Goal: Task Accomplishment & Management: Manage account settings

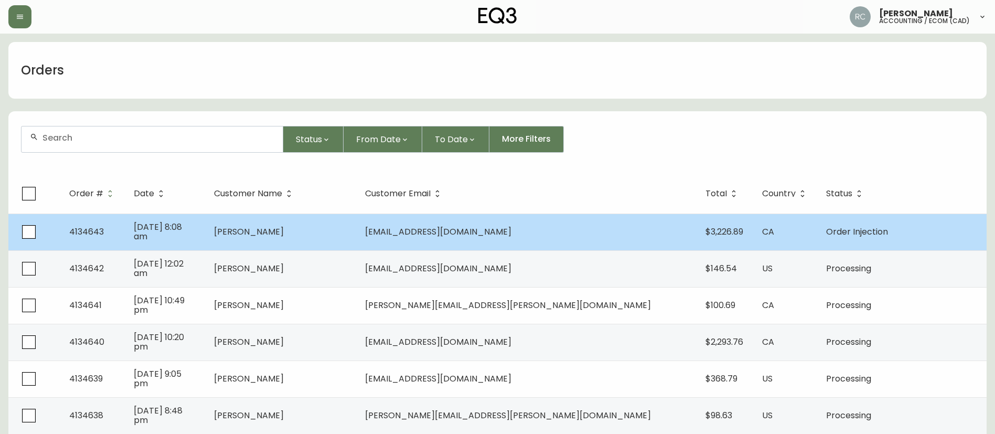
click at [289, 221] on td "[PERSON_NAME]" at bounding box center [282, 231] width 152 height 37
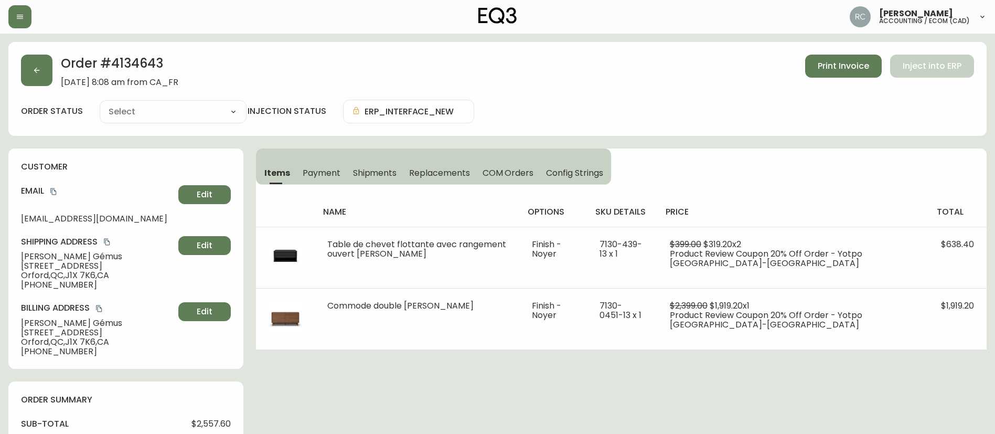
type input "Order Injection"
select select "ORDER_INJECTION"
click at [316, 169] on span "Payment" at bounding box center [322, 172] width 38 height 11
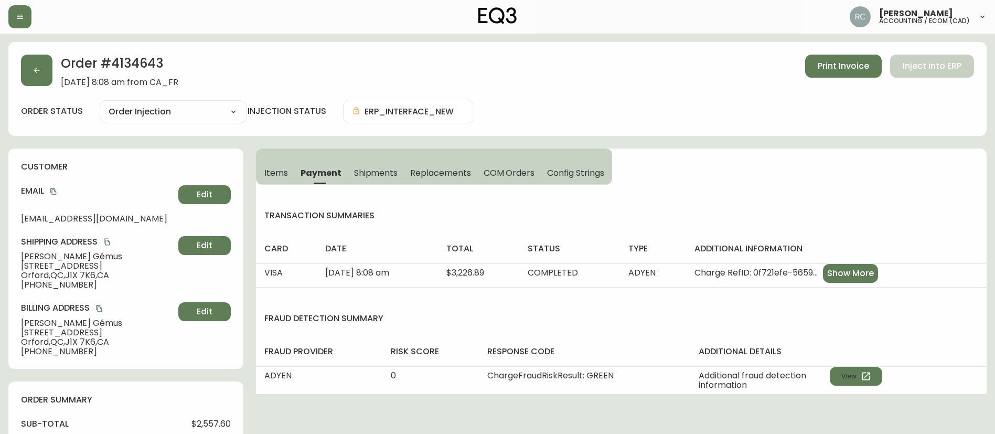
click at [268, 168] on span "Items" at bounding box center [276, 172] width 24 height 11
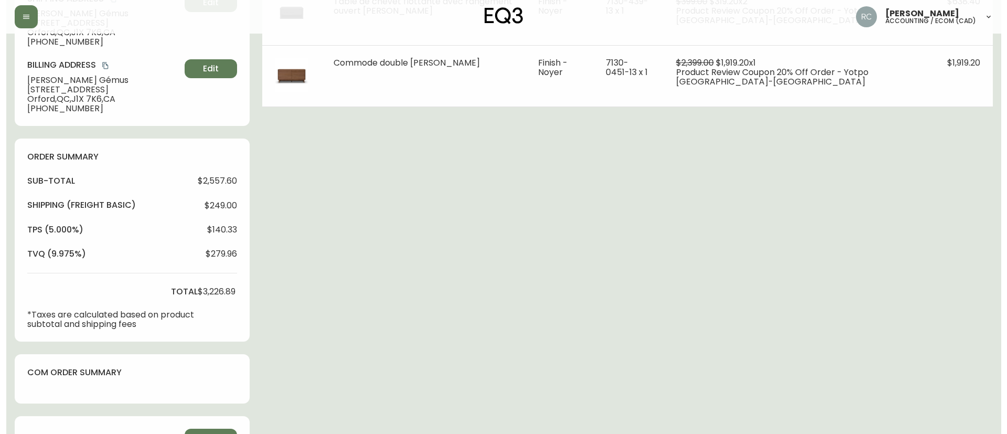
scroll to position [300, 0]
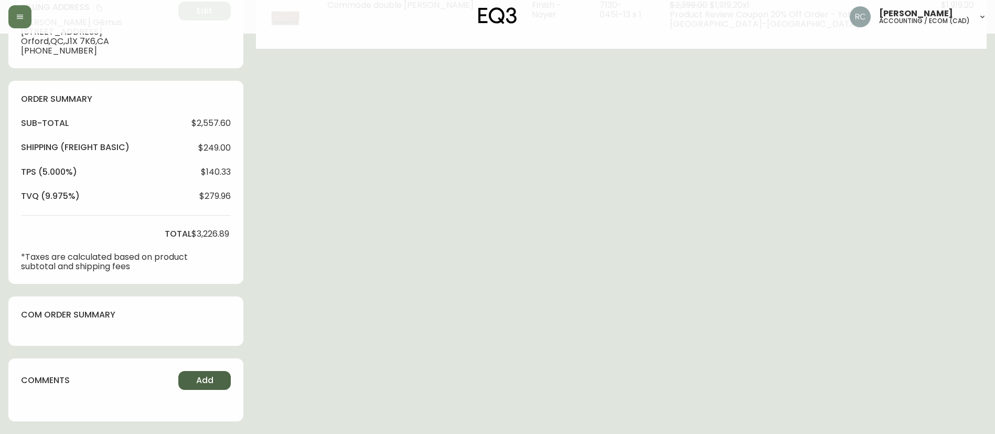
click at [187, 384] on button "Add" at bounding box center [204, 380] width 52 height 19
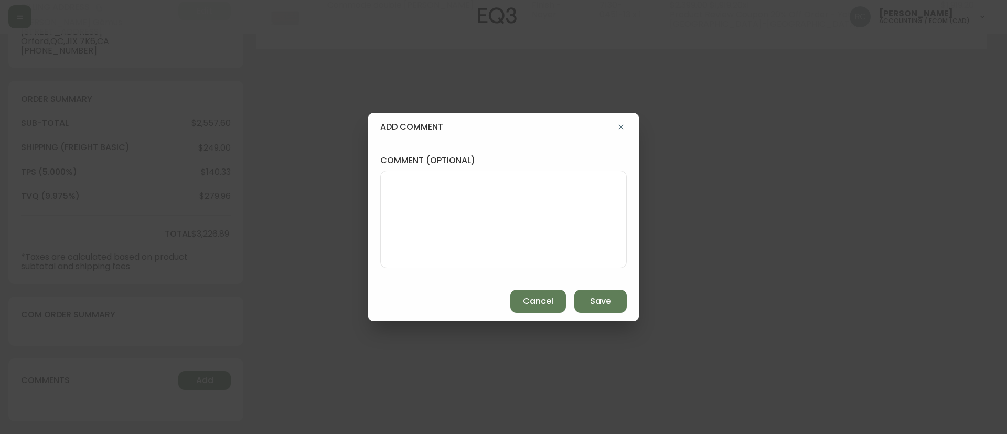
drag, startPoint x: 444, startPoint y: 224, endPoint x: 549, endPoint y: 213, distance: 104.9
click at [444, 224] on textarea "comment (optional)" at bounding box center [503, 219] width 229 height 84
paste textarea "MANUAL FRAUD REVIEW - APPROVED - same shipping and billing address -"
type textarea "MANUAL FRAUD REVIEW - APPROVED - same shipping and billing address -"
click at [285, 101] on div "add comment comment (optional) MANUAL FRAUD REVIEW - APPROVED - same shipping a…" at bounding box center [503, 217] width 1007 height 434
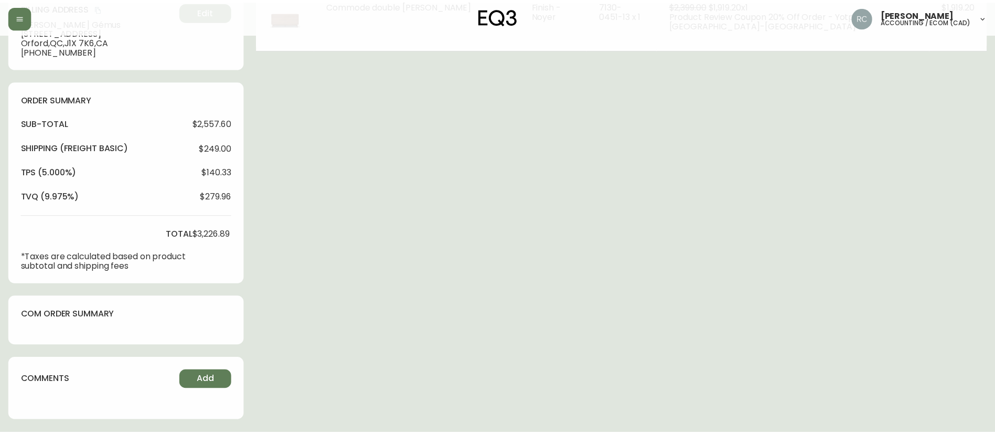
scroll to position [0, 0]
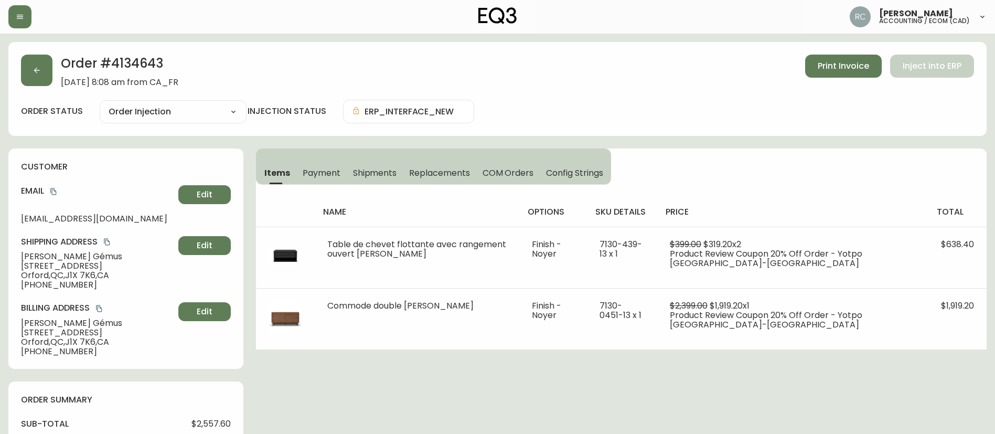
click at [297, 175] on button "Payment" at bounding box center [321, 172] width 50 height 23
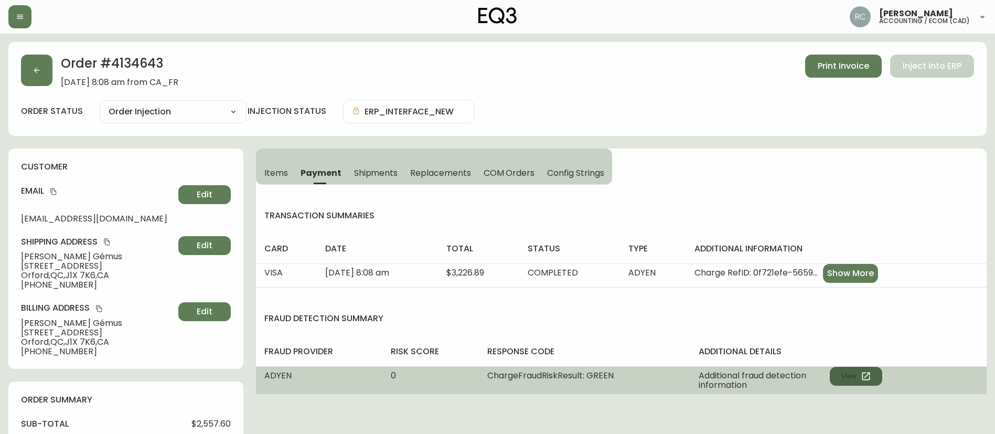
click at [844, 376] on button "View" at bounding box center [856, 376] width 52 height 19
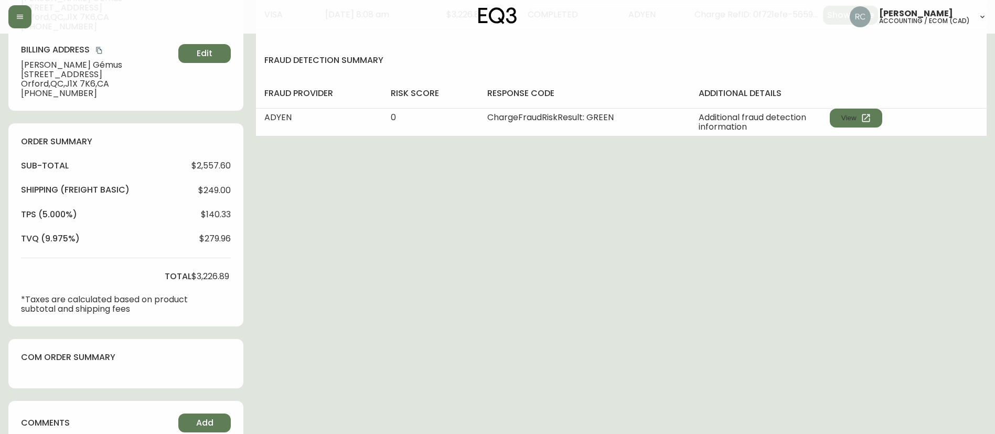
scroll to position [300, 0]
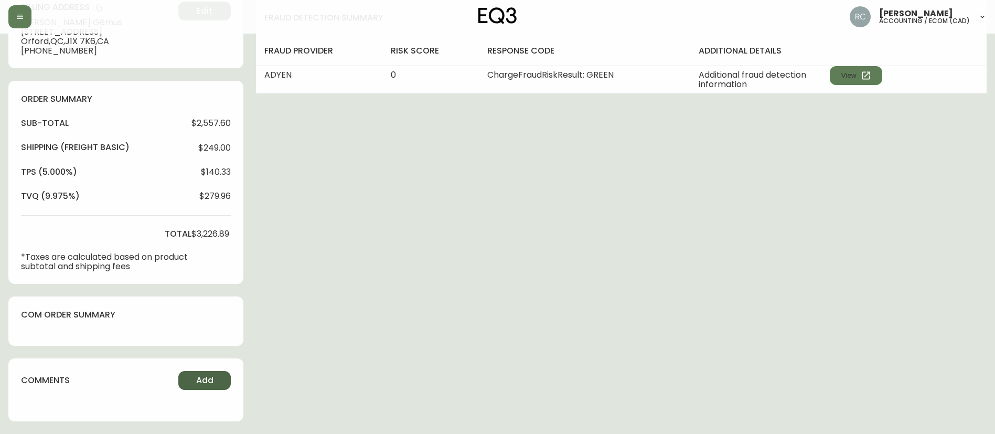
click at [195, 384] on button "Add" at bounding box center [204, 380] width 52 height 19
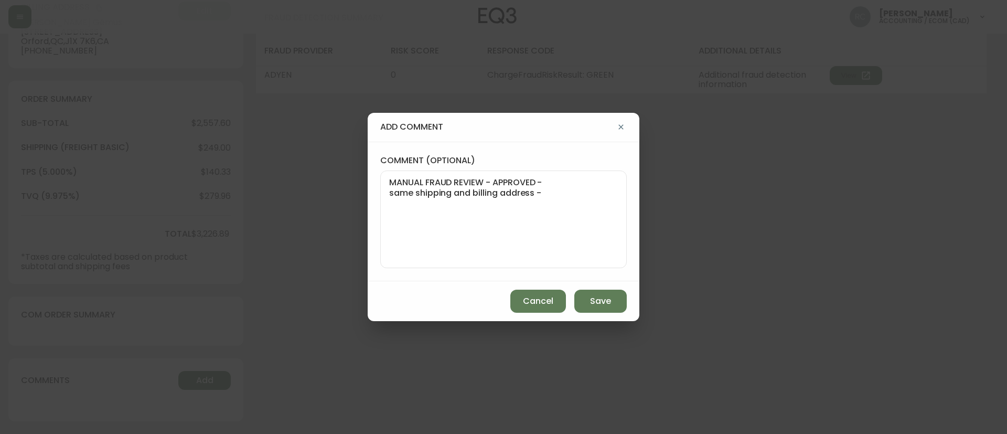
click at [577, 223] on textarea "MANUAL FRAUD REVIEW - APPROVED - same shipping and billing address -" at bounding box center [503, 219] width 229 height 84
paste textarea "CVC/CVV Supplied, Matches (M) AVS Both postal code and address match (Y)"
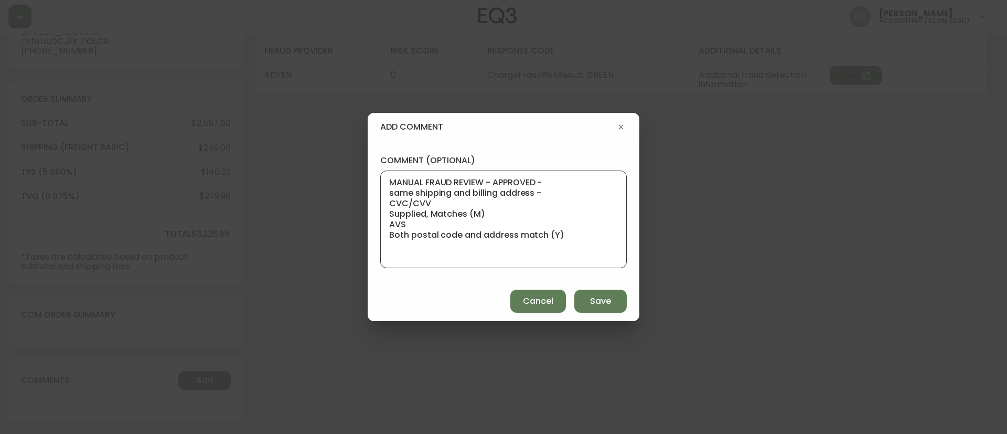
type textarea "MANUAL FRAUD REVIEW - APPROVED - same shipping and billing address - CVC/CVV Su…"
click at [607, 302] on span "Save" at bounding box center [600, 301] width 21 height 12
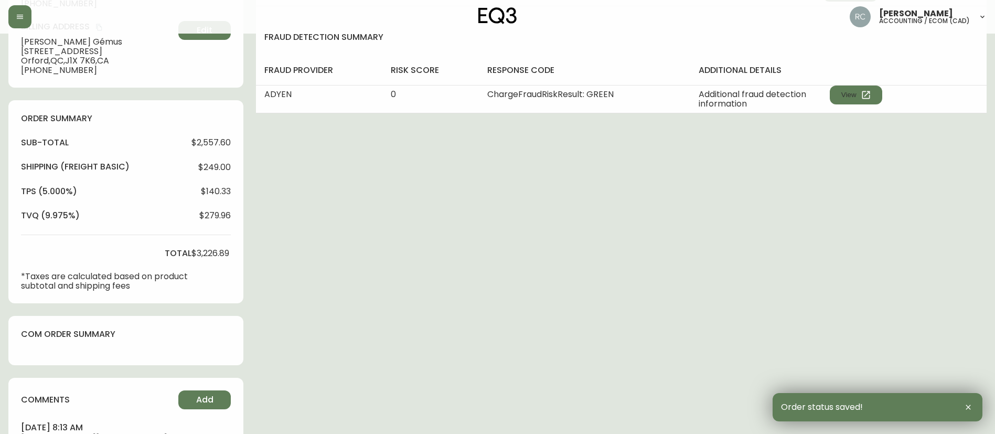
scroll to position [0, 0]
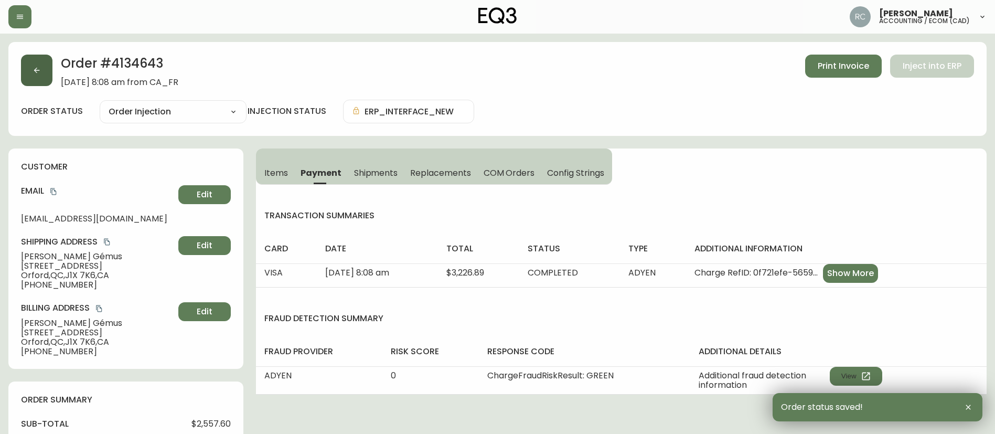
click at [45, 70] on button "button" at bounding box center [36, 70] width 31 height 31
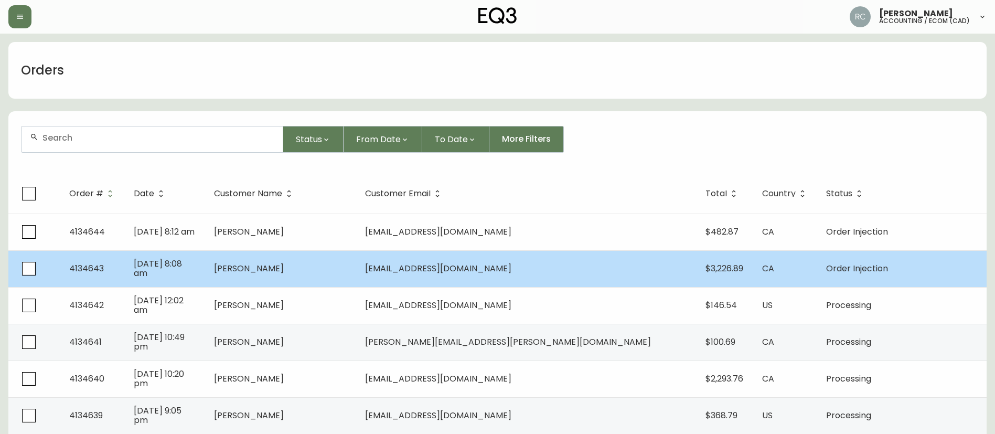
click at [342, 276] on td "[PERSON_NAME]" at bounding box center [282, 268] width 152 height 37
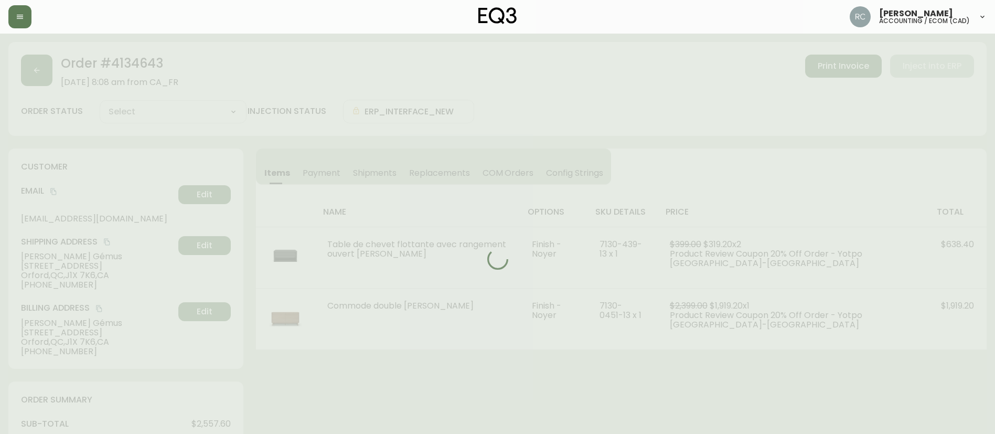
type input "Order Injection"
select select "ORDER_INJECTION"
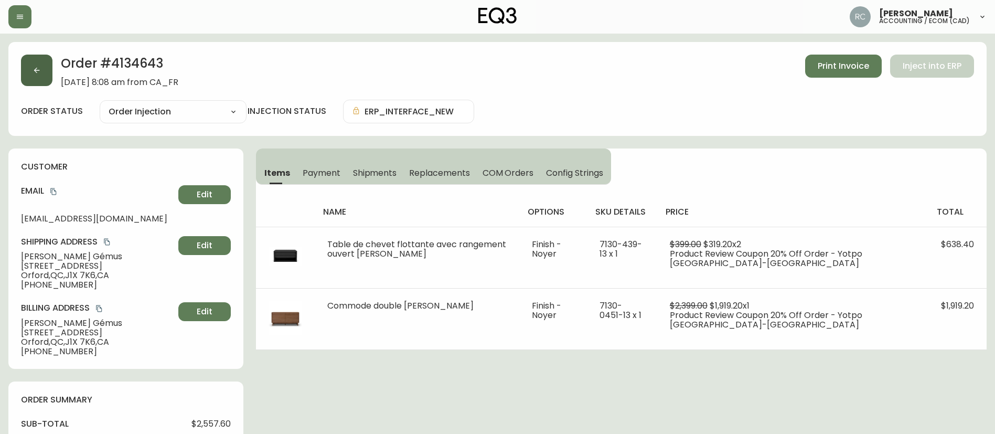
click at [31, 71] on button "button" at bounding box center [36, 70] width 31 height 31
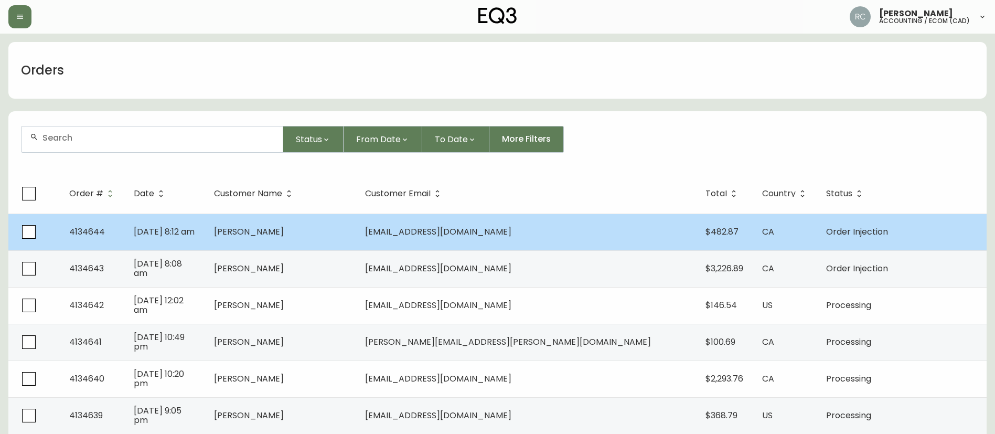
click at [320, 240] on td "[PERSON_NAME]" at bounding box center [282, 231] width 152 height 37
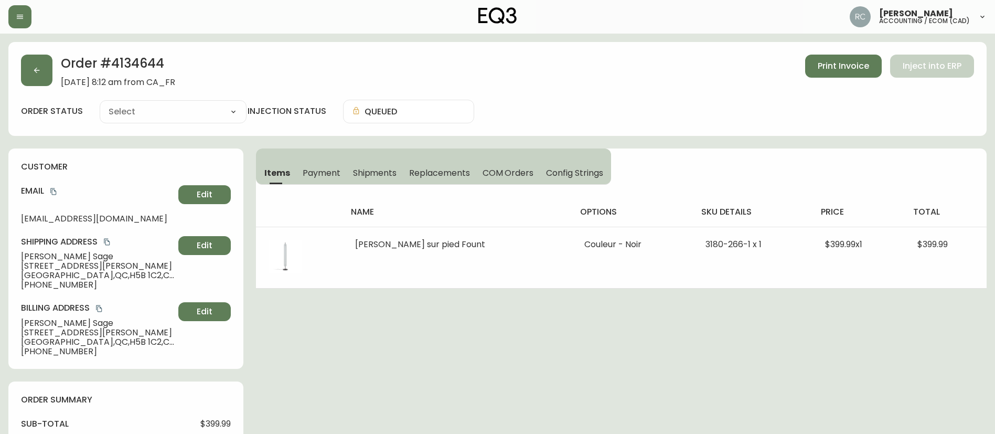
type input "Order Injection"
select select "ORDER_INJECTION"
click at [317, 173] on span "Payment" at bounding box center [322, 172] width 38 height 11
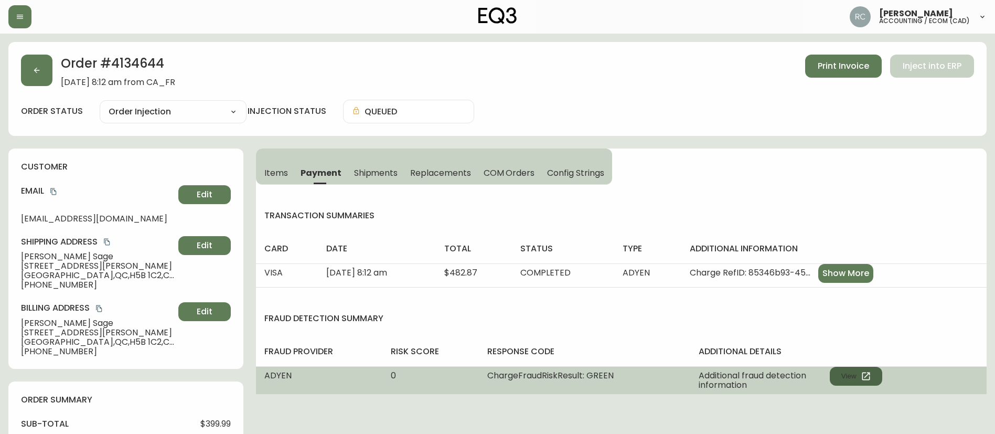
click at [867, 373] on icon "button" at bounding box center [866, 376] width 10 height 10
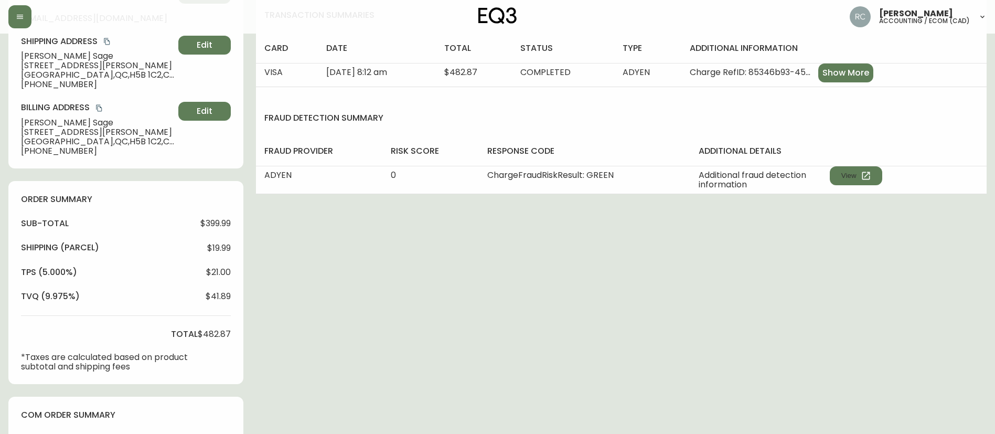
scroll to position [300, 0]
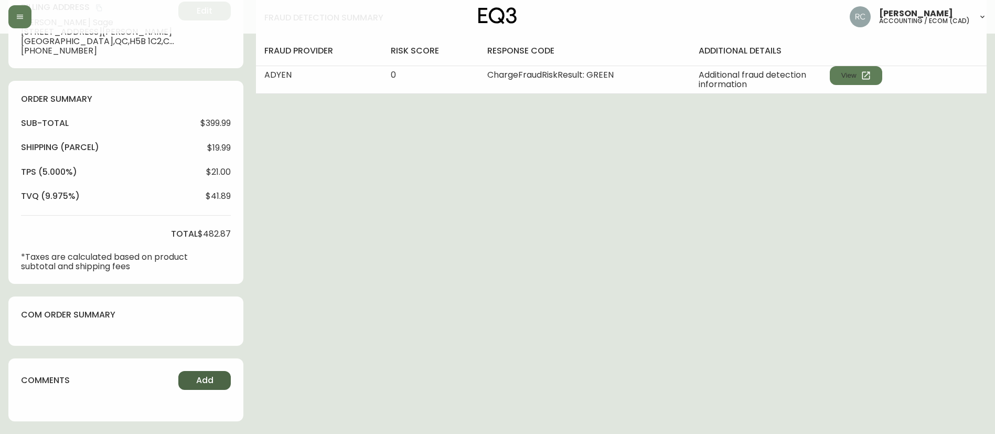
click at [214, 375] on button "Add" at bounding box center [204, 380] width 52 height 19
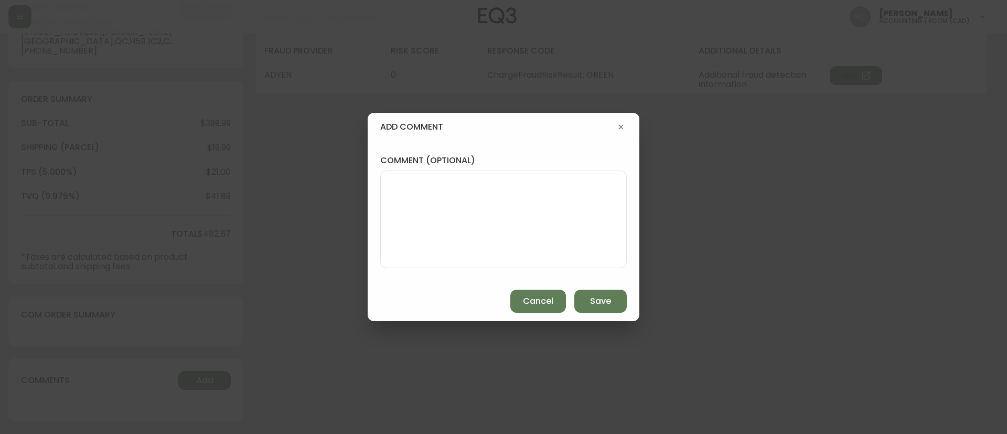
drag, startPoint x: 517, startPoint y: 193, endPoint x: 515, endPoint y: 186, distance: 7.0
click at [517, 193] on textarea "comment (optional)" at bounding box center [503, 219] width 229 height 84
paste textarea "MANUAL FRAUD REVIEW - APPROVED - same shipping and billing address -"
paste textarea "CVC/CVV Supplied, Matches (M) AVS Both postal code and address match (Y)"
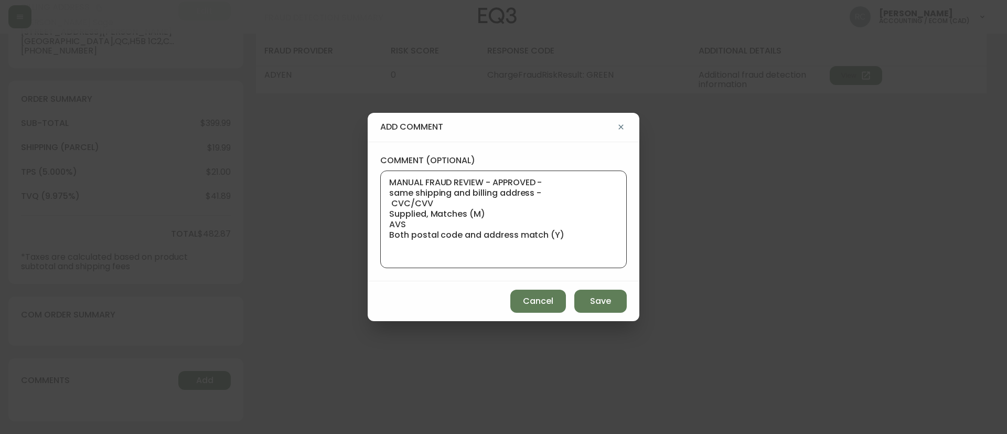
type textarea "MANUAL FRAUD REVIEW - APPROVED - same shipping and billing address - CVC/CVV Su…"
drag, startPoint x: 607, startPoint y: 294, endPoint x: 584, endPoint y: 294, distance: 23.1
click at [607, 294] on button "Save" at bounding box center [600, 300] width 52 height 23
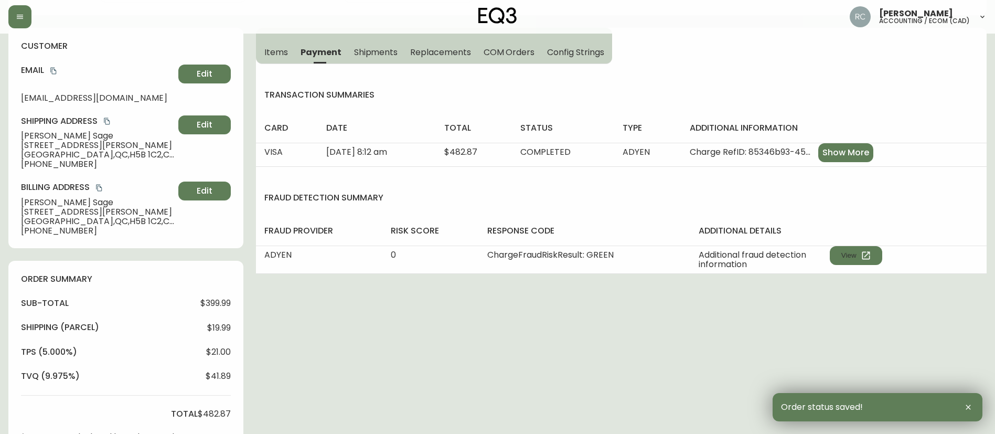
scroll to position [0, 0]
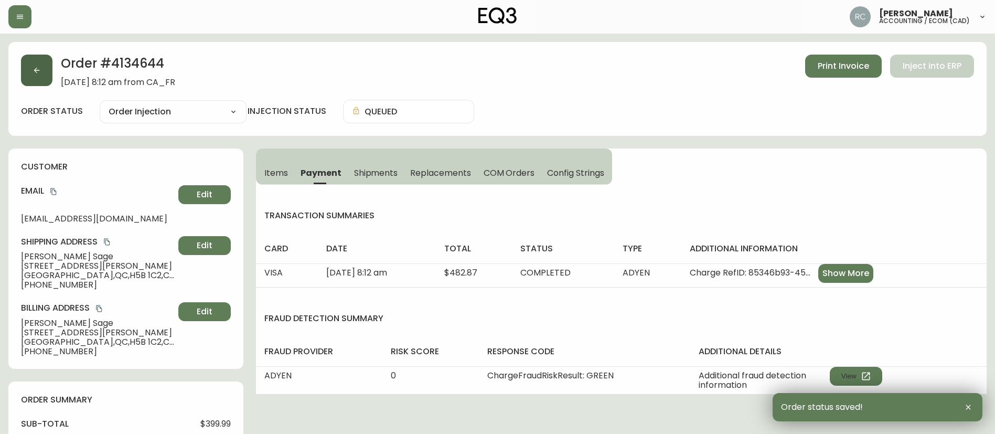
click at [40, 67] on icon "button" at bounding box center [37, 70] width 8 height 8
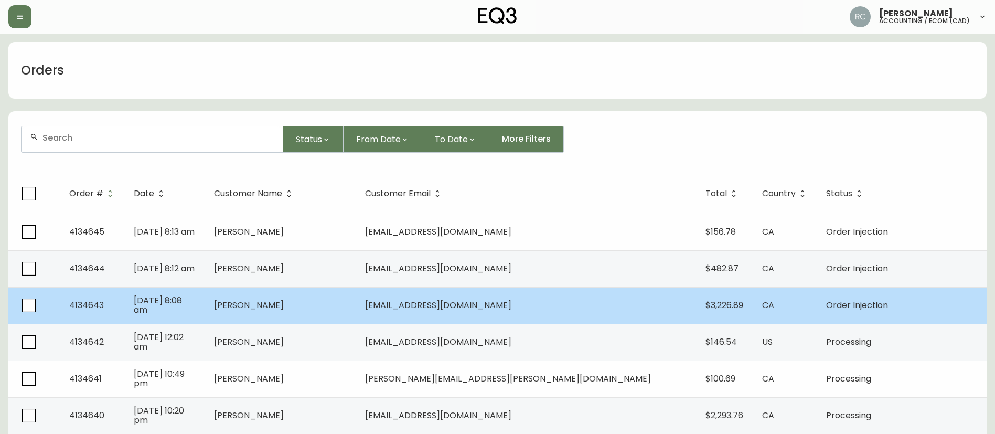
click at [284, 302] on span "[PERSON_NAME]" at bounding box center [249, 305] width 70 height 12
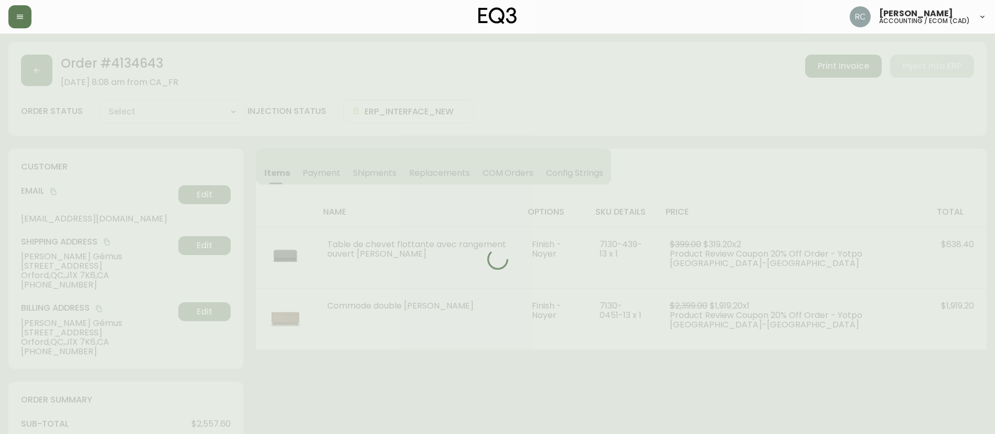
type input "Order Injection"
select select "ORDER_INJECTION"
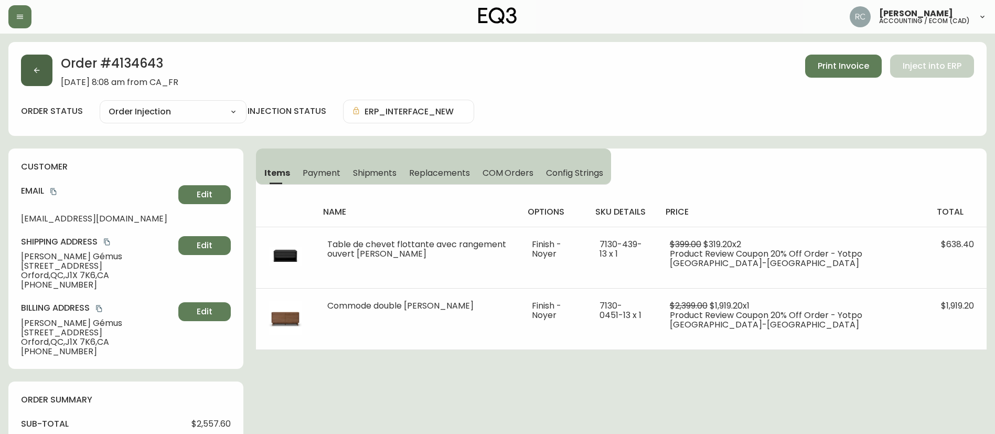
click at [39, 65] on button "button" at bounding box center [36, 70] width 31 height 31
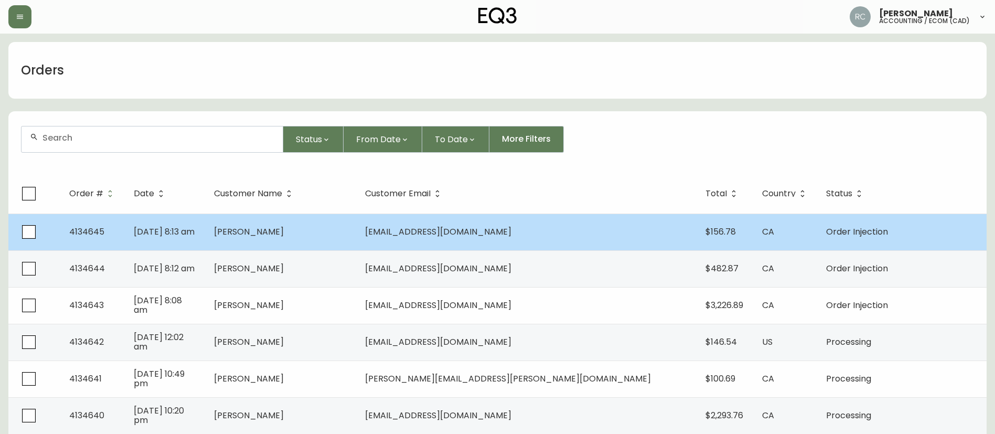
click at [336, 234] on td "[PERSON_NAME]" at bounding box center [282, 231] width 152 height 37
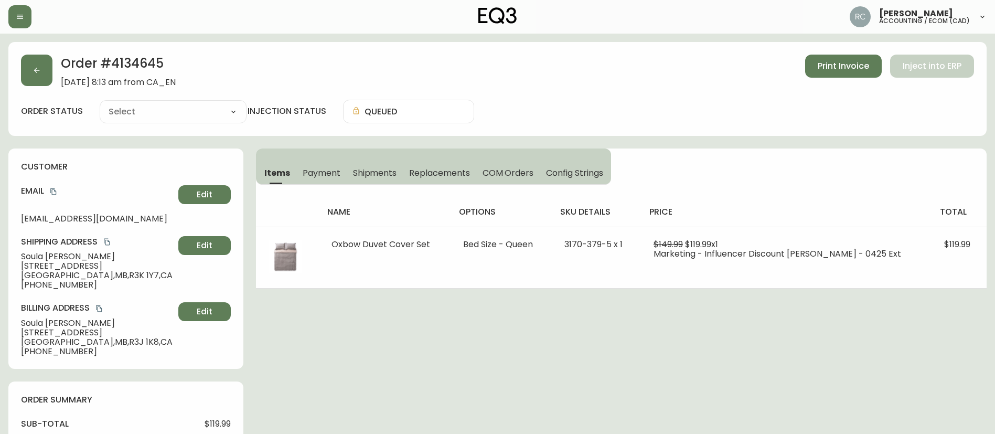
type input "Order Injection"
select select "ORDER_INJECTION"
click at [328, 176] on span "Payment" at bounding box center [322, 172] width 38 height 11
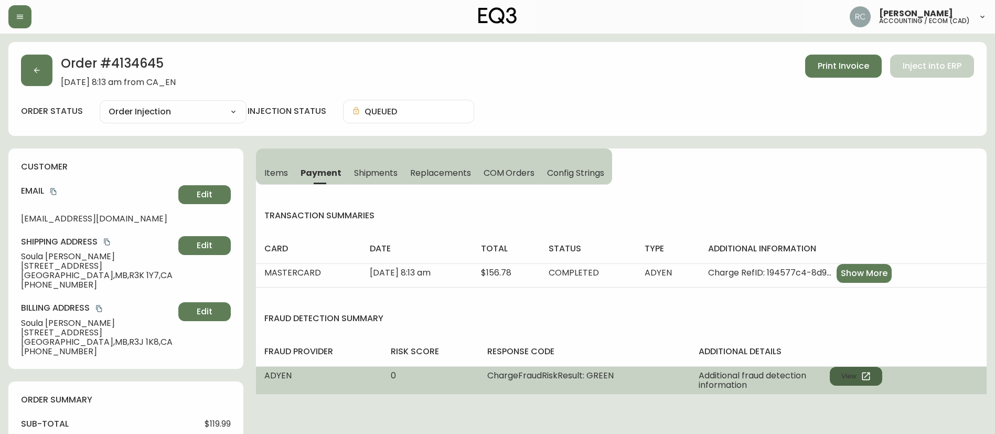
click at [858, 369] on button "View" at bounding box center [856, 376] width 52 height 19
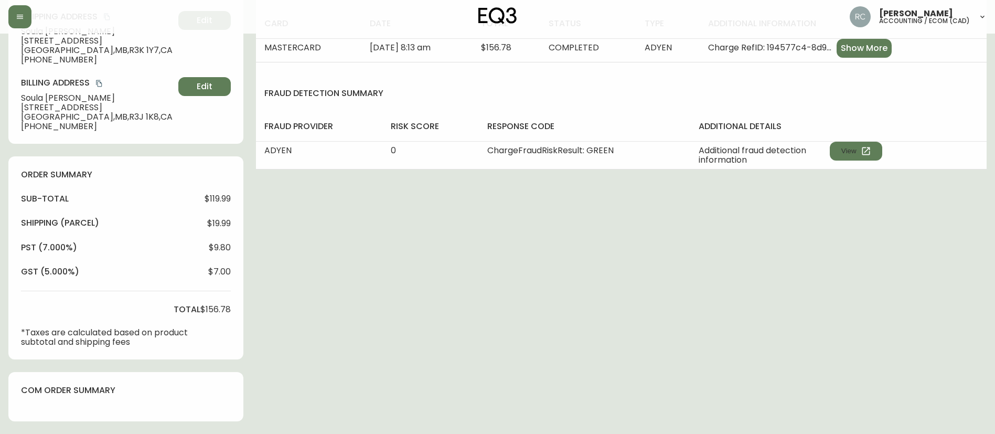
scroll to position [300, 0]
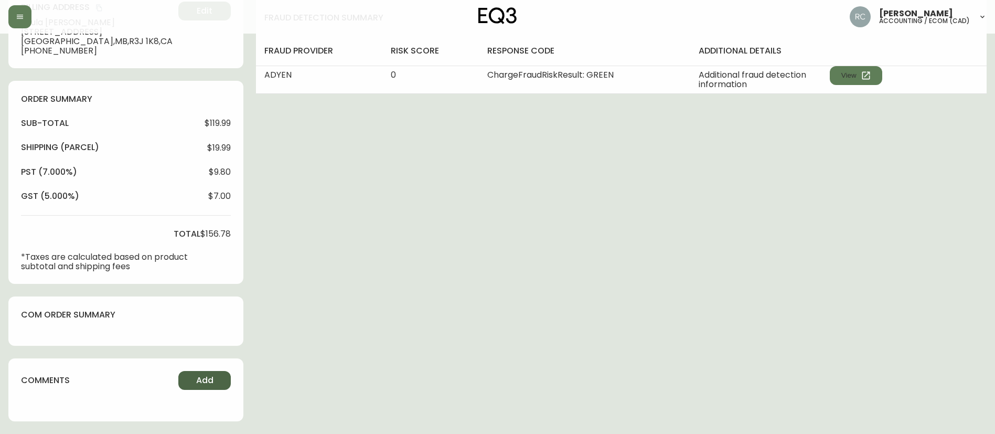
click at [211, 384] on span "Add" at bounding box center [204, 380] width 17 height 12
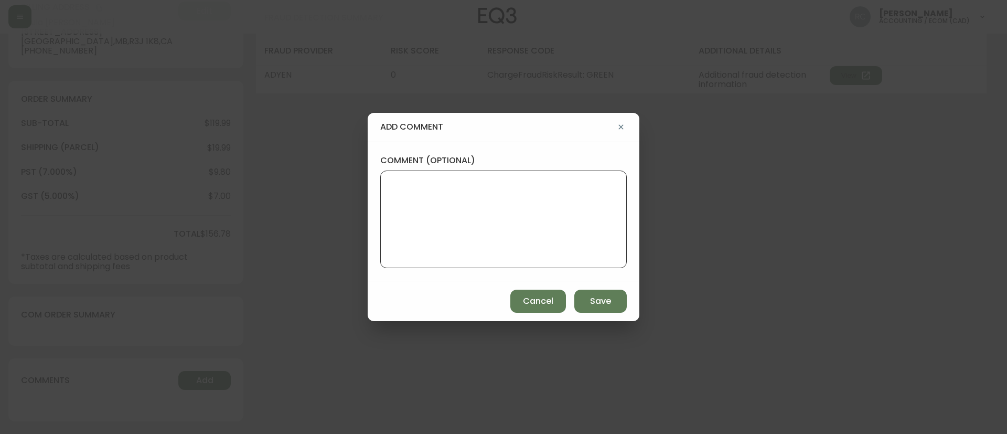
click at [483, 214] on textarea "comment (optional)" at bounding box center [503, 219] width 229 height 84
paste textarea "MANUAL FRAUD REVIEW - APPROVED -"
paste textarea "CVC/CVV Supplied, Matches (M) AVS Postal code matches, address doesn''t match (…"
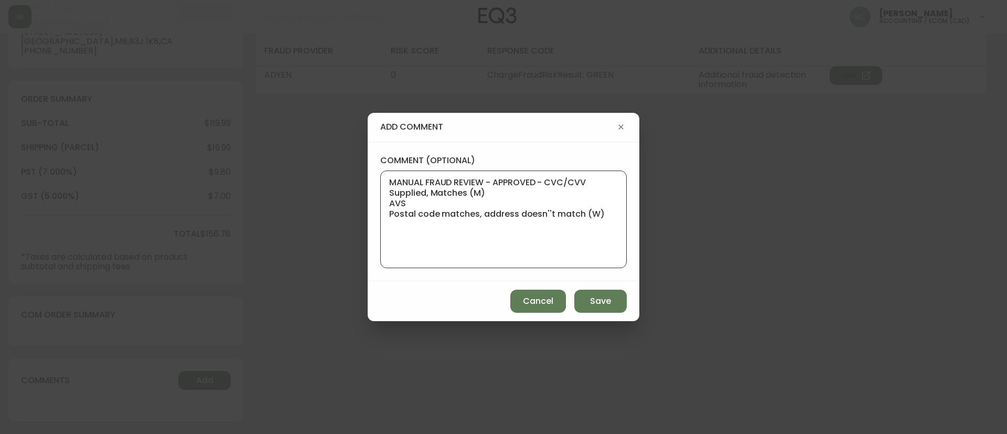
type textarea "MANUAL FRAUD REVIEW - APPROVED - CVC/CVV Supplied, Matches (M) AVS Postal code …"
click at [582, 299] on button "Save" at bounding box center [600, 300] width 52 height 23
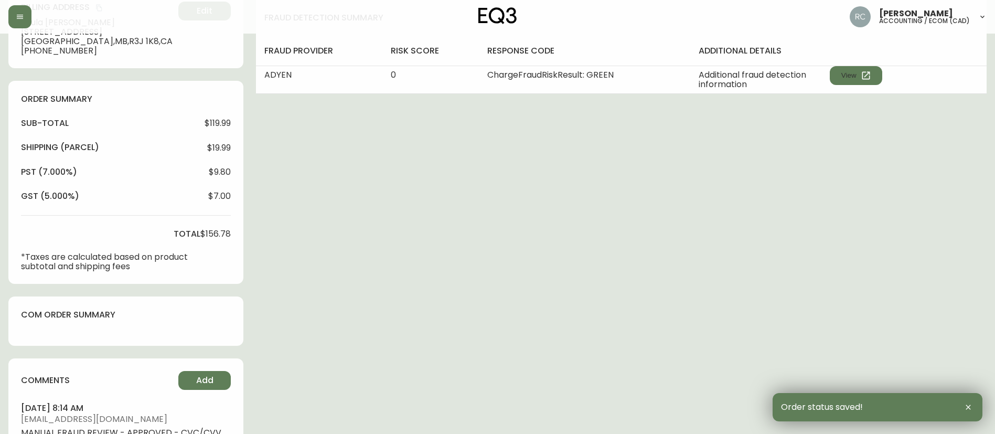
scroll to position [0, 0]
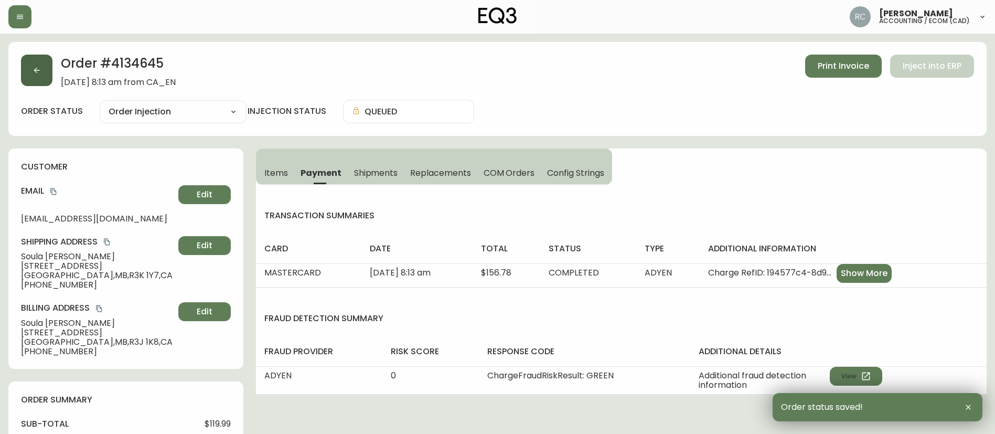
click at [43, 70] on button "button" at bounding box center [36, 70] width 31 height 31
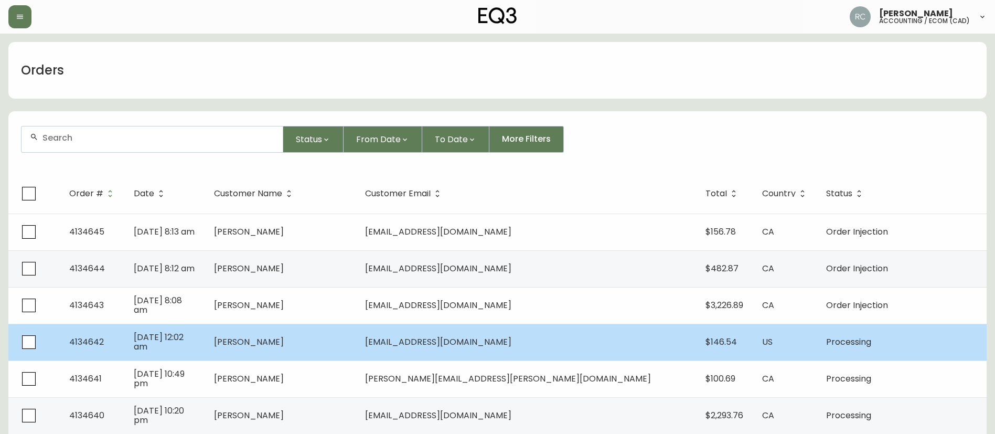
click at [357, 332] on td "[PERSON_NAME]" at bounding box center [282, 342] width 152 height 37
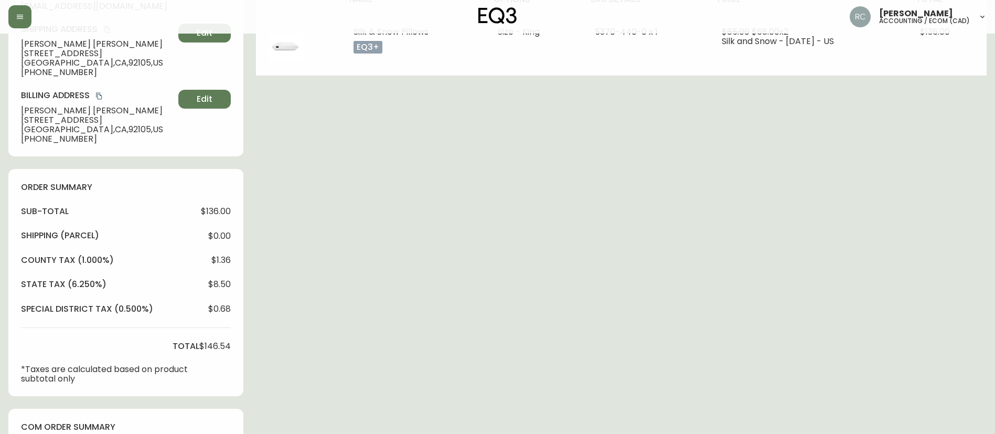
type input "Processing"
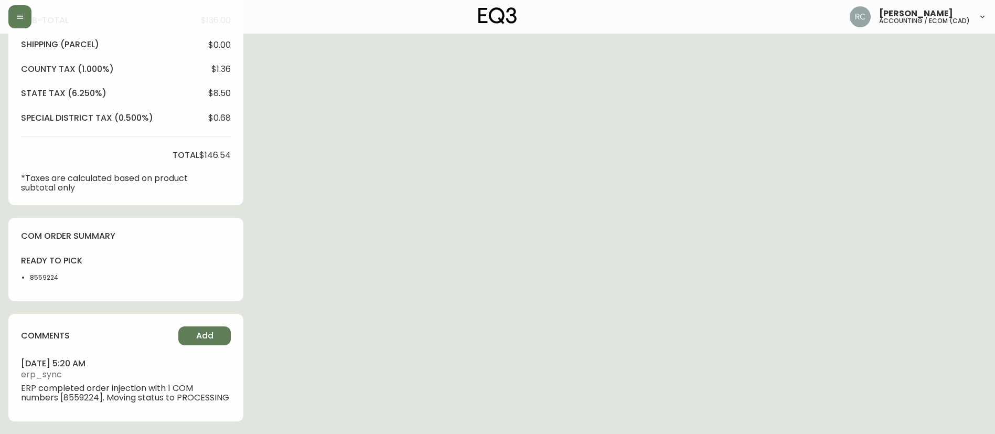
select select "PROCESSING"
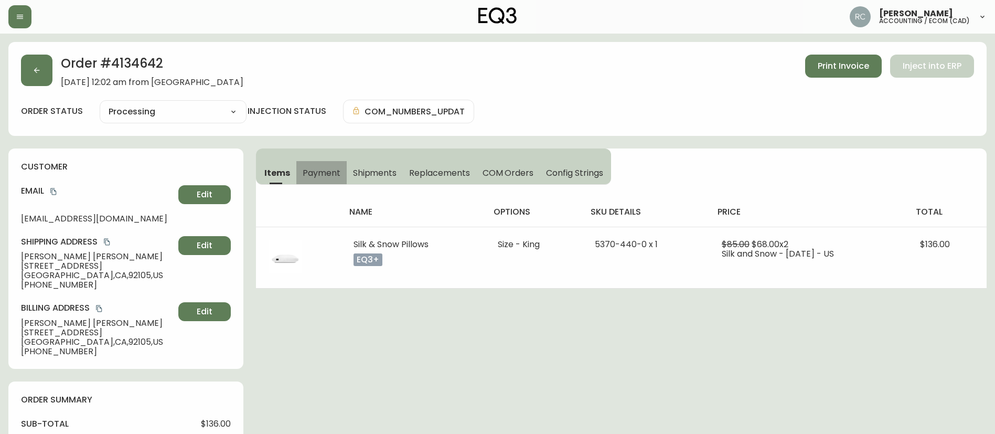
click at [316, 174] on span "Payment" at bounding box center [322, 172] width 38 height 11
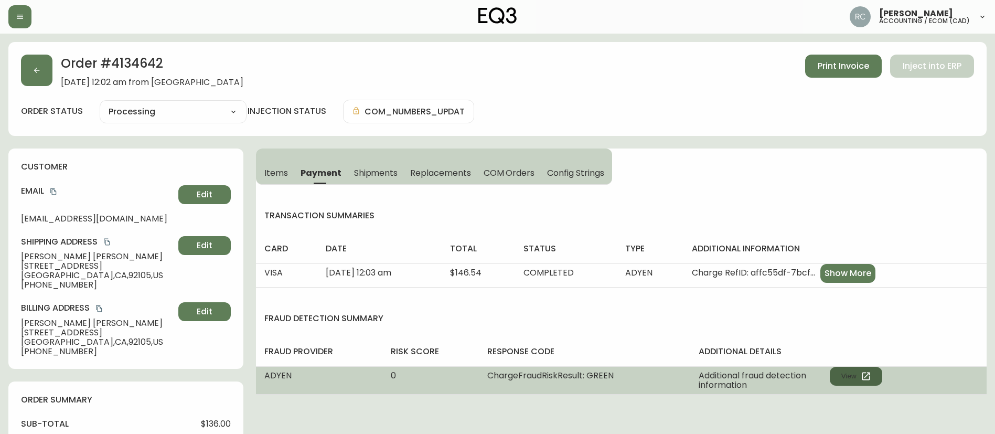
click at [852, 370] on button "View" at bounding box center [856, 376] width 52 height 19
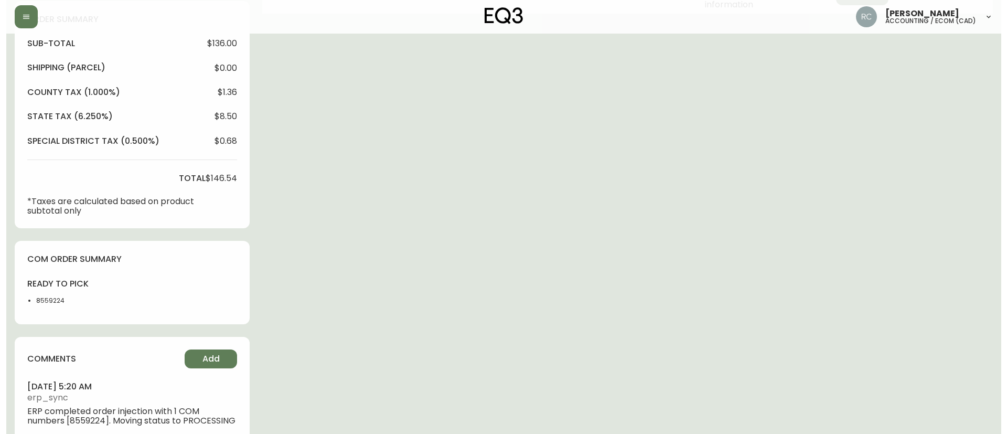
scroll to position [413, 0]
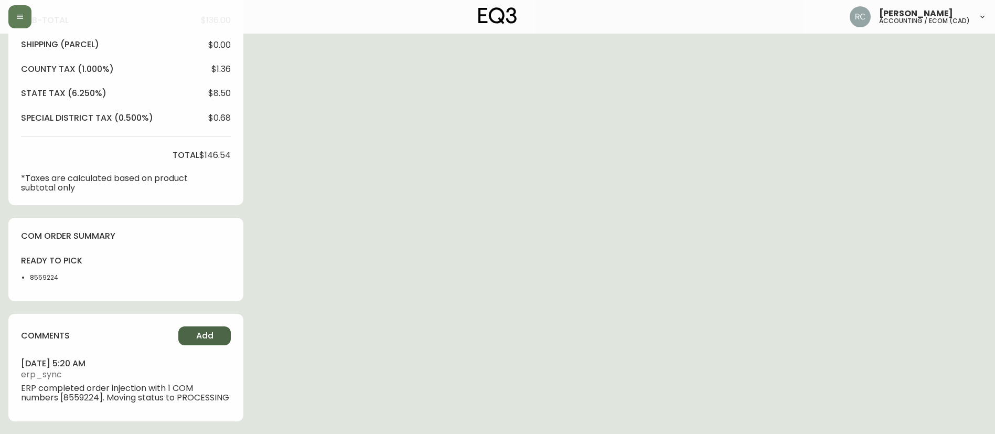
click at [202, 330] on span "Add" at bounding box center [204, 336] width 17 height 12
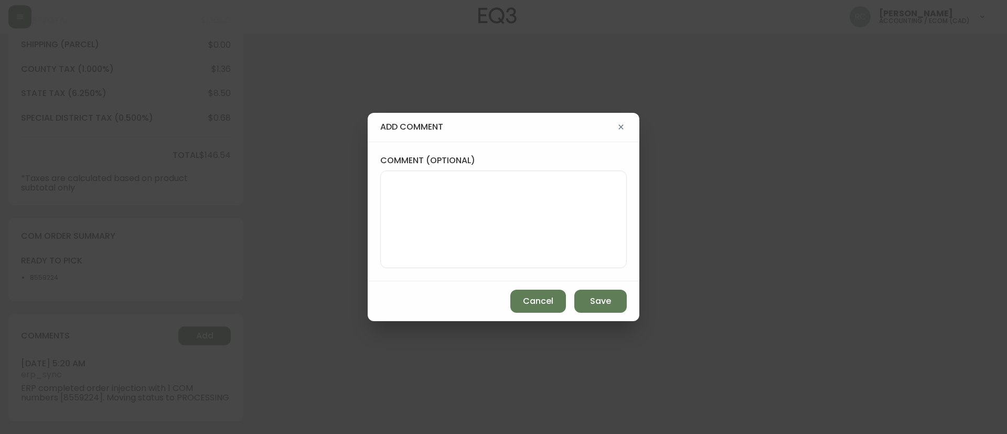
drag, startPoint x: 521, startPoint y: 203, endPoint x: 517, endPoint y: 191, distance: 12.8
click at [521, 204] on textarea "comment (optional)" at bounding box center [503, 219] width 229 height 84
paste textarea "MANUAL FRAUD REVIEW - APPROVED - same shipping and billing address -"
paste textarea "CVC/CVV Supplied, Matches (M) AVS Both postal code and address match (Y)"
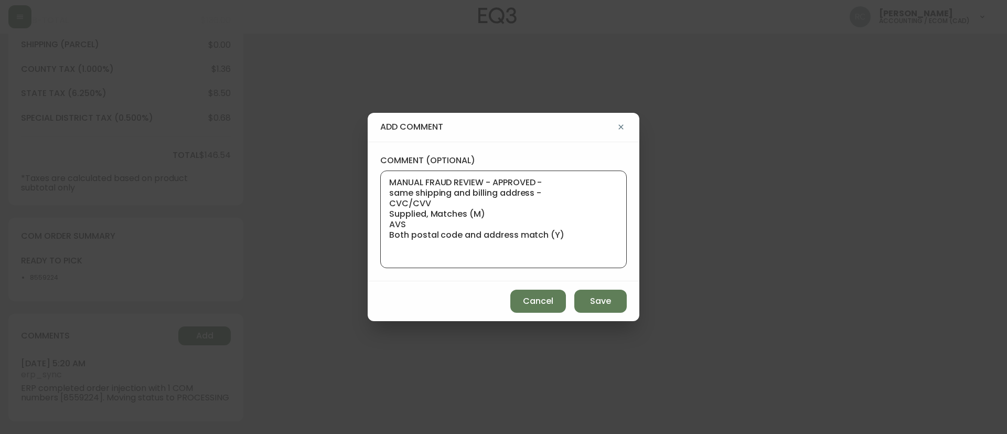
paste textarea "Time since an authorized payment was first seen with email address 3yr 330d"
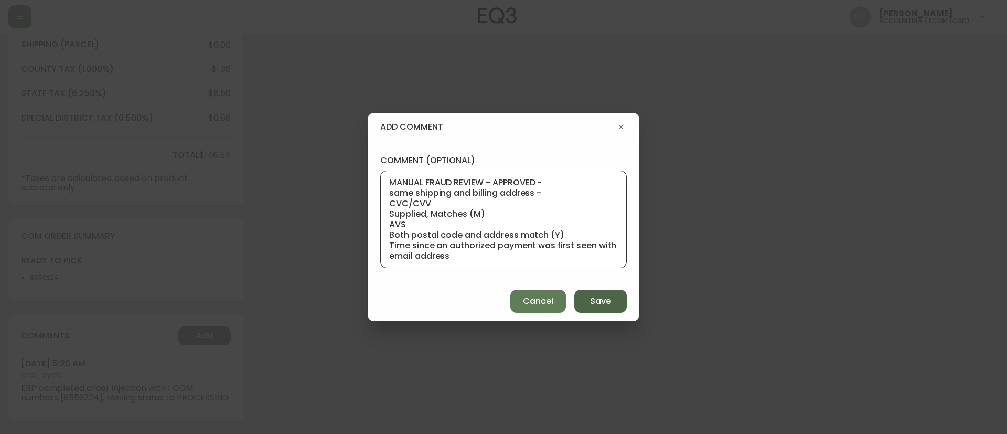
scroll to position [21, 0]
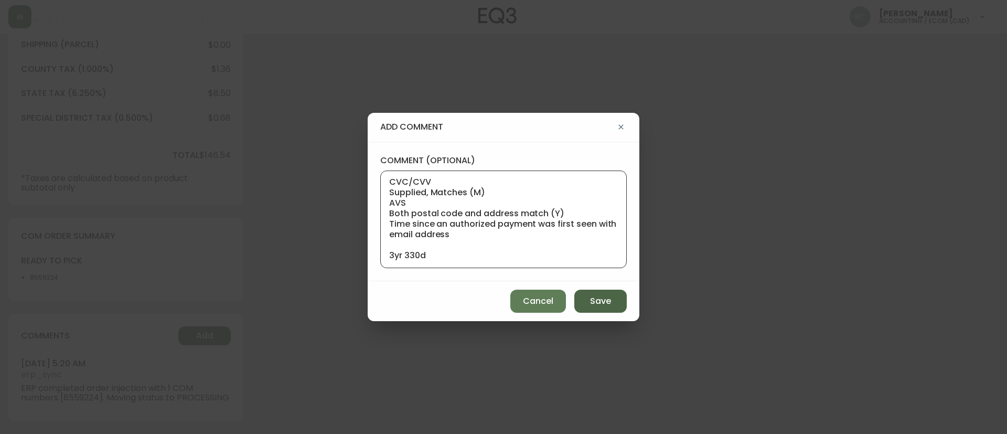
type textarea "MANUAL FRAUD REVIEW - APPROVED - same shipping and billing address - CVC/CVV Su…"
click at [600, 297] on span "Save" at bounding box center [600, 301] width 21 height 12
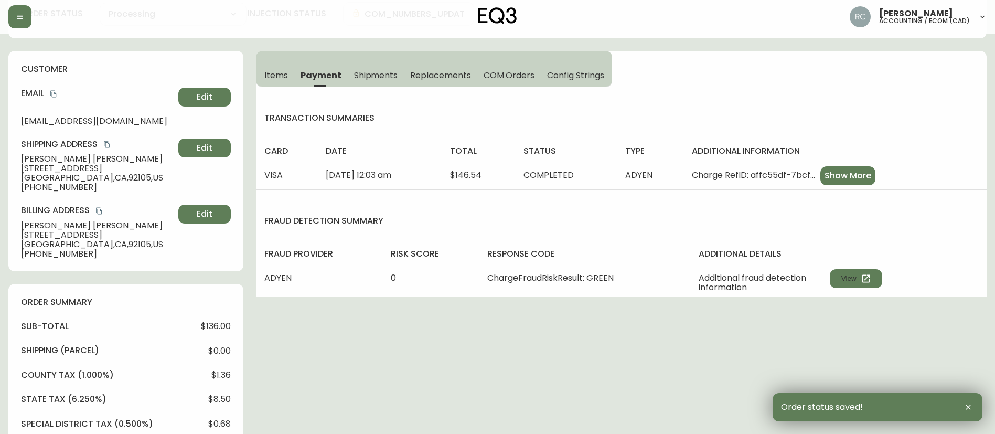
scroll to position [0, 0]
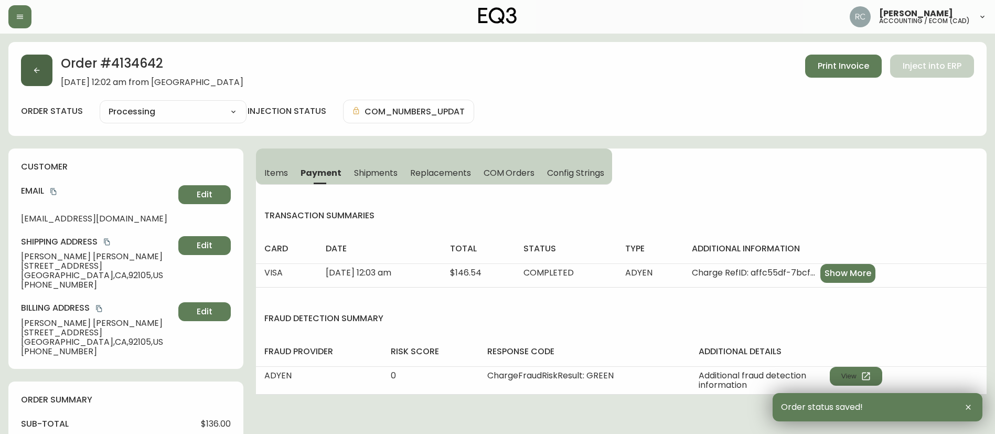
click at [40, 67] on icon "button" at bounding box center [37, 70] width 8 height 8
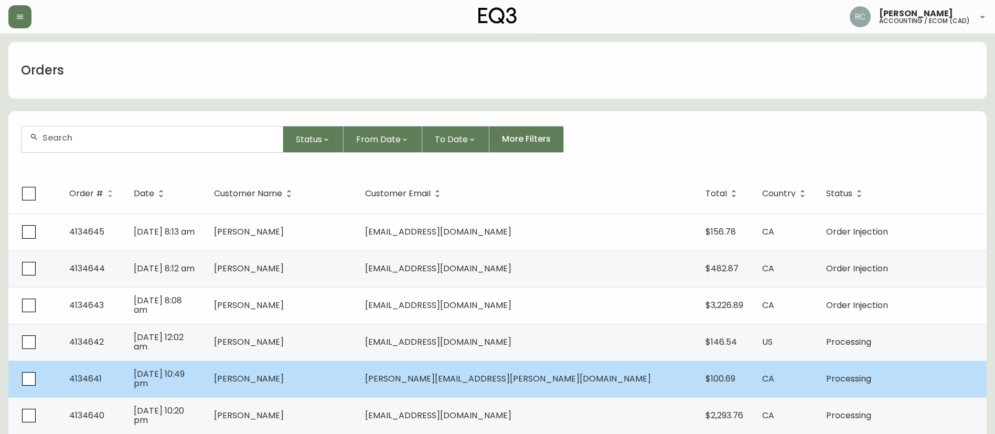
click at [284, 373] on span "[PERSON_NAME]" at bounding box center [249, 378] width 70 height 12
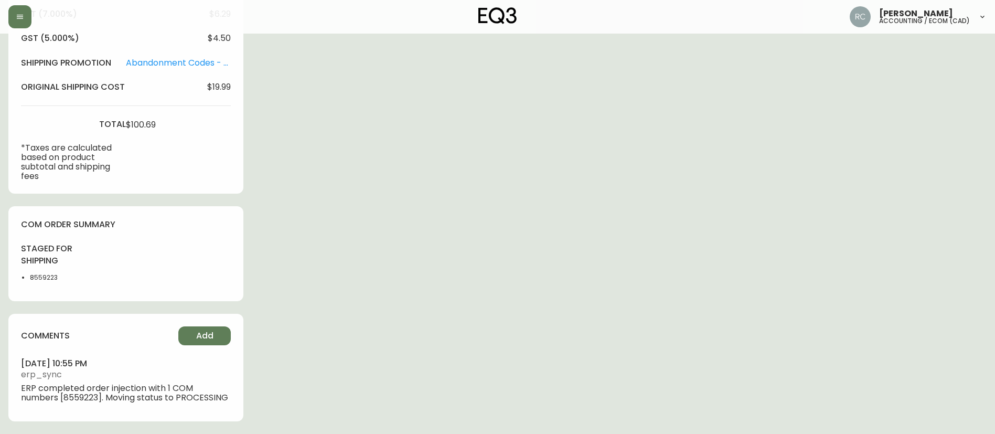
type input "Processing"
select select "PROCESSING"
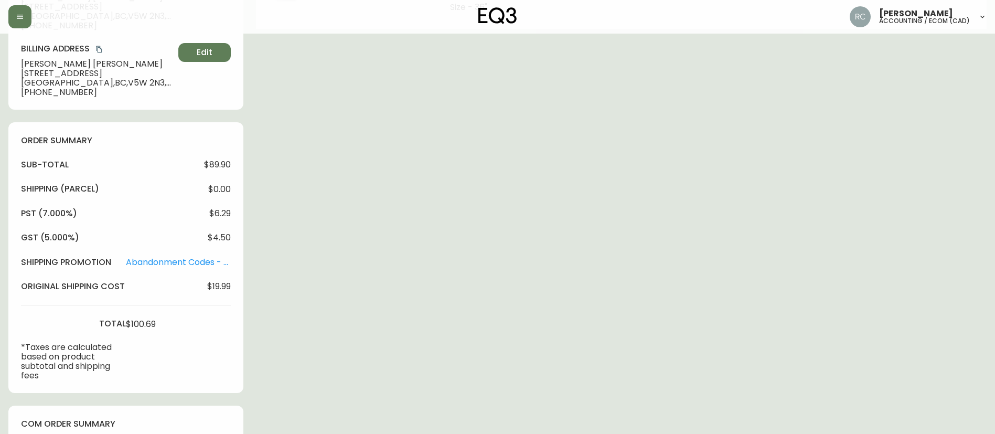
scroll to position [258, 0]
click at [459, 237] on div "Order # 4134641 August 13, 2025 at 10:49 pm from CA_EN Print Invoice Inject int…" at bounding box center [497, 209] width 978 height 850
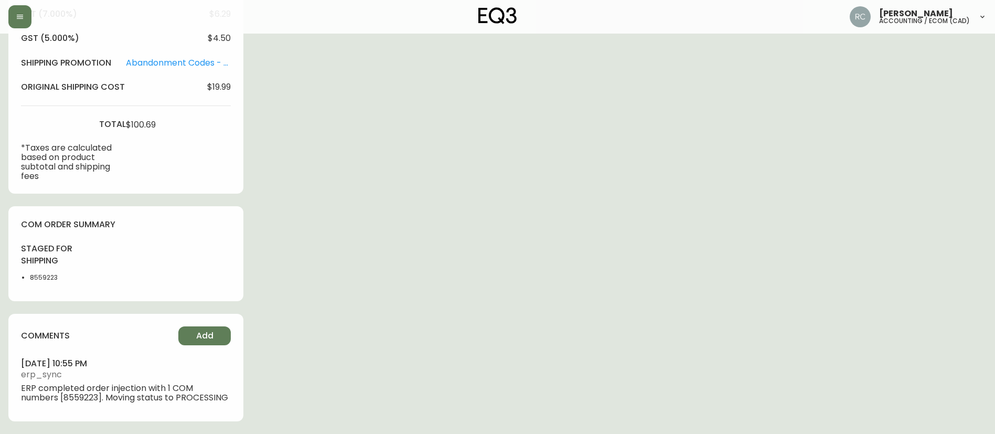
scroll to position [48, 0]
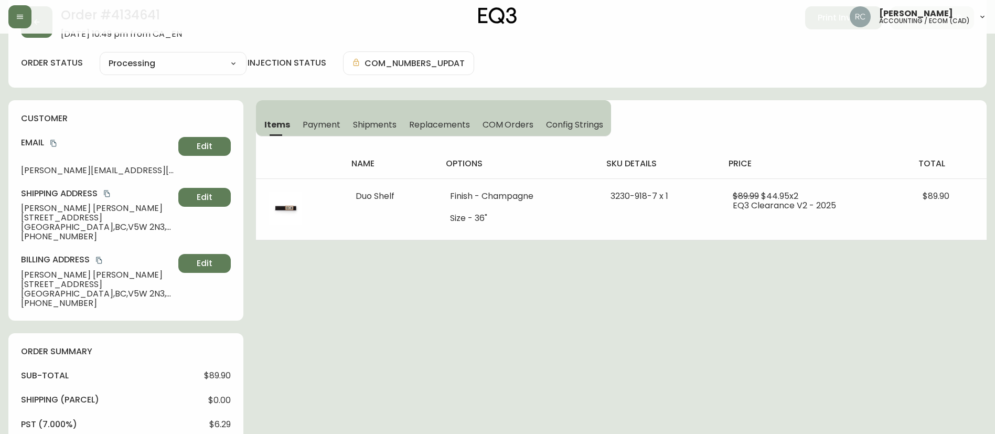
click at [315, 125] on span "Payment" at bounding box center [322, 124] width 38 height 11
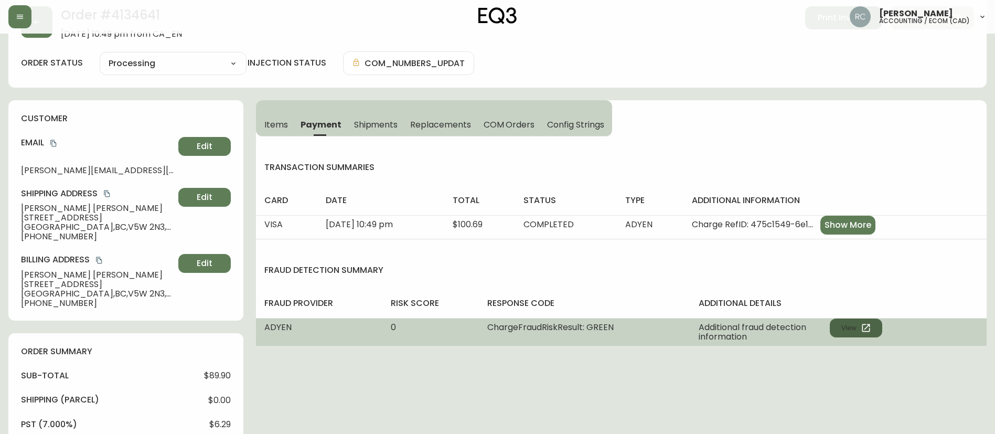
click at [869, 324] on icon "button" at bounding box center [866, 327] width 10 height 10
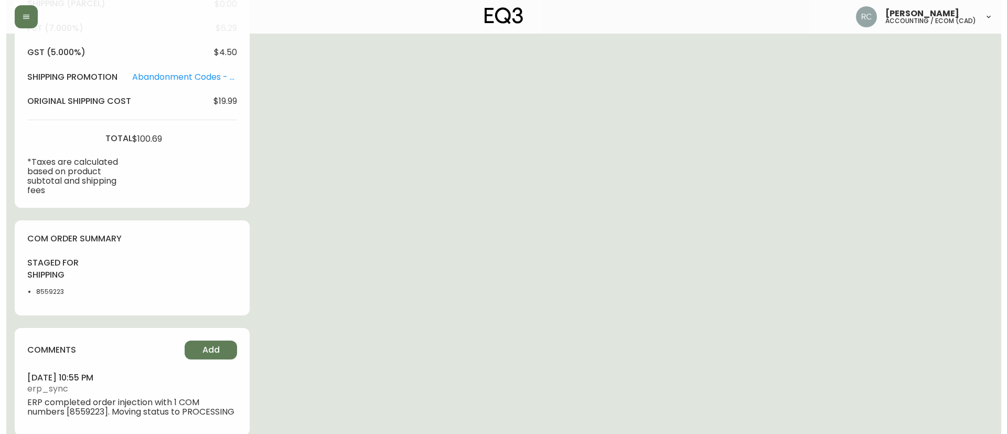
scroll to position [468, 0]
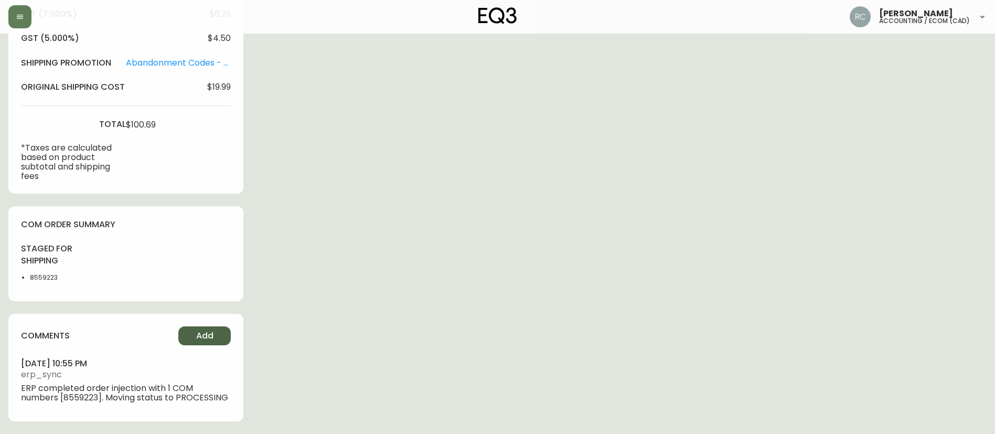
click at [203, 330] on span "Add" at bounding box center [204, 336] width 17 height 12
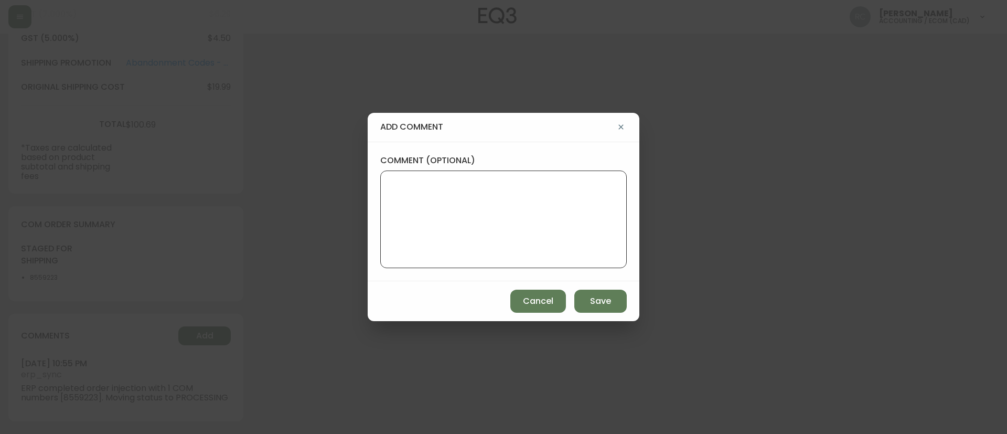
click at [508, 217] on textarea "comment (optional)" at bounding box center [503, 219] width 229 height 84
paste textarea "MANUAL FRAUD REVIEW - APPROVED - same shipping and billing address -"
paste textarea "CVC/CVV Supplied, Matches (M) AVS Both postal code and address match (Y)"
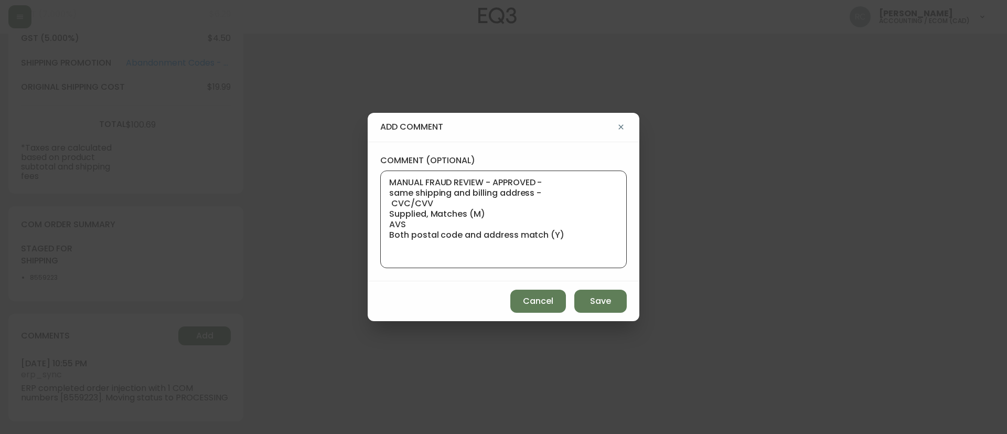
paste textarea "Time since an authorized payment was first seen with email address 3yr 331d"
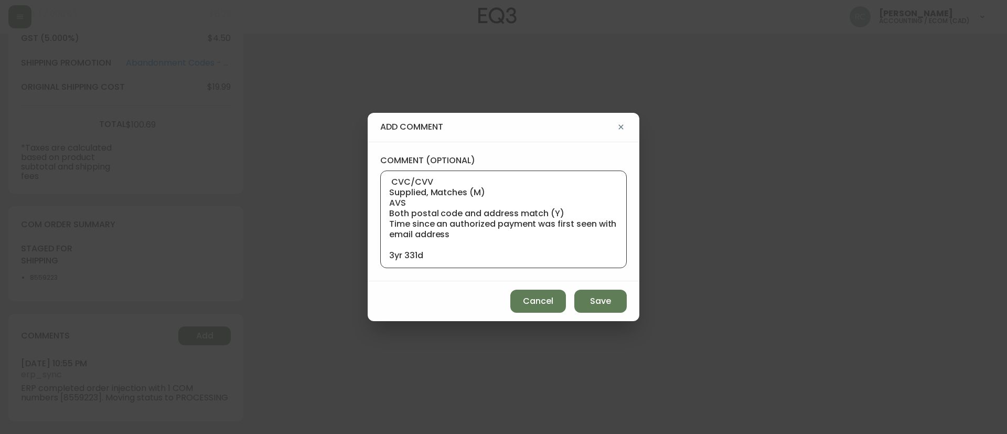
type textarea "MANUAL FRAUD REVIEW - APPROVED - same shipping and billing address - CVC/CVV Su…"
click at [595, 313] on div "Cancel Save" at bounding box center [504, 301] width 272 height 40
click at [608, 303] on span "Save" at bounding box center [600, 301] width 21 height 12
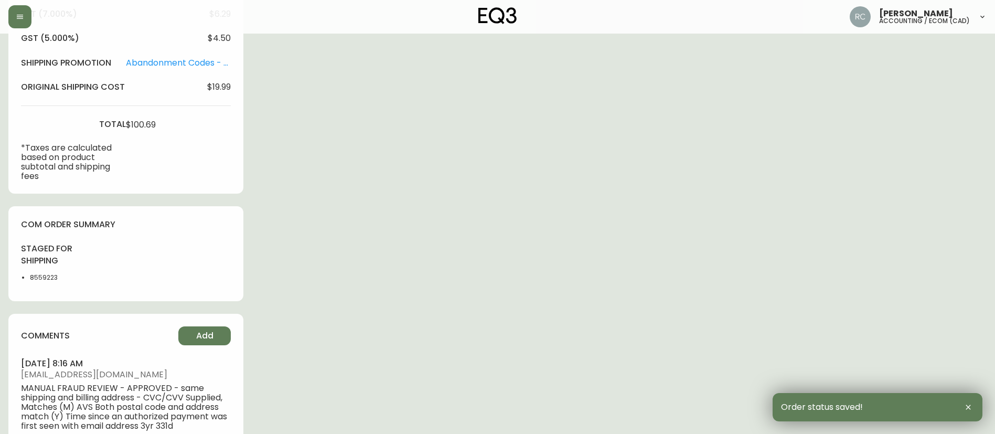
scroll to position [0, 0]
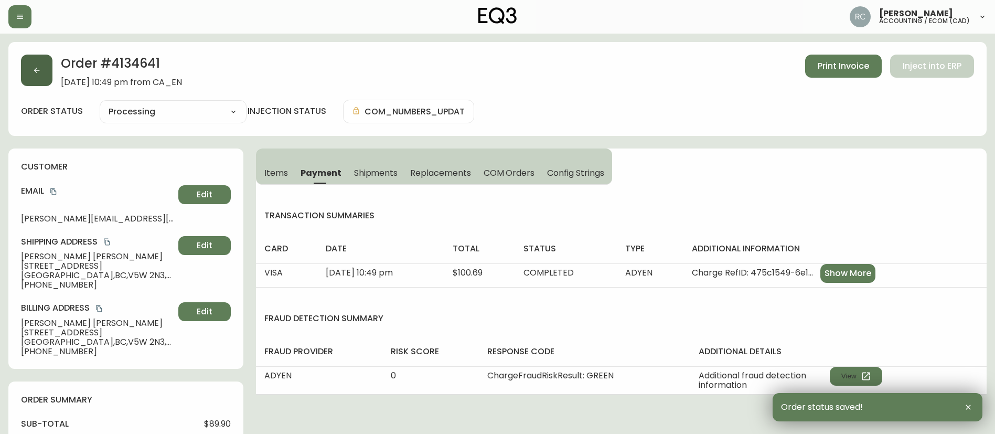
click at [44, 73] on button "button" at bounding box center [36, 70] width 31 height 31
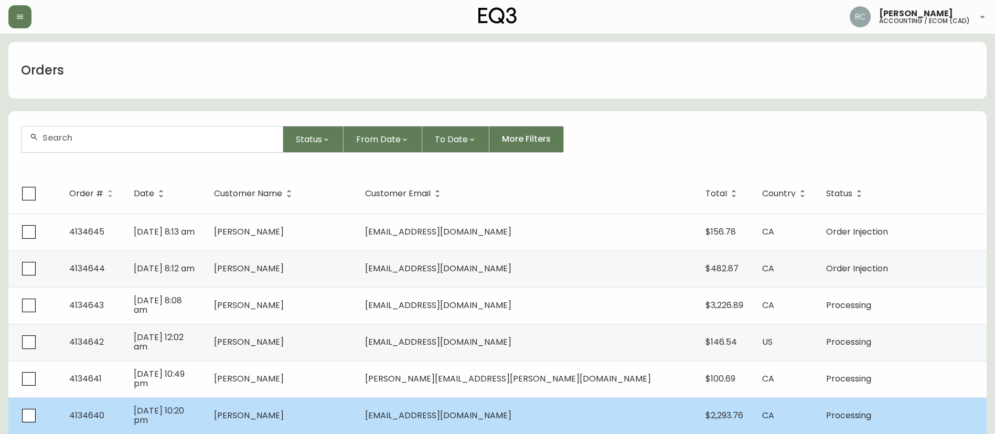
click at [284, 412] on span "Lindsay Morphy" at bounding box center [249, 415] width 70 height 12
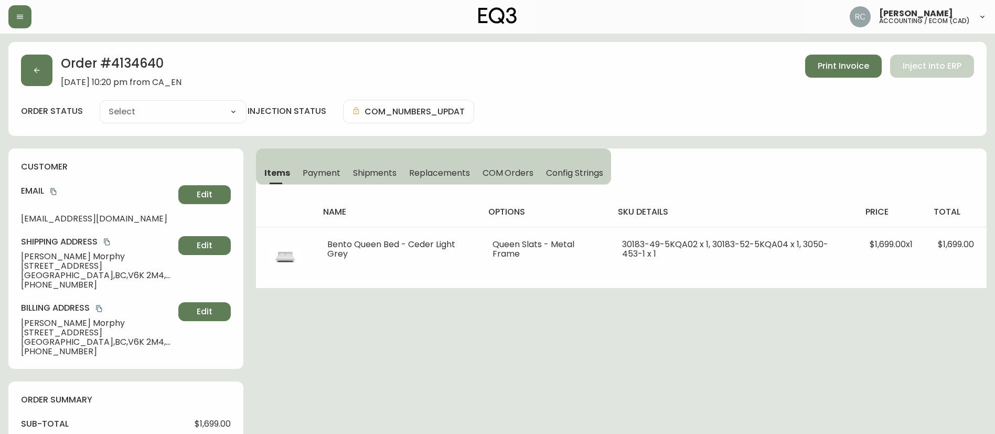
type input "Processing"
select select "PROCESSING"
click at [317, 170] on span "Payment" at bounding box center [322, 172] width 38 height 11
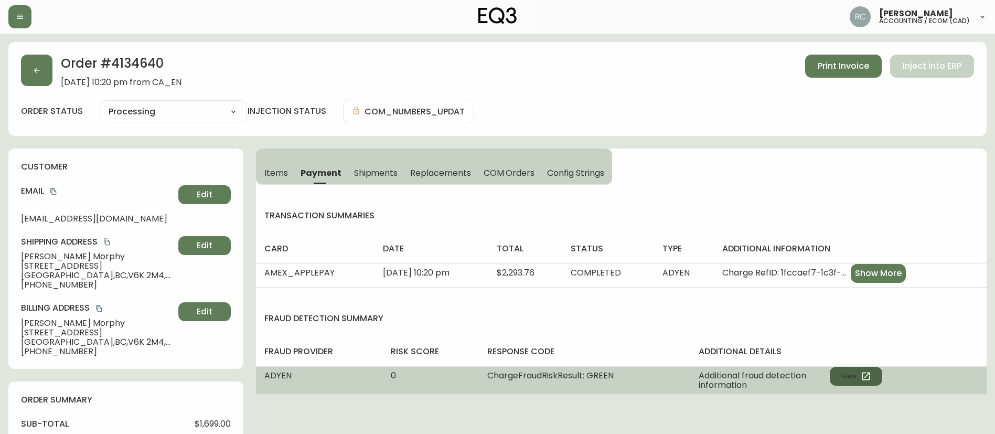
click at [851, 370] on button "View" at bounding box center [856, 376] width 52 height 19
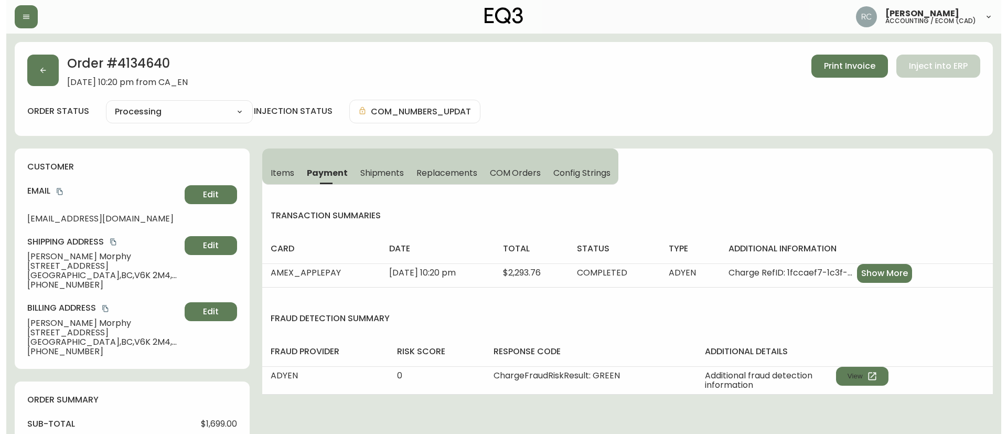
scroll to position [388, 0]
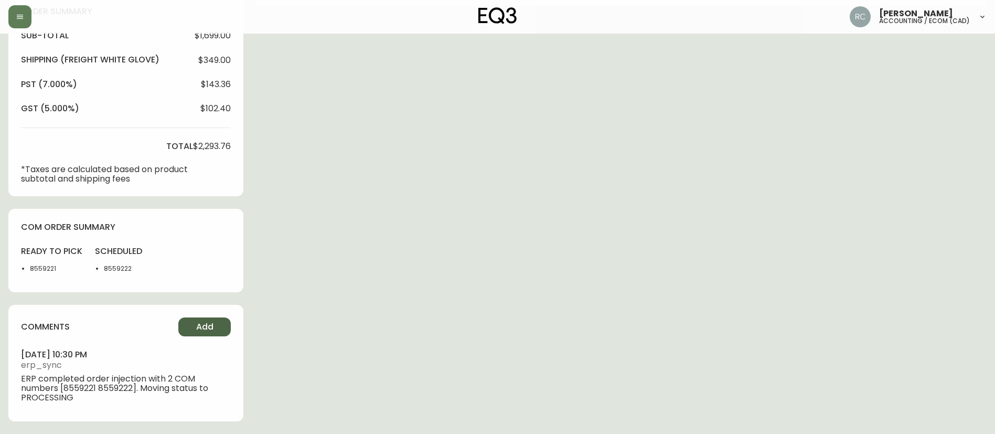
click at [199, 331] on span "Add" at bounding box center [204, 327] width 17 height 12
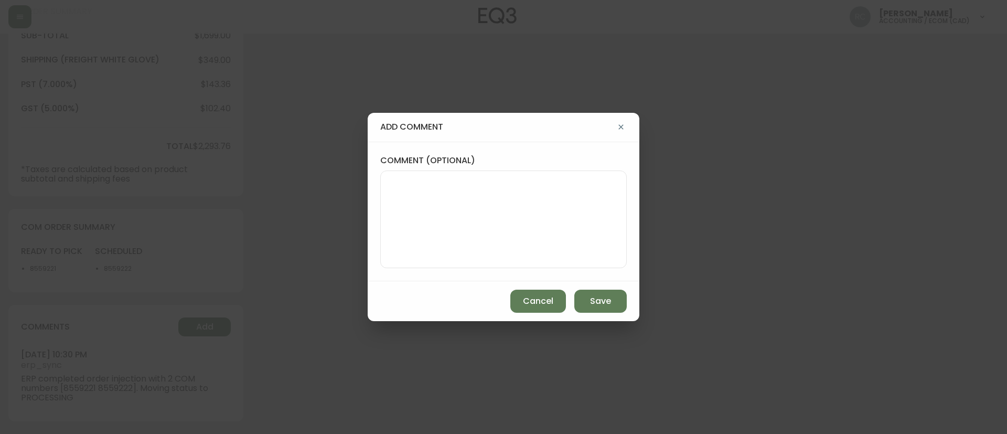
click at [515, 247] on textarea "comment (optional)" at bounding box center [503, 219] width 229 height 84
paste textarea "MANUAL FRAUD REVIEW - APPROVED - same shipping and billing address -"
paste textarea "CVC/CVV Not Supplied, Unknown AVS Name matches, address matches, postal code ma…"
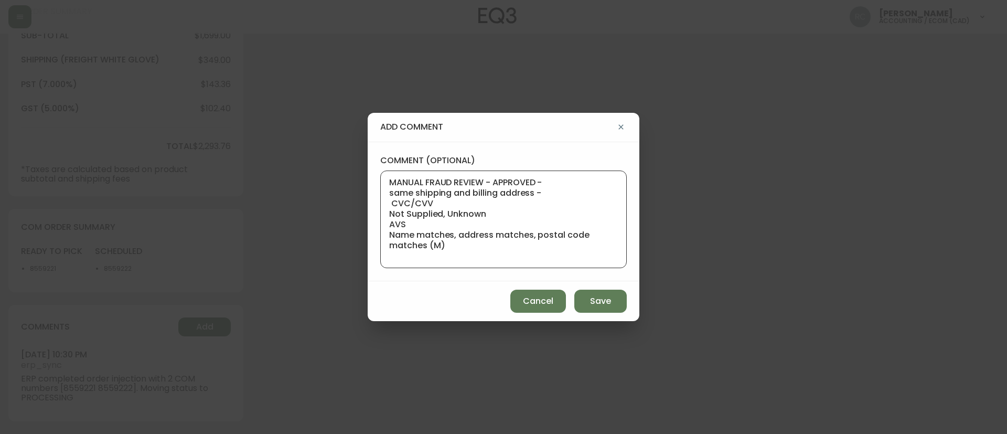
paste textarea "Time since an authorized payment was first seen with email address 3yr 279d"
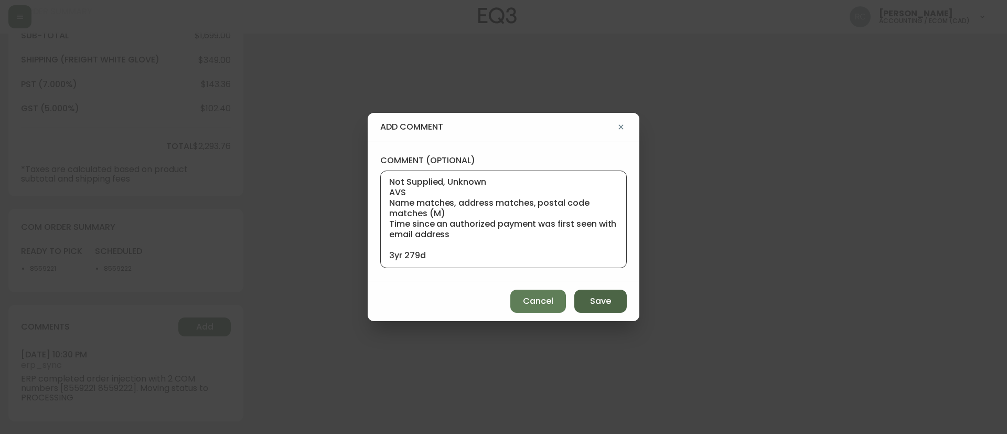
type textarea "MANUAL FRAUD REVIEW - APPROVED - same shipping and billing address - CVC/CVV No…"
click at [590, 302] on span "Save" at bounding box center [600, 301] width 21 height 12
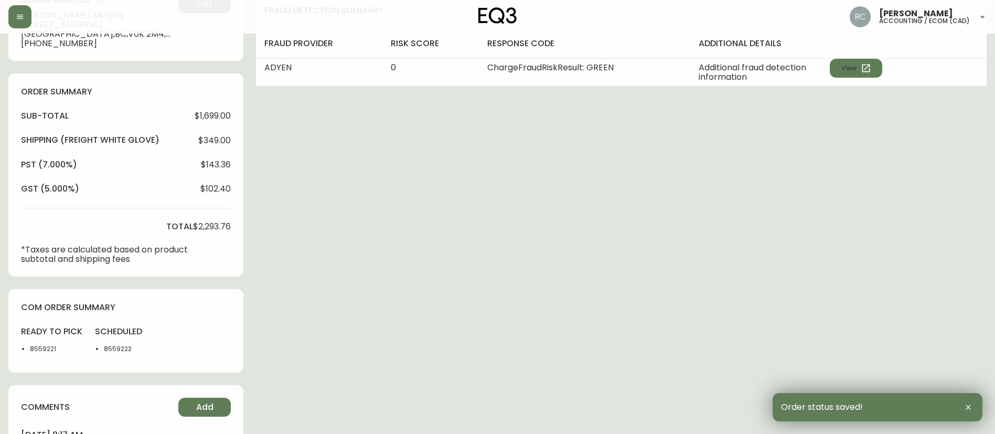
scroll to position [0, 0]
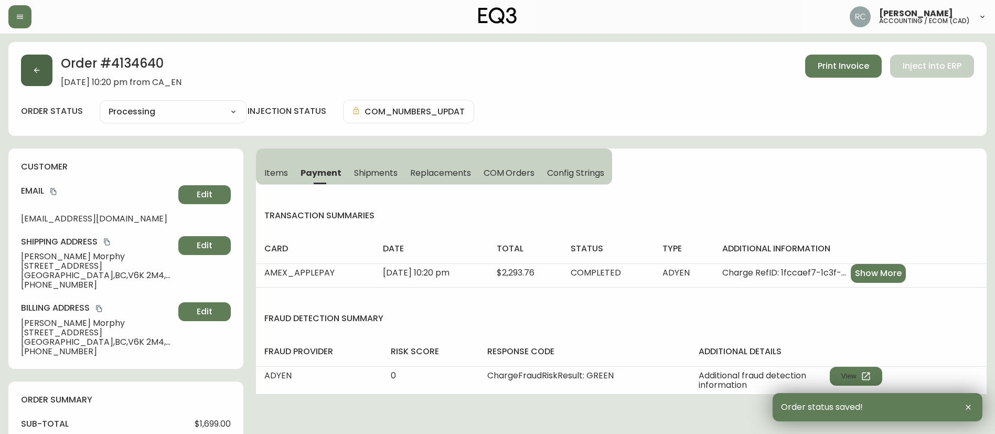
click at [45, 67] on button "button" at bounding box center [36, 70] width 31 height 31
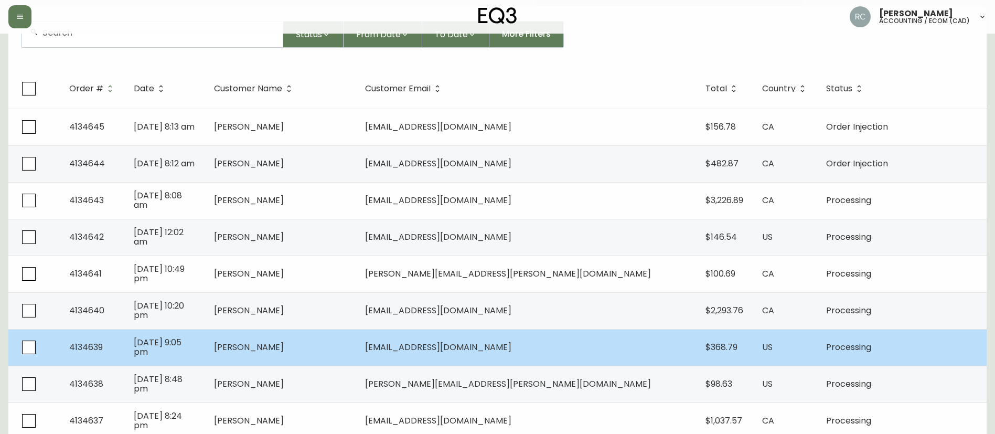
click at [319, 359] on td "[PERSON_NAME]" at bounding box center [282, 347] width 152 height 37
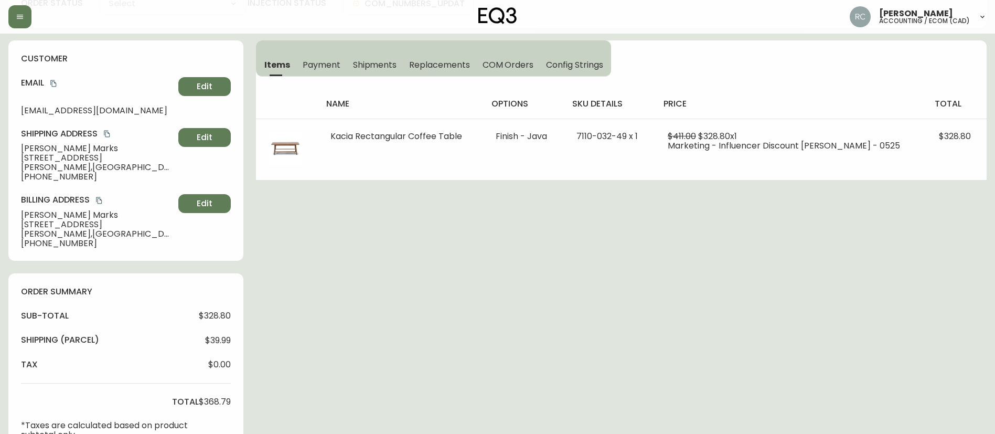
type input "Processing"
select select "PROCESSING"
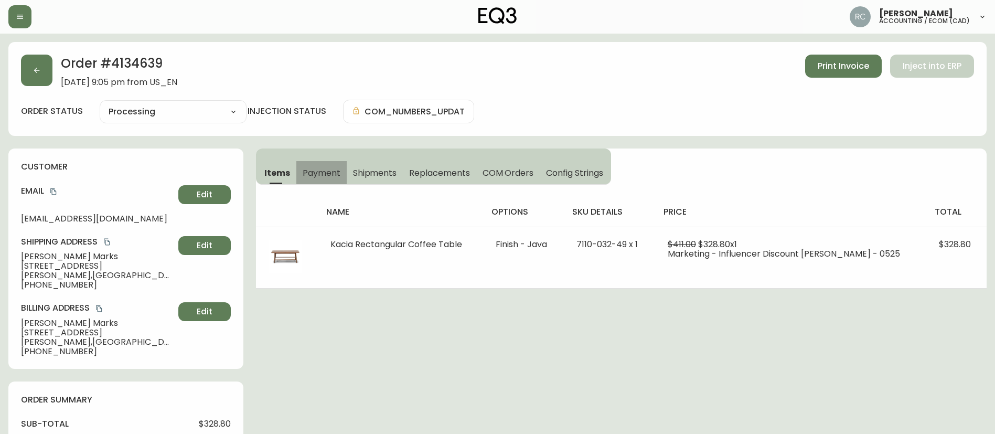
click at [321, 175] on span "Payment" at bounding box center [322, 172] width 38 height 11
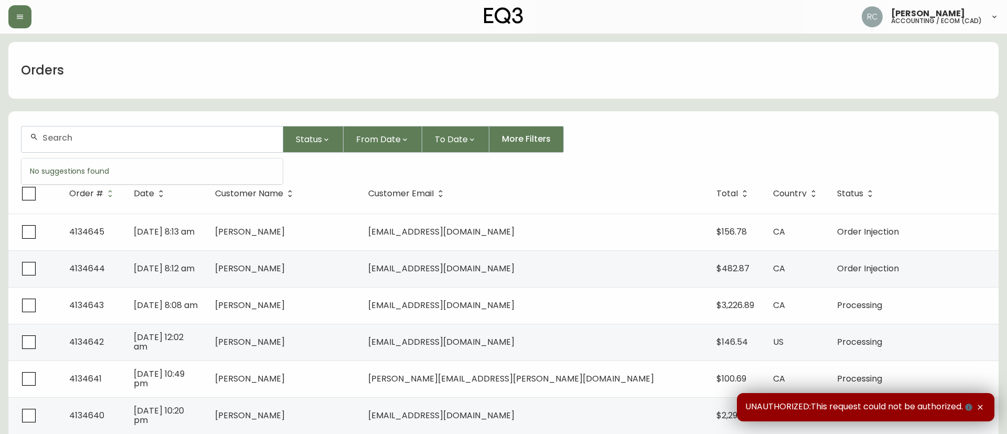
click at [186, 133] on input "text" at bounding box center [158, 138] width 232 height 10
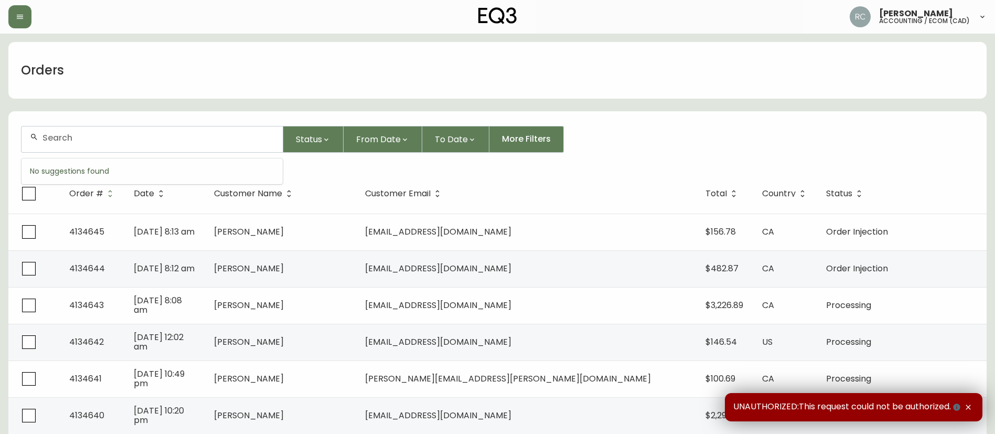
paste input "8559221"
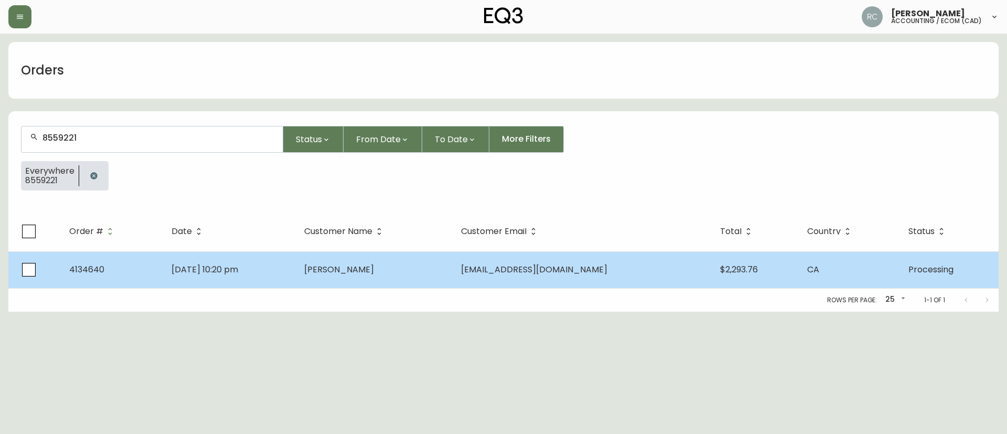
type input "8559221"
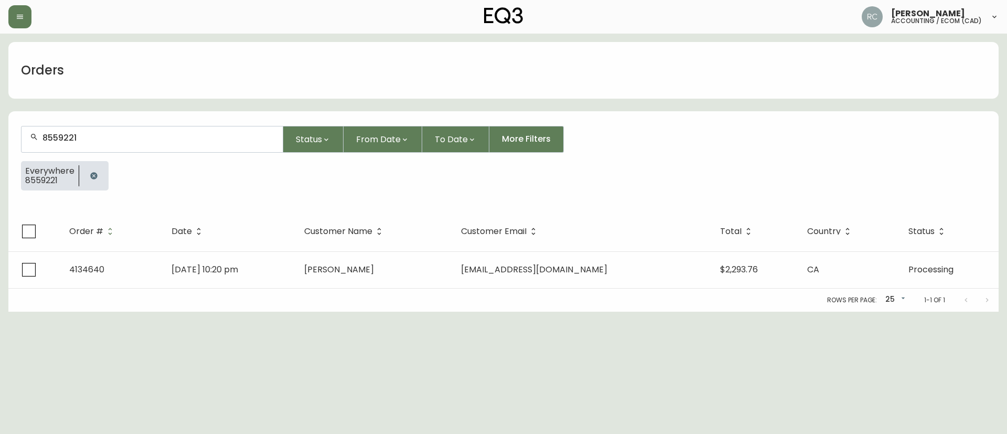
click at [344, 267] on td "[PERSON_NAME]" at bounding box center [374, 269] width 157 height 37
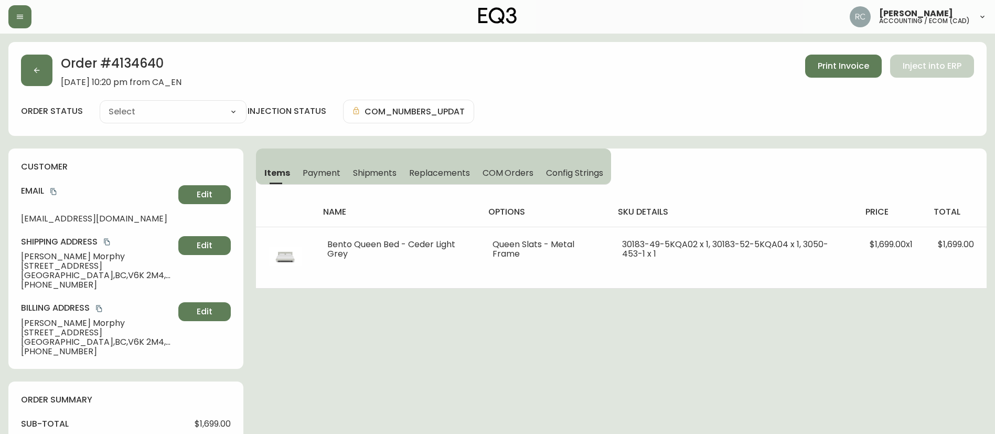
type input "Processing"
select select "PROCESSING"
click at [321, 170] on span "Payment" at bounding box center [322, 172] width 38 height 11
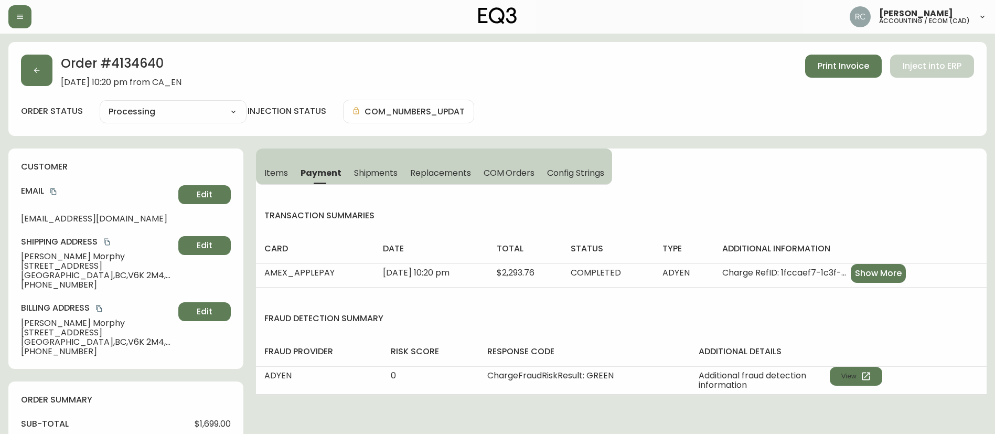
click at [268, 170] on span "Items" at bounding box center [276, 172] width 24 height 11
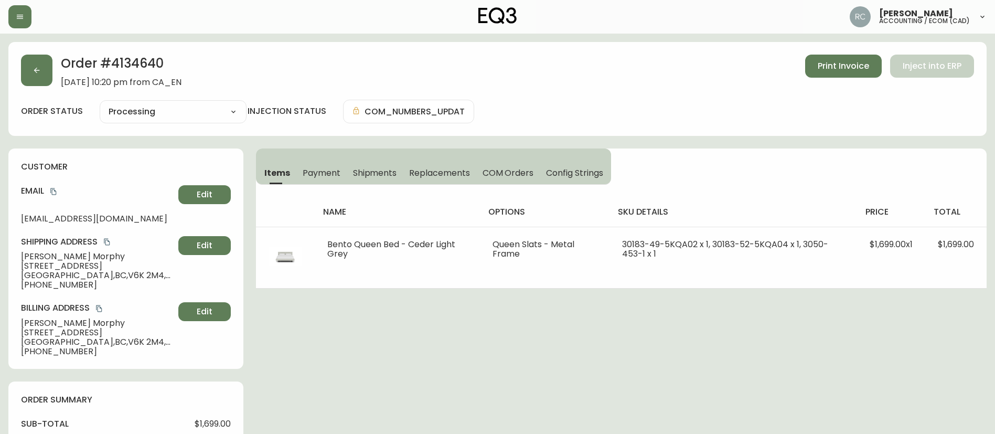
scroll to position [483, 0]
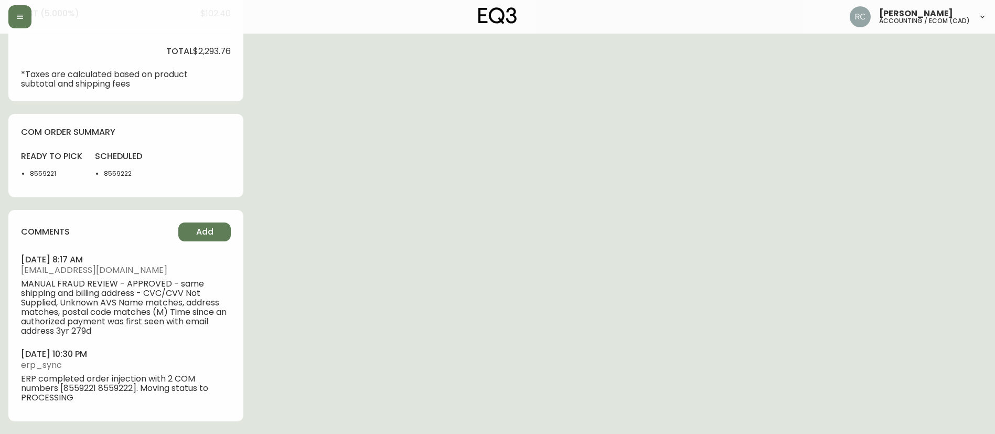
click at [201, 243] on div "comments Add august 14, 2025 at 8:17 am rcustodio@eq3.ca MANUAL FRAUD REVIEW - …" at bounding box center [125, 315] width 235 height 211
click at [212, 223] on button "Add" at bounding box center [204, 231] width 52 height 19
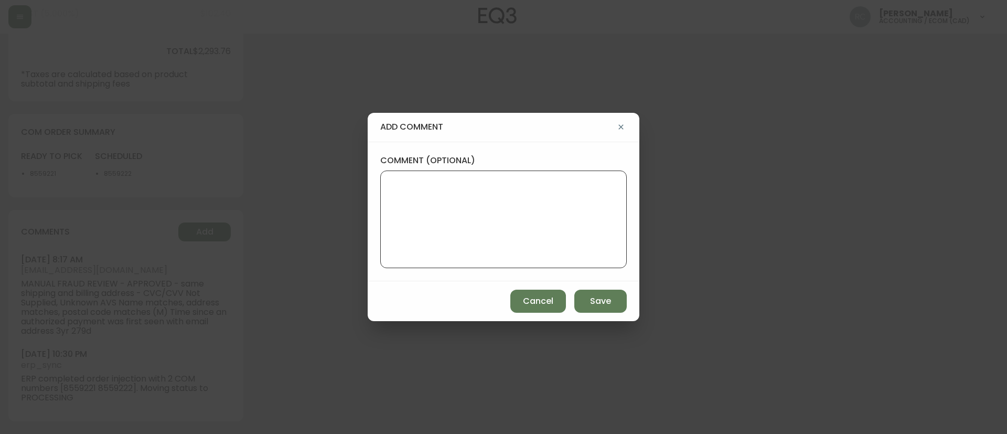
click at [446, 222] on textarea "comment (optional)" at bounding box center [503, 219] width 229 height 84
click at [503, 206] on textarea "AUTOMATIC" at bounding box center [503, 219] width 229 height 84
paste textarea "stock pull order."
type textarea "AUTOMATIC EMAIL RECEIVED - stock pull order"
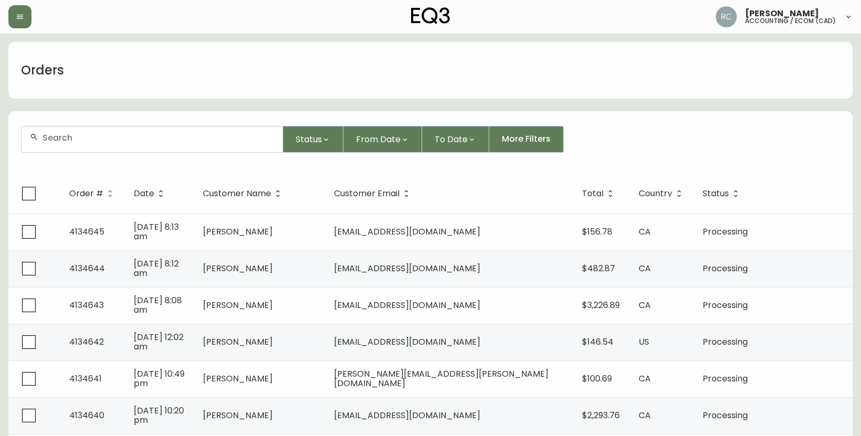
click at [179, 135] on input "text" at bounding box center [158, 138] width 232 height 10
paste input "4134613"
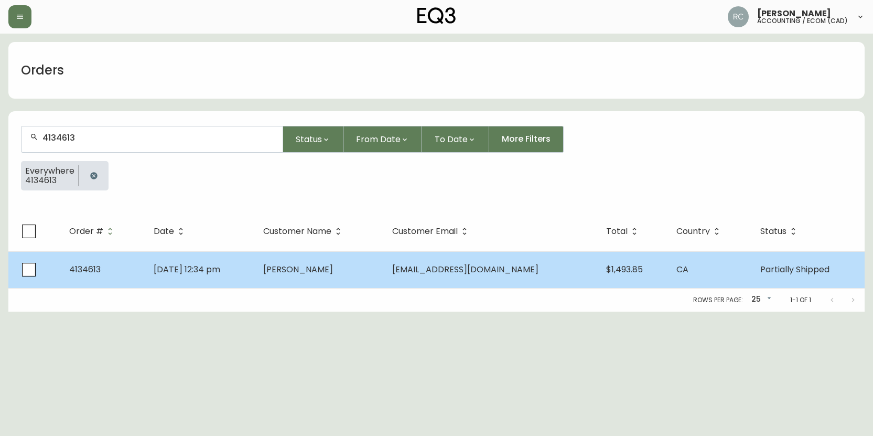
type input "4134613"
click at [252, 261] on td "Aug 11 2025, 12:34 pm" at bounding box center [200, 269] width 110 height 37
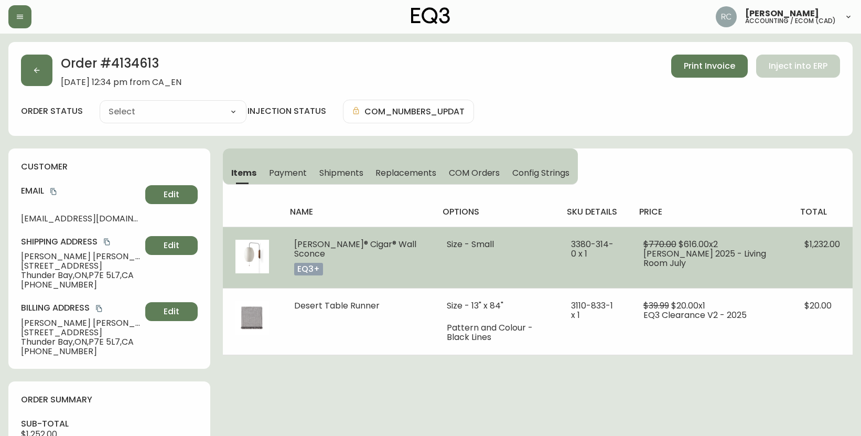
type input "Partially Shipped"
select select "PARTIALLY_SHIPPED"
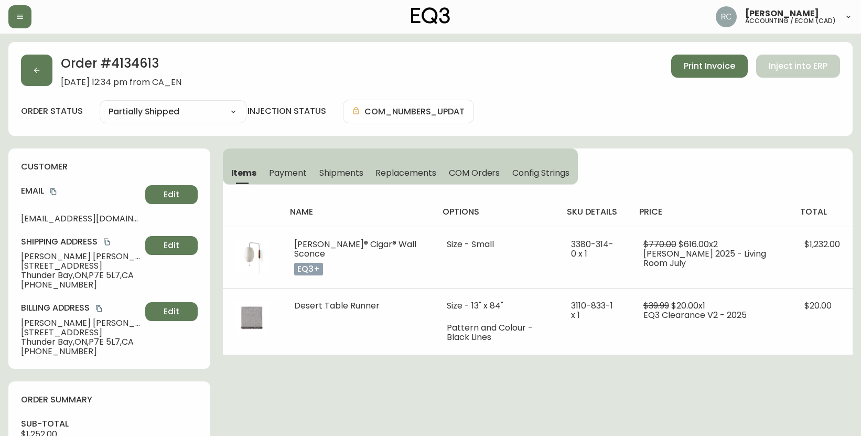
click at [355, 67] on div "Order # 4134613 August 11, 2025 at 12:34 pm from CA_EN Print Invoice Inject int…" at bounding box center [430, 71] width 819 height 33
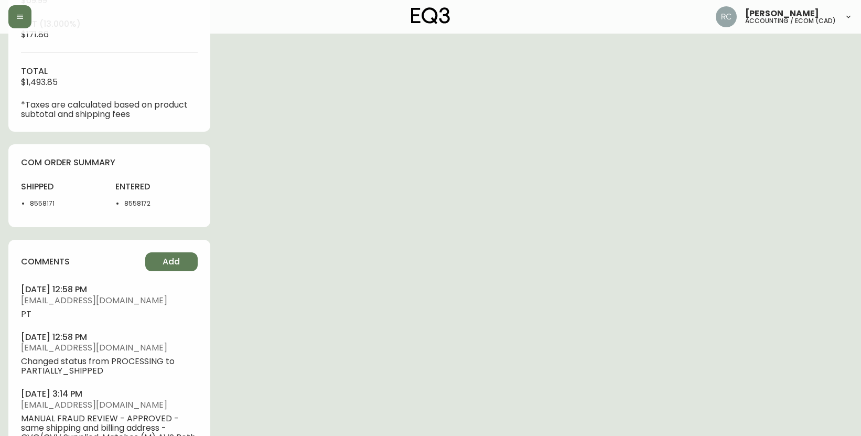
scroll to position [472, 0]
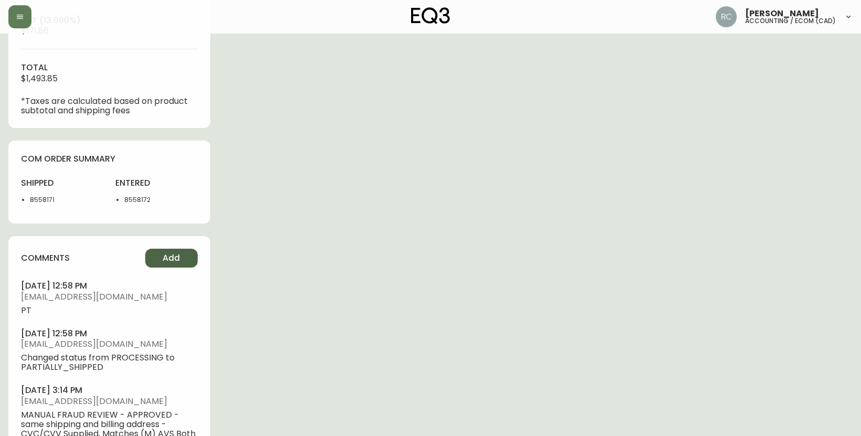
click at [168, 252] on span "Add" at bounding box center [171, 258] width 17 height 12
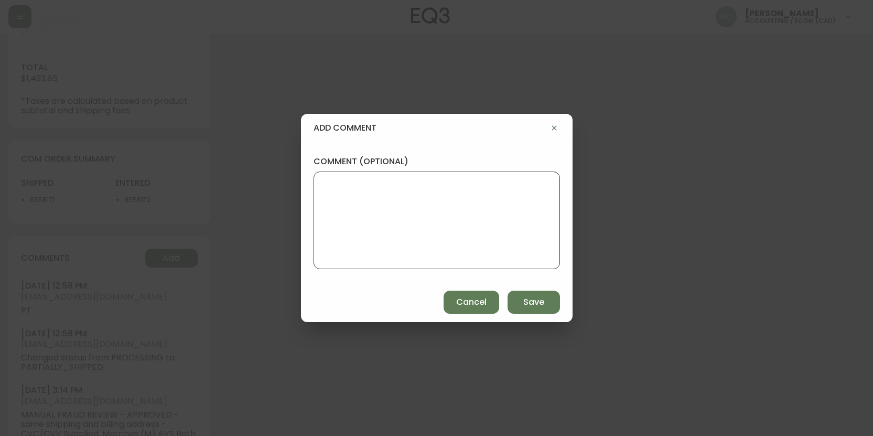
click at [497, 209] on textarea "comment (optional)" at bounding box center [436, 220] width 229 height 84
paste textarea "P019671"
type textarea "PO: YP019671"
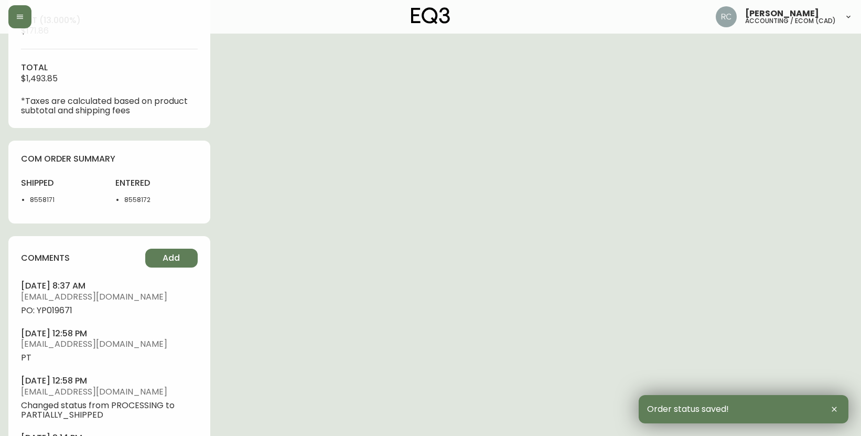
click at [58, 308] on span "PO: YP019671" at bounding box center [109, 310] width 177 height 9
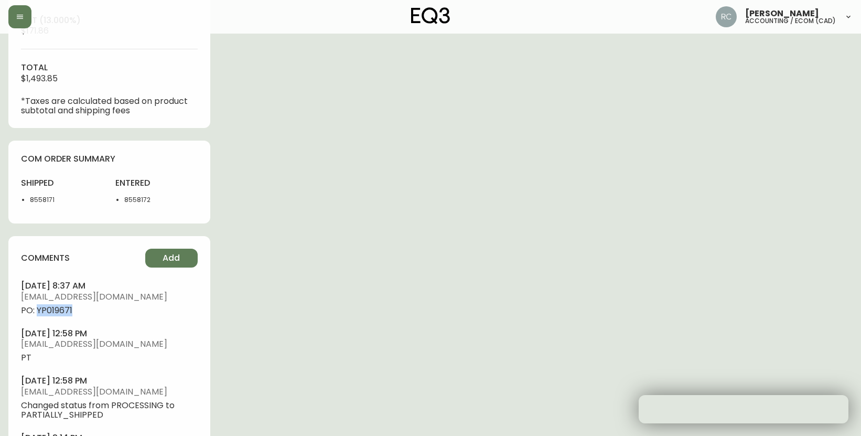
drag, startPoint x: 58, startPoint y: 308, endPoint x: 9, endPoint y: 319, distance: 49.9
click at [58, 308] on span "PO: YP019671" at bounding box center [109, 310] width 177 height 9
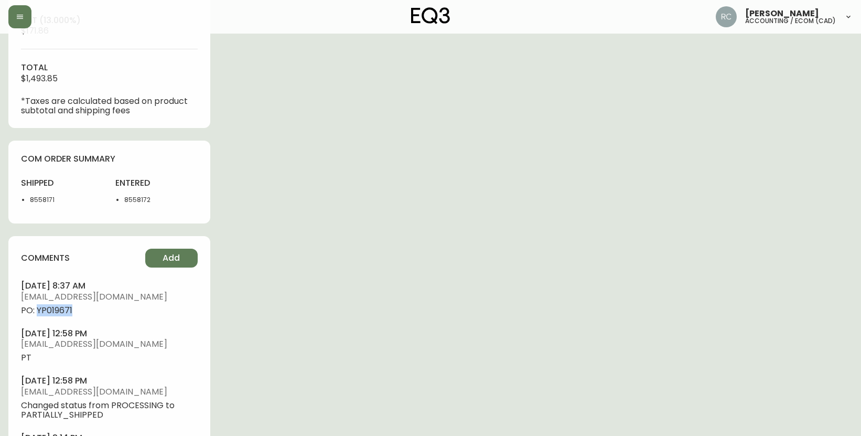
copy span "YP019671"
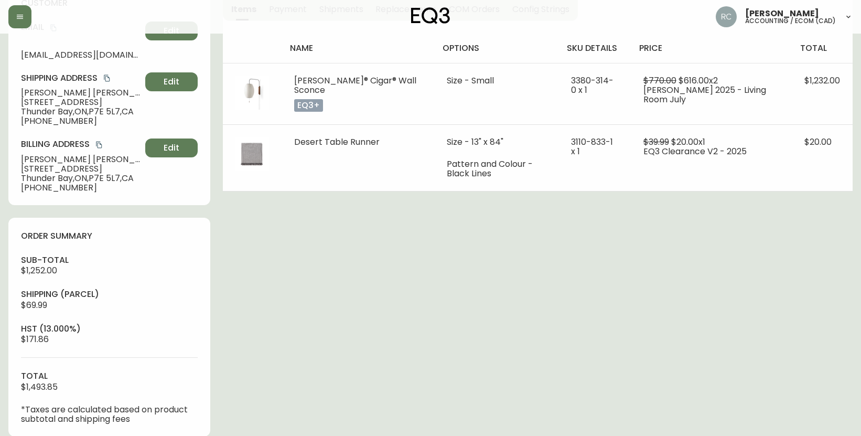
scroll to position [0, 0]
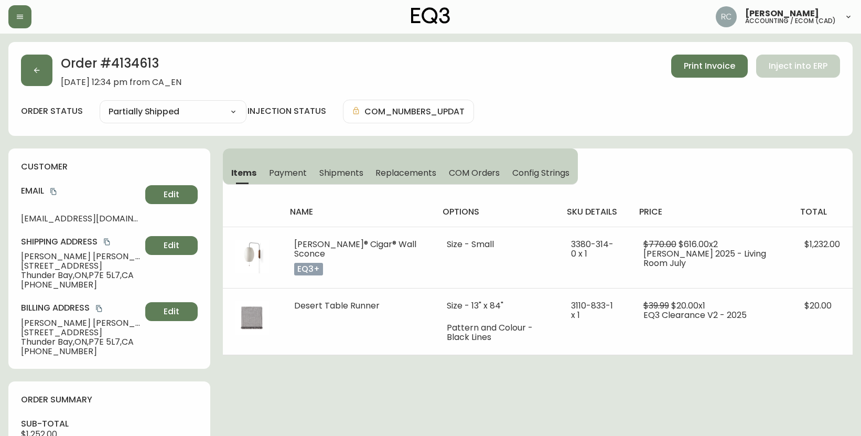
click at [37, 254] on span "Logan Duffy" at bounding box center [81, 256] width 120 height 9
copy span "Logan Duffy"
click at [56, 194] on icon "copy" at bounding box center [53, 191] width 6 height 7
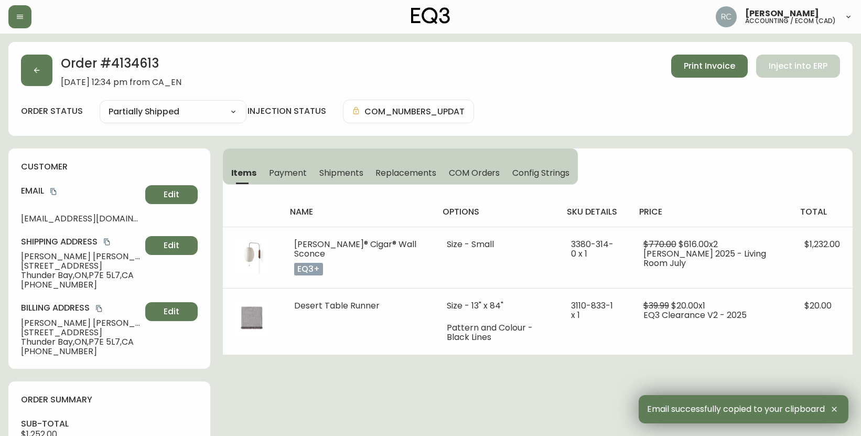
click at [47, 272] on span "Thunder Bay , ON , P7E 5L7 , CA" at bounding box center [81, 275] width 120 height 9
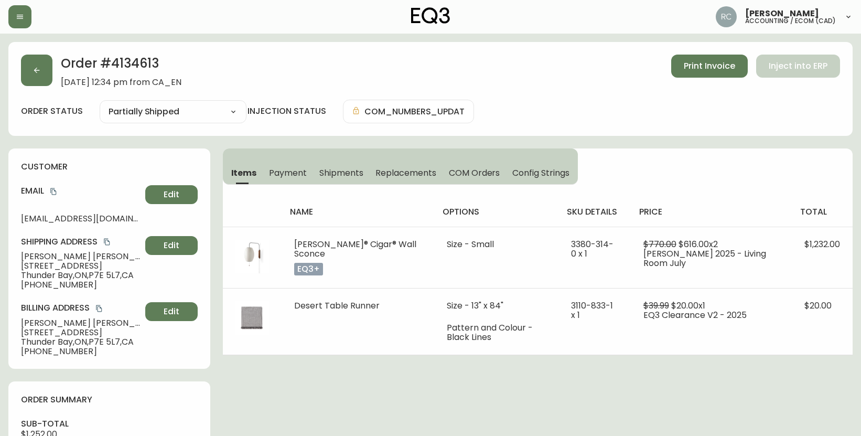
click at [48, 264] on span "2223 Begin Street E" at bounding box center [81, 265] width 120 height 9
copy span "2223 Begin Street E"
click at [58, 284] on span "+17056906210" at bounding box center [81, 284] width 120 height 9
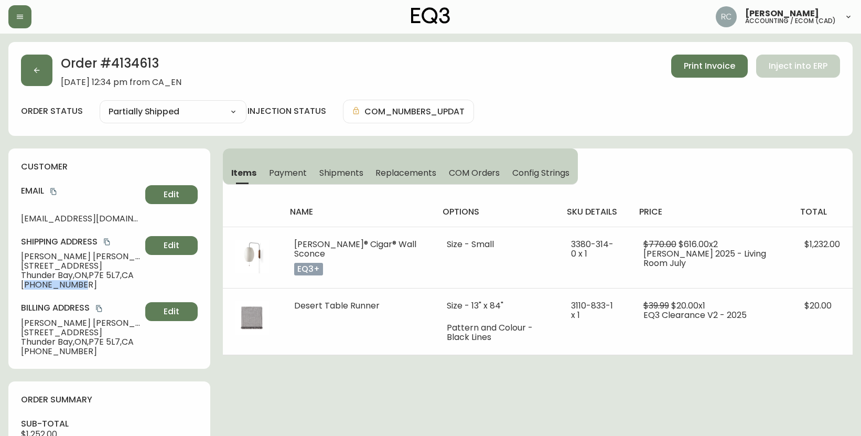
click at [58, 284] on span "+17056906210" at bounding box center [81, 284] width 120 height 9
copy span "17056906210"
click at [61, 264] on span "2223 Begin Street E" at bounding box center [81, 265] width 120 height 9
click at [53, 282] on span "+17056906210" at bounding box center [81, 284] width 120 height 9
click at [55, 277] on span "Thunder Bay , ON , P7E 5L7 , CA" at bounding box center [81, 275] width 120 height 9
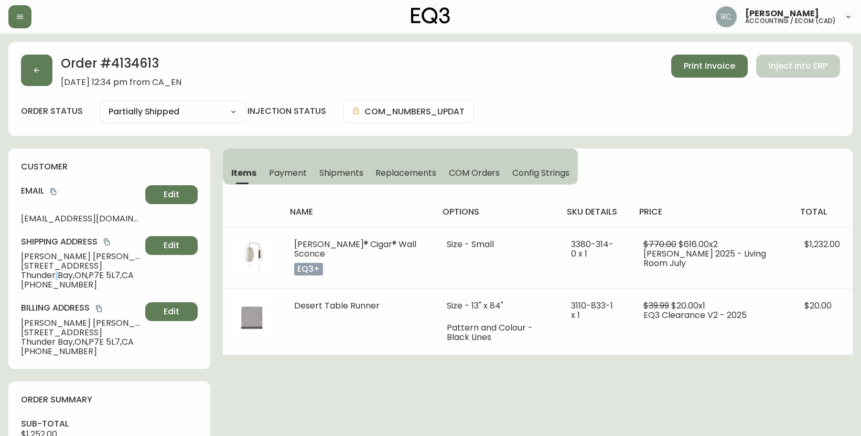
click at [55, 277] on span "Thunder Bay , ON , P7E 5L7 , CA" at bounding box center [81, 275] width 120 height 9
copy span "Thunder Bay , ON , P7E 5L7 , CA"
click at [33, 257] on span "Logan Duffy" at bounding box center [81, 256] width 120 height 9
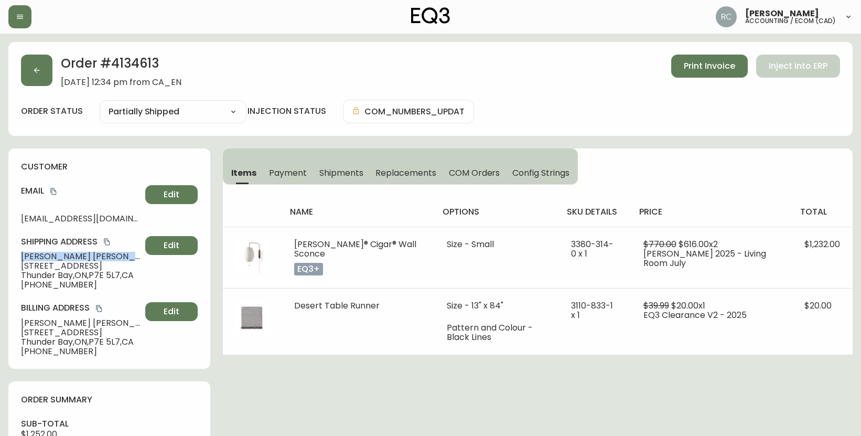
click at [33, 257] on span "Logan Duffy" at bounding box center [81, 256] width 120 height 9
copy span "Logan Duffy"
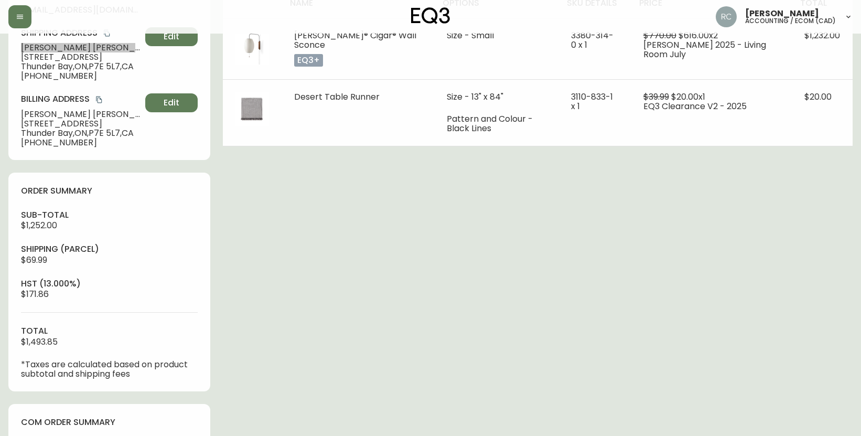
scroll to position [420, 0]
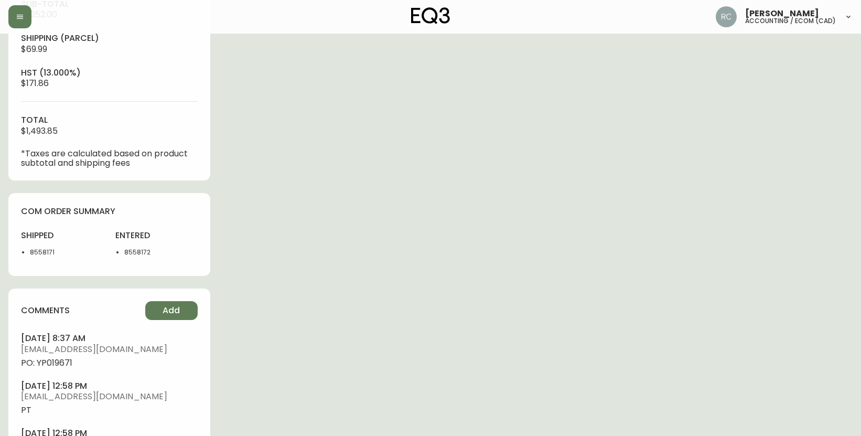
click at [57, 361] on span "PO: YP019671" at bounding box center [109, 362] width 177 height 9
click at [64, 359] on span "PO: YP019671" at bounding box center [109, 362] width 177 height 9
copy span "YP019671"
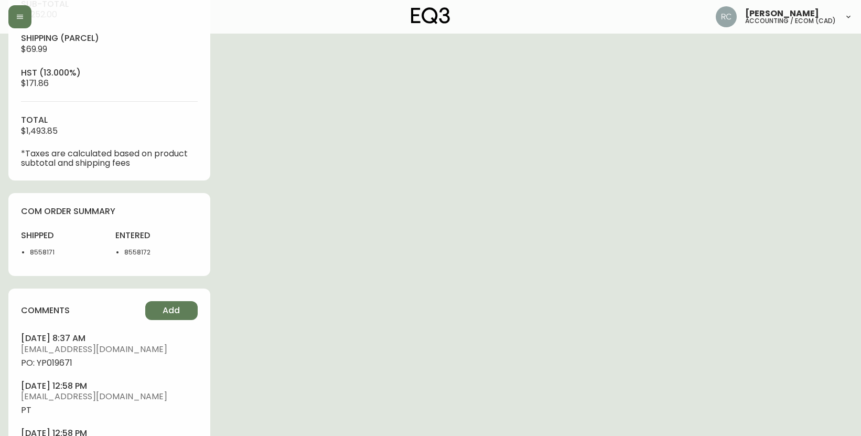
click at [342, 165] on div "Order # 4134613 August 11, 2025 at 12:34 pm from CA_EN Print Invoice Inject int…" at bounding box center [430, 143] width 844 height 1042
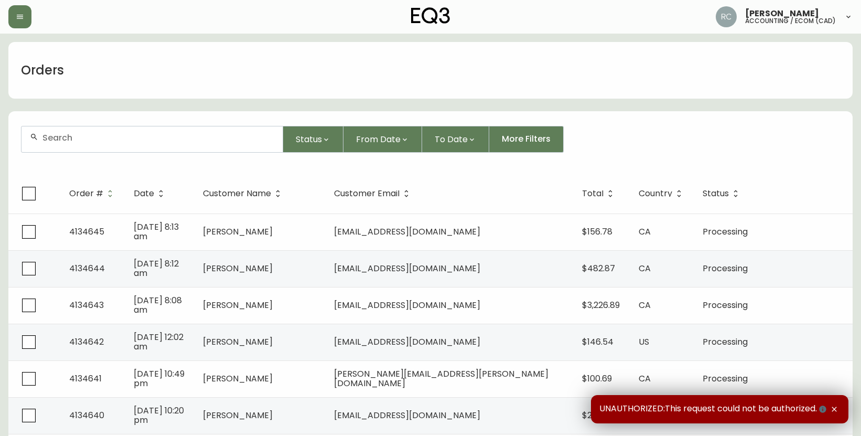
click at [65, 139] on input "text" at bounding box center [158, 138] width 232 height 10
paste input "4134626"
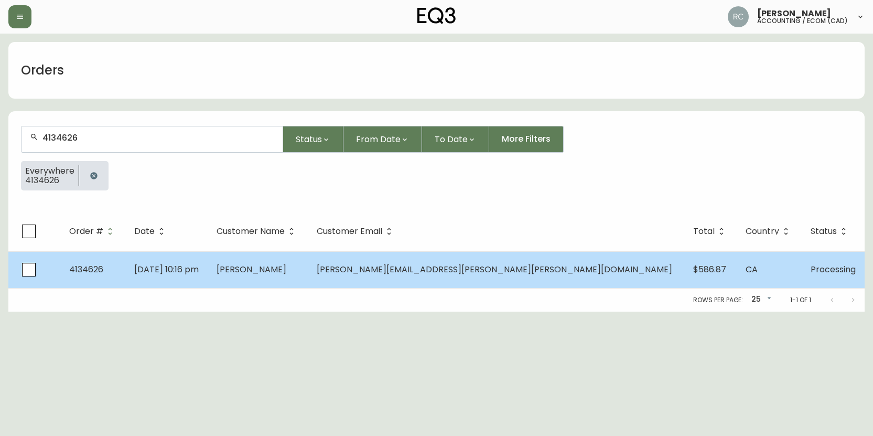
type input "4134626"
click at [208, 261] on td "[DATE] 10:16 pm" at bounding box center [167, 269] width 82 height 37
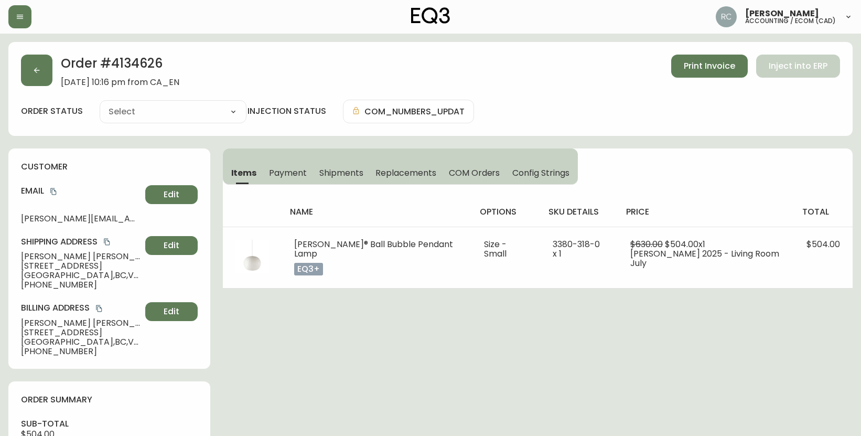
type input "Processing"
select select "PROCESSING"
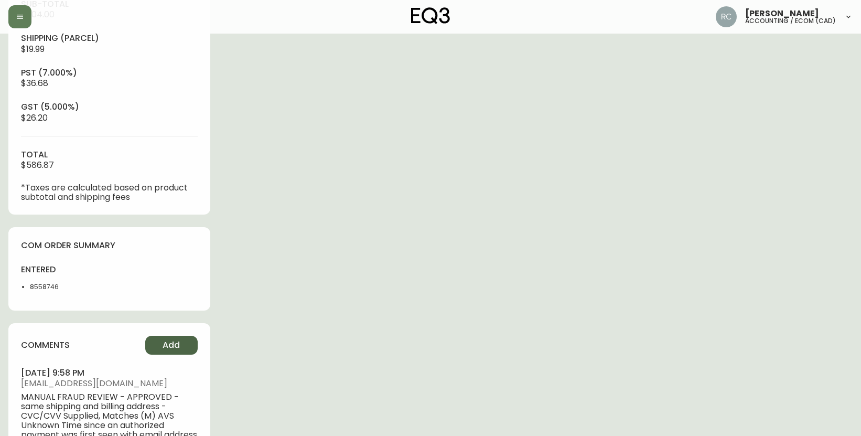
click at [160, 340] on button "Add" at bounding box center [171, 345] width 52 height 19
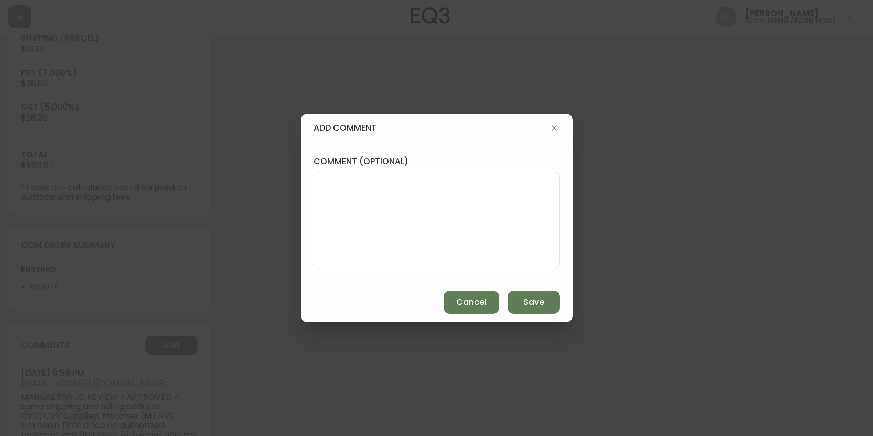
click at [421, 227] on textarea "comment (optional)" at bounding box center [436, 220] width 229 height 84
paste textarea "P019672"
type textarea "PO: Y P019672"
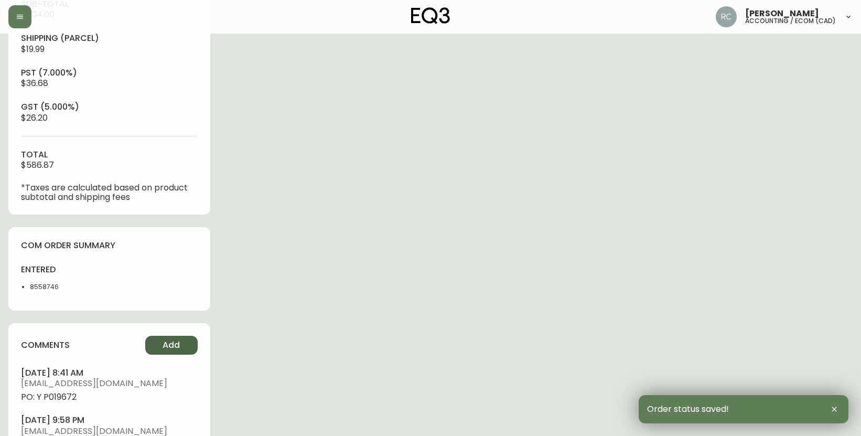
click at [160, 348] on button "Add" at bounding box center [171, 345] width 52 height 19
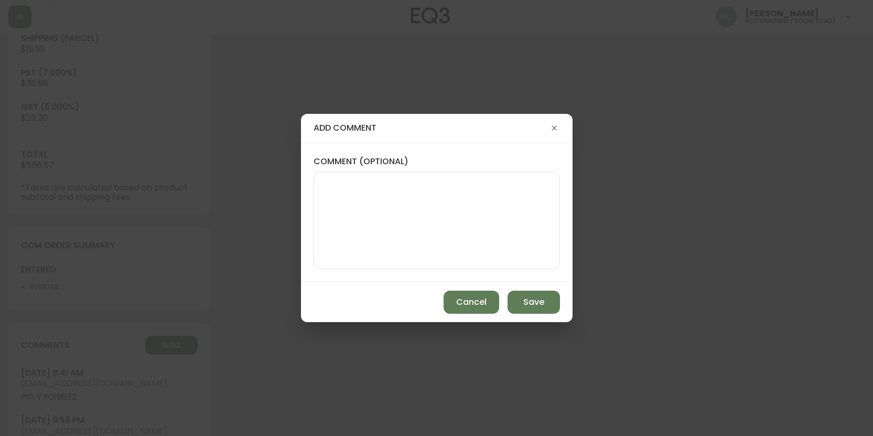
click at [404, 237] on textarea "comment (optional)" at bounding box center [436, 220] width 229 height 84
paste textarea "P019672"
type textarea "PO: YP019672"
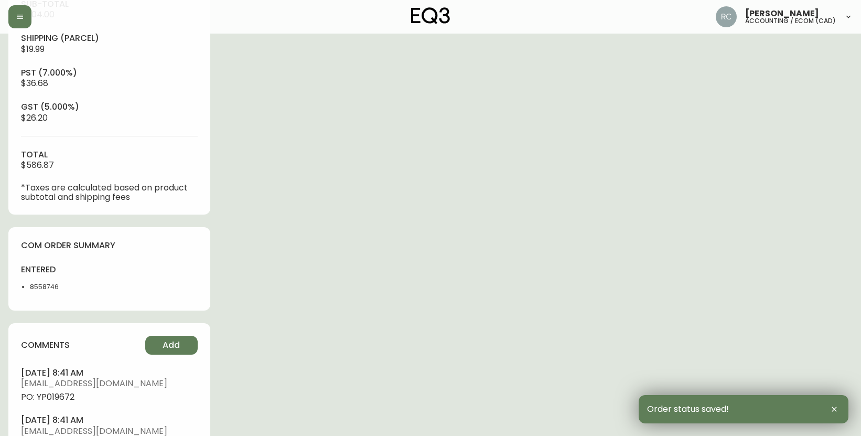
click at [45, 400] on span "PO: YP019672" at bounding box center [109, 396] width 177 height 9
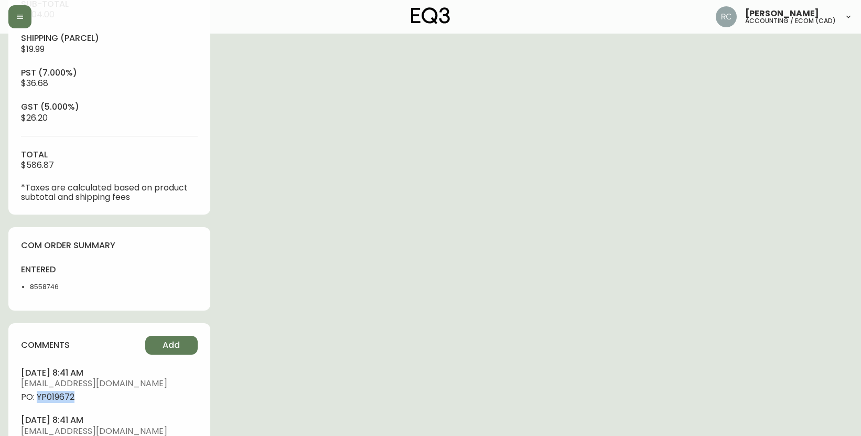
copy span "YP019672"
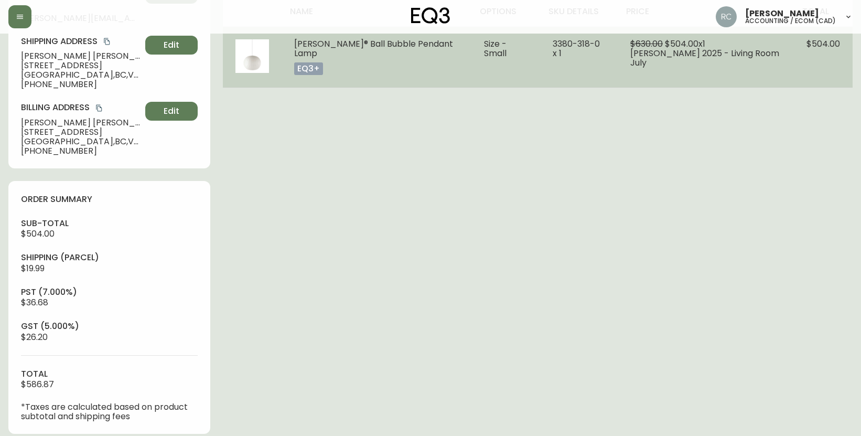
scroll to position [0, 0]
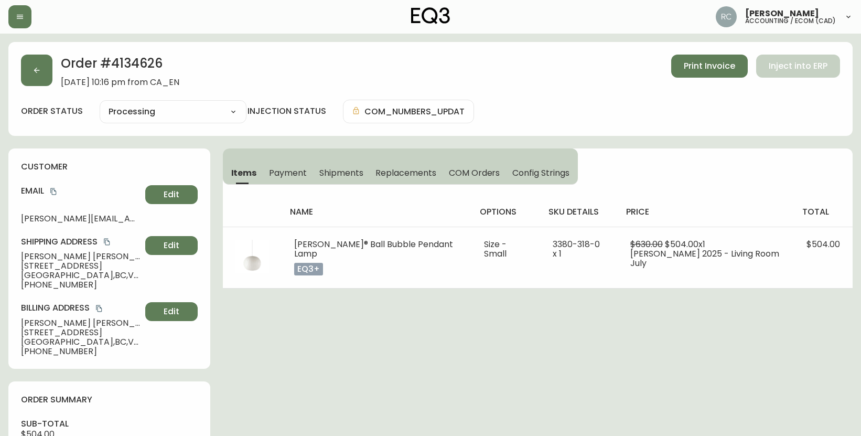
click at [26, 252] on span "Lori Archibald" at bounding box center [81, 256] width 120 height 9
copy span "Lori Archibald"
click at [55, 193] on icon "copy" at bounding box center [53, 191] width 7 height 7
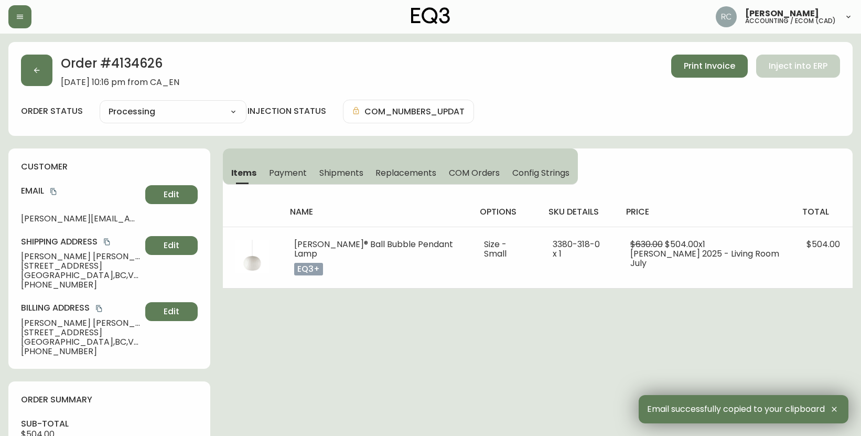
click at [69, 271] on span "Vancouver , BC , V6K 2R7 , CA" at bounding box center [81, 275] width 120 height 9
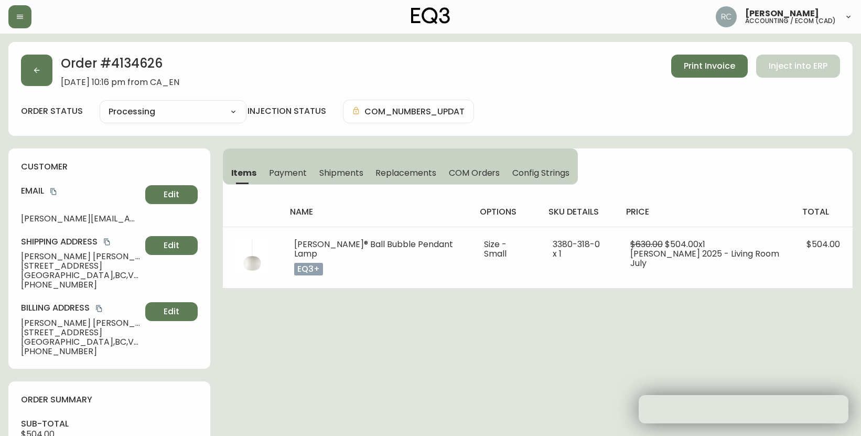
click at [69, 271] on span "Vancouver , BC , V6K 2R7 , CA" at bounding box center [81, 275] width 120 height 9
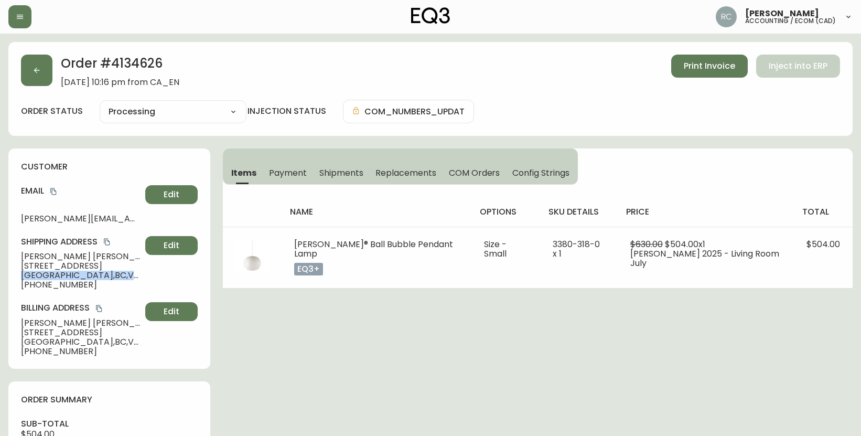
copy span "Vancouver , BC , V6K 2R7 , CA"
click at [62, 288] on span "+16047641750" at bounding box center [81, 284] width 120 height 9
copy span "16047641750"
click at [74, 262] on span "3166 West 12th Avenue" at bounding box center [81, 265] width 120 height 9
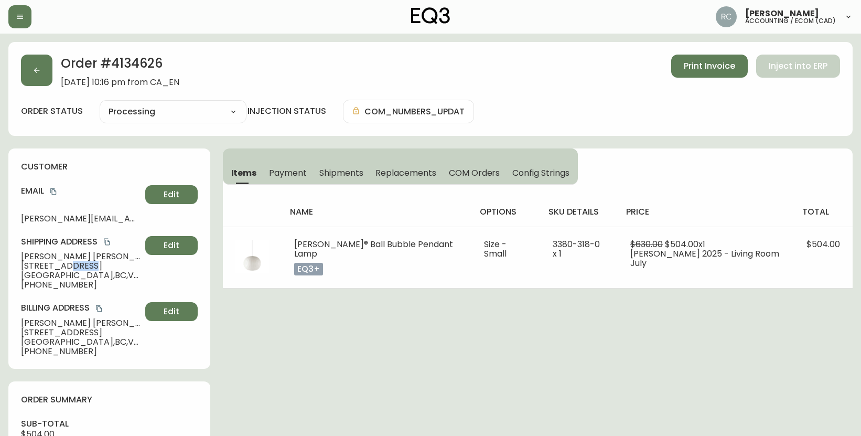
click at [74, 261] on span "3166 West 12th Avenue" at bounding box center [81, 265] width 120 height 9
copy span "3166 West 12th Avenue"
click at [47, 255] on span "Lori Archibald" at bounding box center [81, 256] width 120 height 9
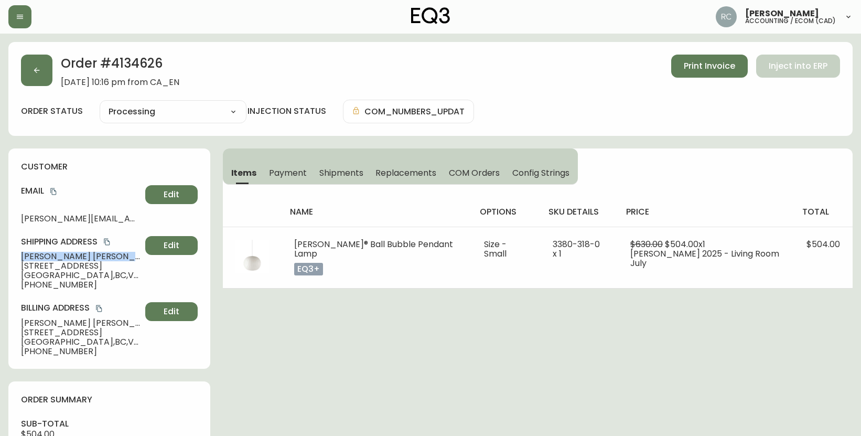
click at [46, 255] on span "Lori Archibald" at bounding box center [81, 256] width 120 height 9
copy span "Lori Archibald"
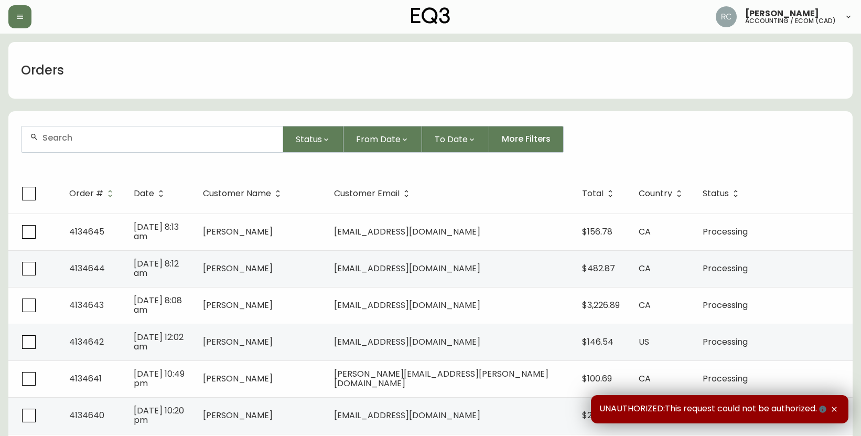
click at [56, 143] on div at bounding box center [151, 139] width 261 height 26
paste input "4131853"
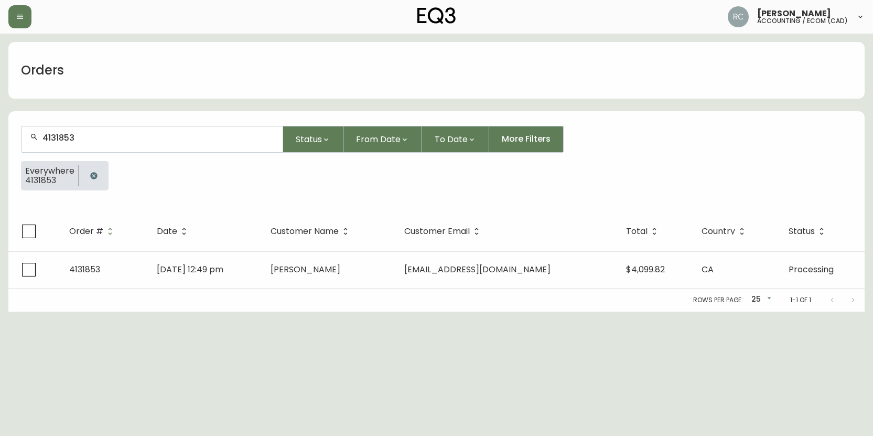
click at [62, 136] on input "4131853" at bounding box center [158, 138] width 232 height 10
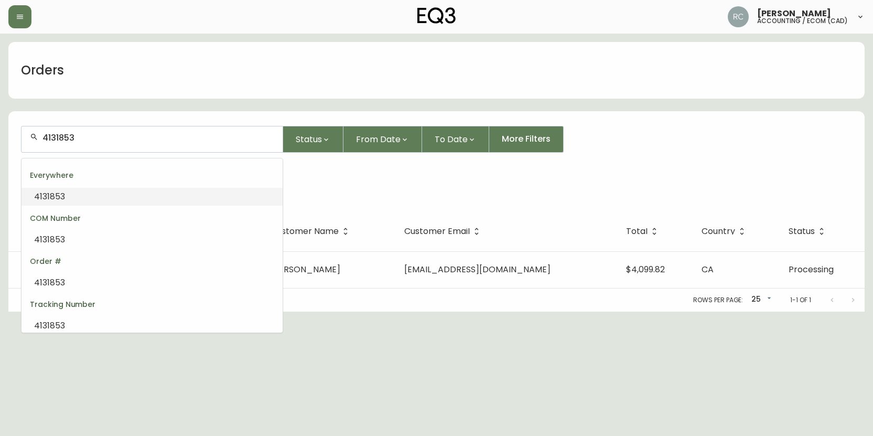
paste input "258"
type input "4132583"
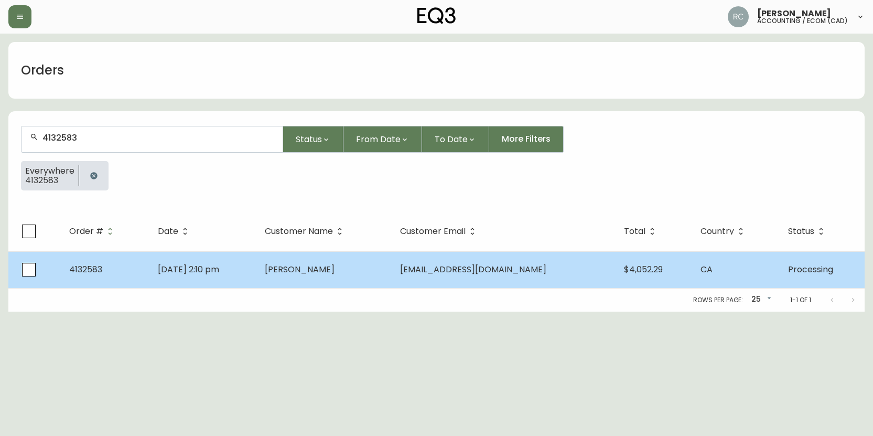
type input "4132583"
click at [219, 272] on span "[DATE] 2:10 pm" at bounding box center [188, 269] width 61 height 12
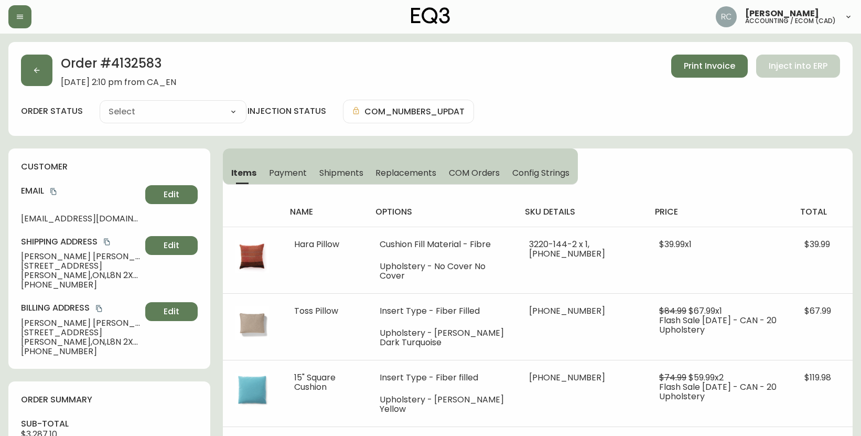
type input "Processing"
select select "PROCESSING"
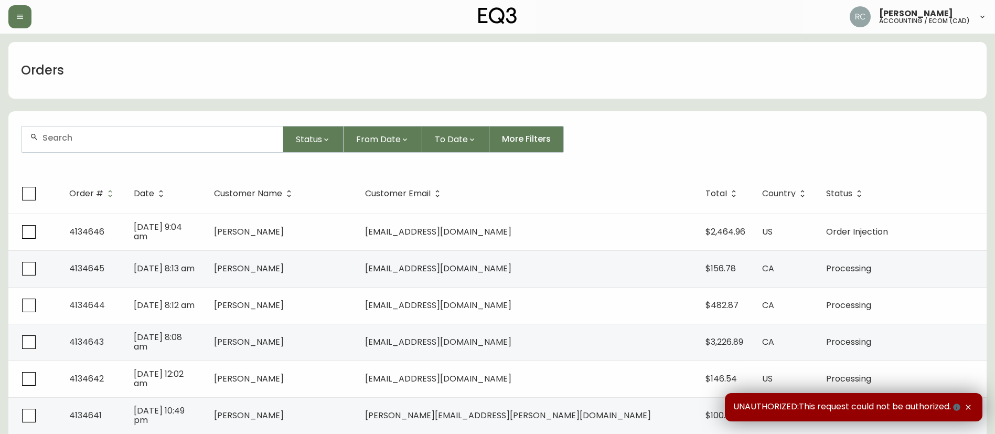
click at [205, 133] on input "text" at bounding box center [158, 138] width 232 height 10
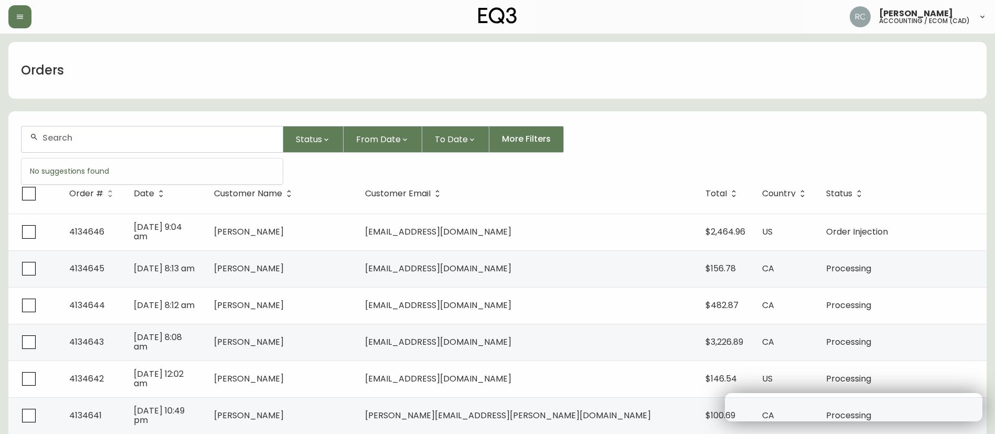
paste input "4133621"
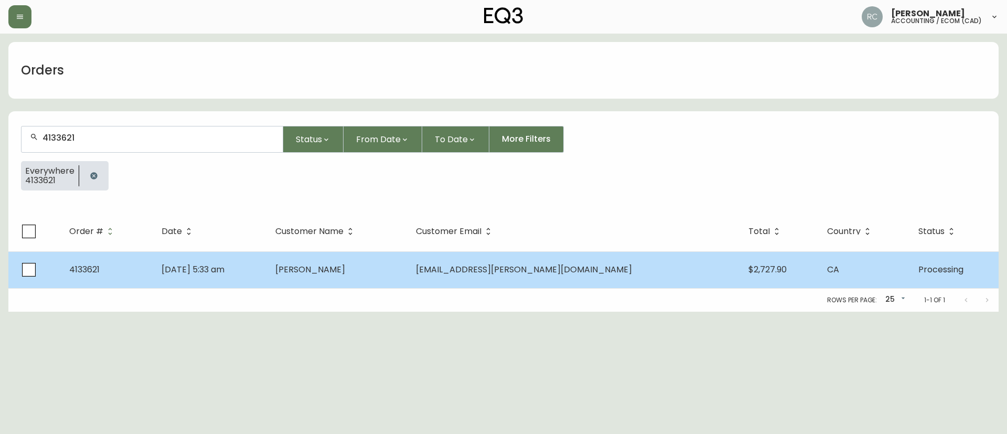
type input "4133621"
click at [384, 283] on td "[PERSON_NAME]" at bounding box center [337, 269] width 141 height 37
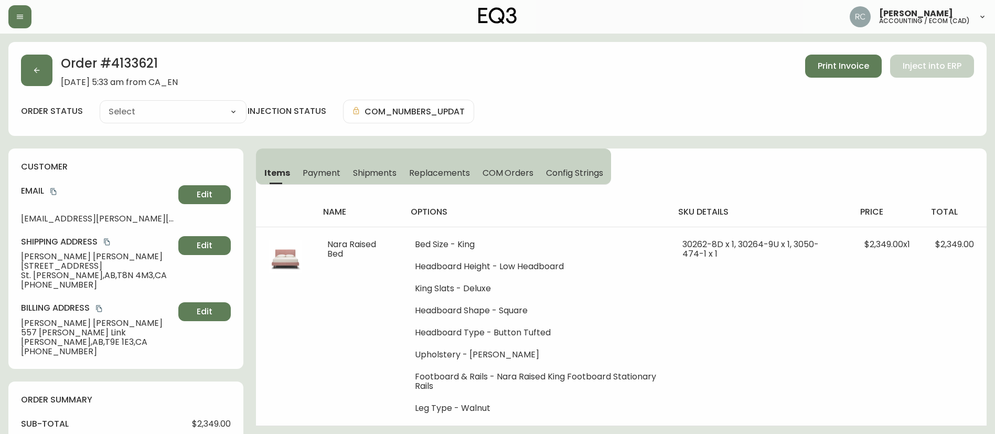
type input "Processing"
select select "PROCESSING"
click at [33, 261] on div "Shipping Address [PERSON_NAME] [STREET_ADDRESS][PERSON_NAME] [PHONE_NUMBER] Edit" at bounding box center [126, 262] width 210 height 53
click at [33, 261] on span "[STREET_ADDRESS]" at bounding box center [97, 265] width 153 height 9
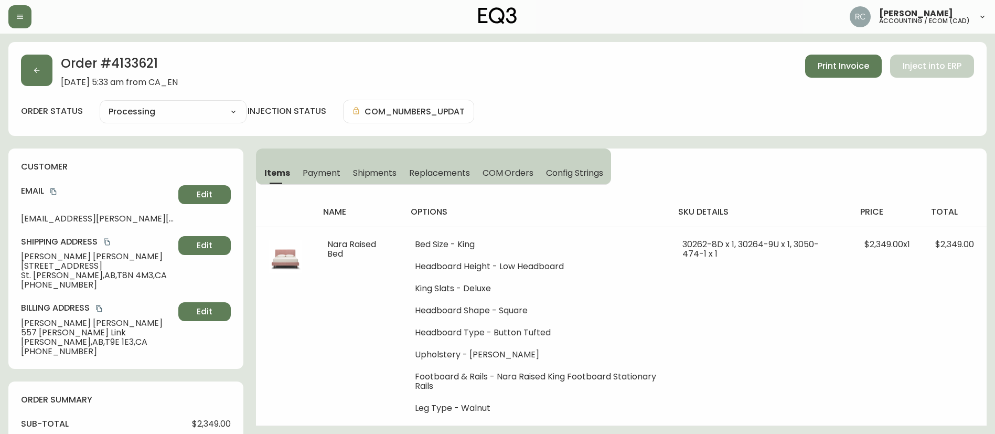
click at [48, 189] on h4 "Email" at bounding box center [97, 191] width 153 height 12
drag, startPoint x: 55, startPoint y: 190, endPoint x: 62, endPoint y: 188, distance: 7.1
click at [56, 190] on icon "copy" at bounding box center [53, 191] width 7 height 7
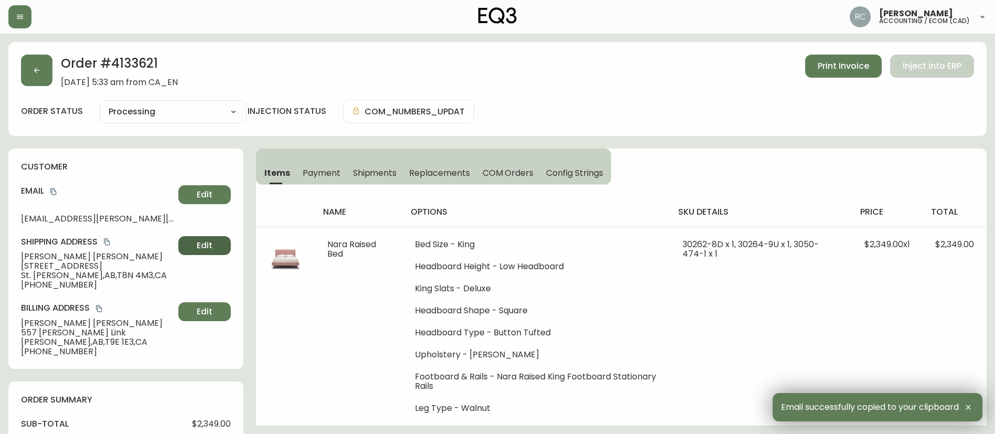
drag, startPoint x: 245, startPoint y: 245, endPoint x: 193, endPoint y: 251, distance: 52.8
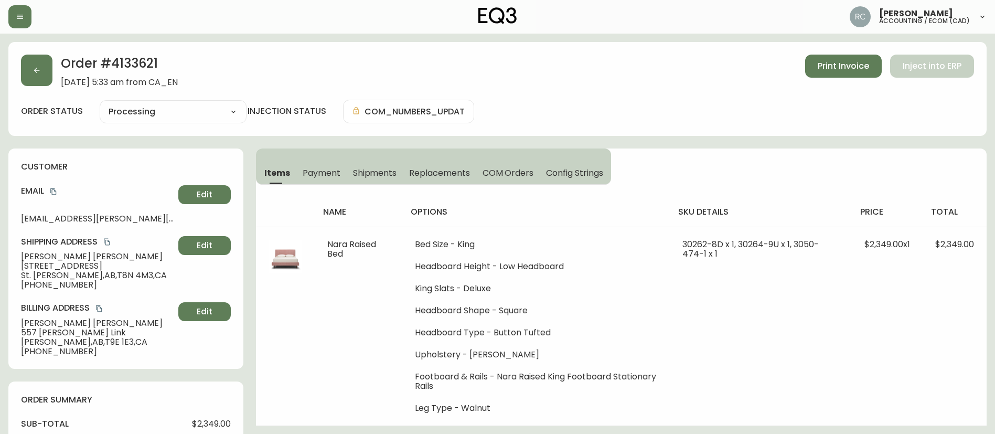
click at [72, 256] on span "[PERSON_NAME]" at bounding box center [97, 256] width 153 height 9
copy span "[PERSON_NAME]"
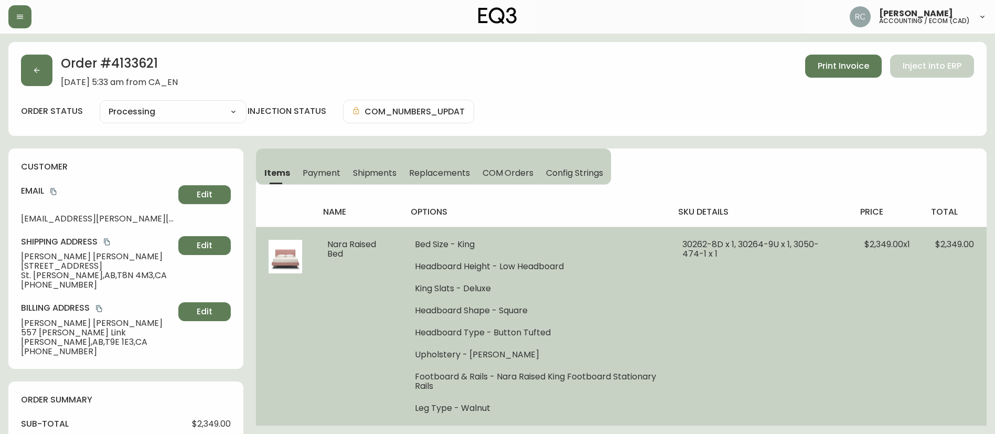
click at [360, 243] on span "Nara Raised Bed" at bounding box center [351, 248] width 49 height 21
drag, startPoint x: 360, startPoint y: 243, endPoint x: 372, endPoint y: 248, distance: 12.5
click at [359, 243] on span "Nara Raised Bed" at bounding box center [351, 248] width 49 height 21
copy span "Nara Raised Bed"
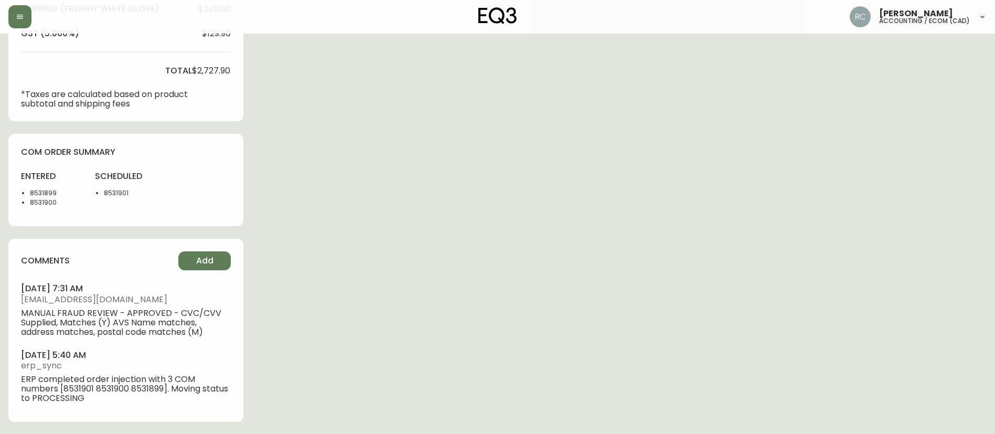
scroll to position [439, 0]
click at [211, 259] on span "Add" at bounding box center [204, 260] width 17 height 12
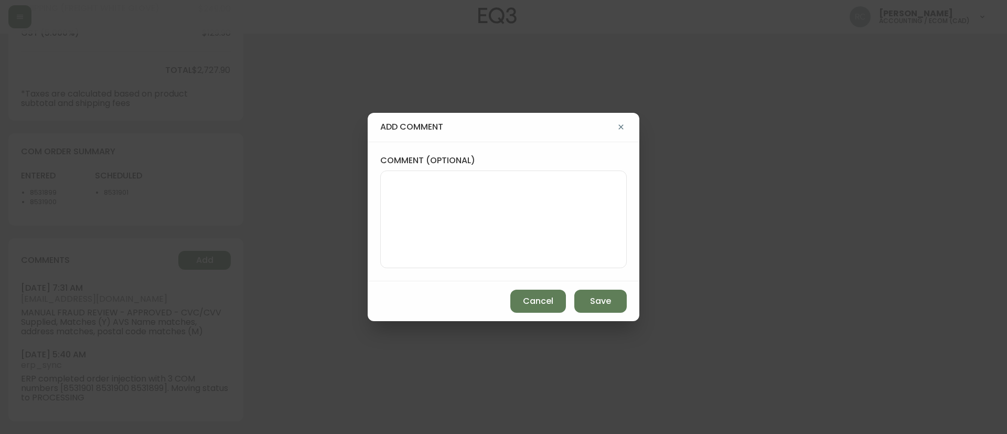
click at [456, 198] on textarea "comment (optional)" at bounding box center [503, 219] width 229 height 84
paste textarea "#819084"
type textarea "OM TICKET #819084"
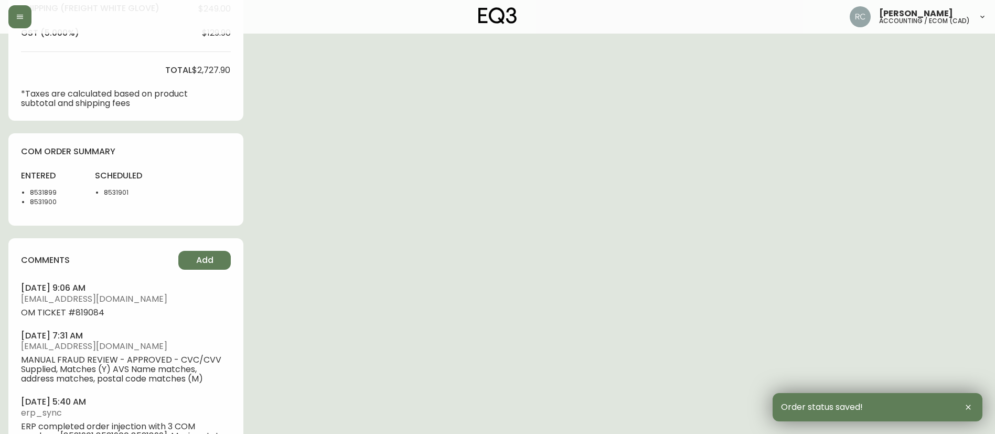
scroll to position [0, 0]
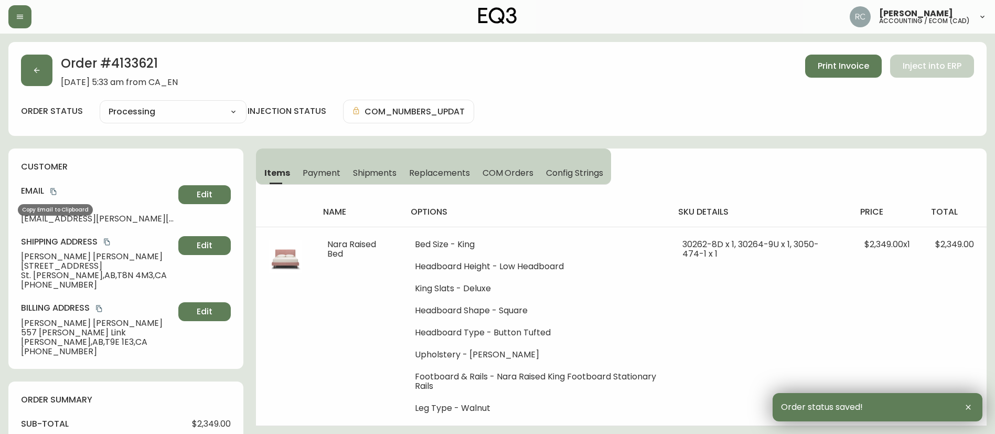
click at [56, 192] on icon "copy" at bounding box center [53, 191] width 7 height 7
click at [56, 259] on span "[PERSON_NAME]" at bounding box center [97, 256] width 153 height 9
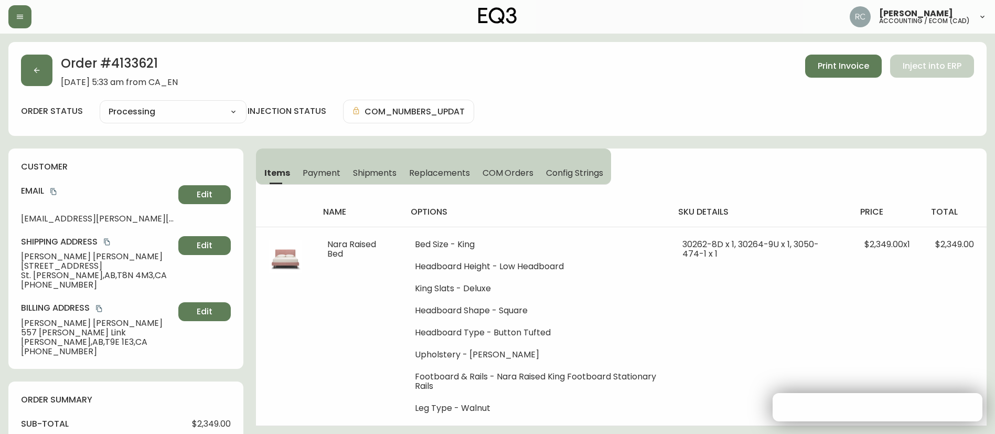
click at [56, 259] on span "[PERSON_NAME]" at bounding box center [97, 256] width 153 height 9
click at [56, 259] on span "Colin Cheung" at bounding box center [97, 256] width 153 height 9
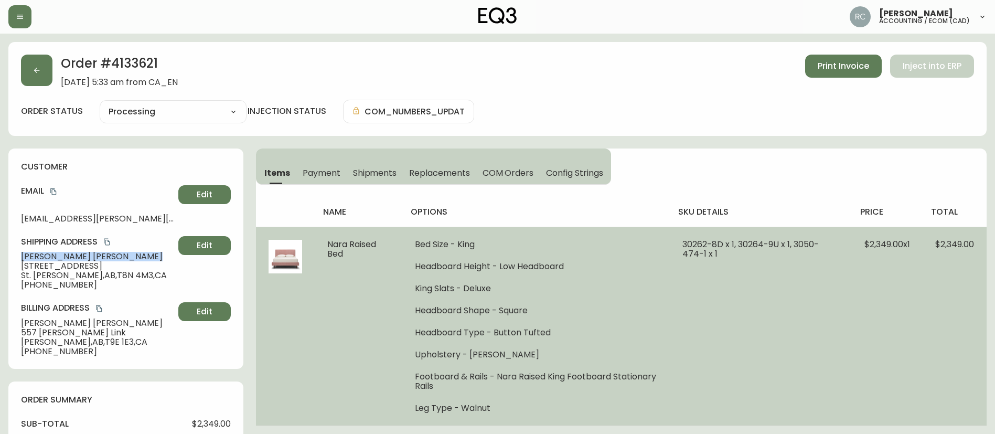
copy span "Colin Cheung"
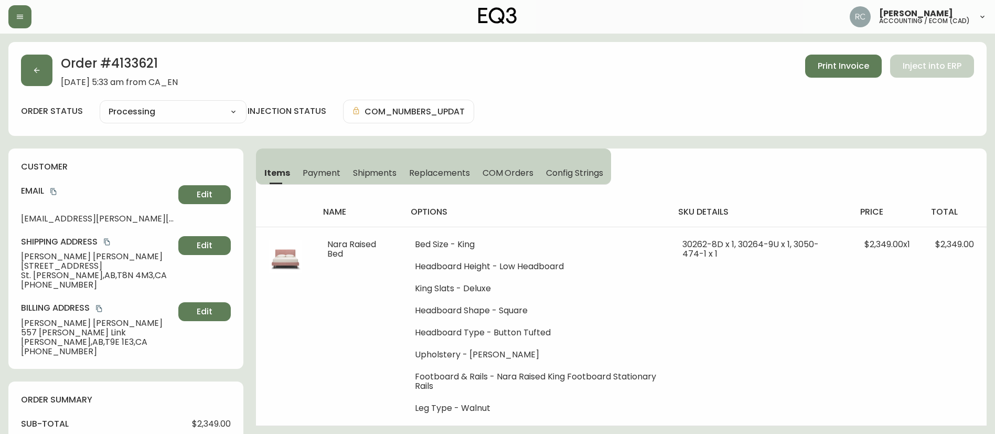
click at [40, 286] on span "+17806070983" at bounding box center [97, 284] width 153 height 9
copy div "+17806070983 Edit"
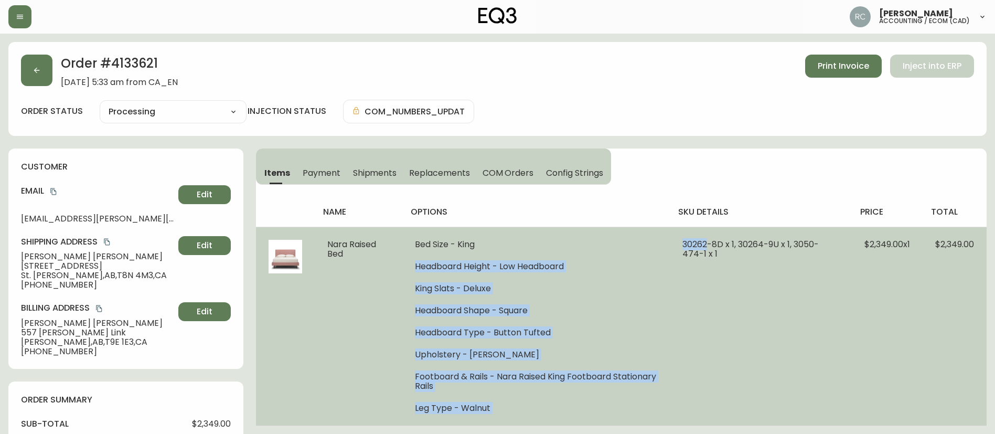
drag, startPoint x: 708, startPoint y: 243, endPoint x: 665, endPoint y: 244, distance: 43.0
click at [665, 244] on tr "Nara Raised Bed Bed Size - King Headboard Height - Low Headboard King Slats - D…" at bounding box center [621, 326] width 730 height 199
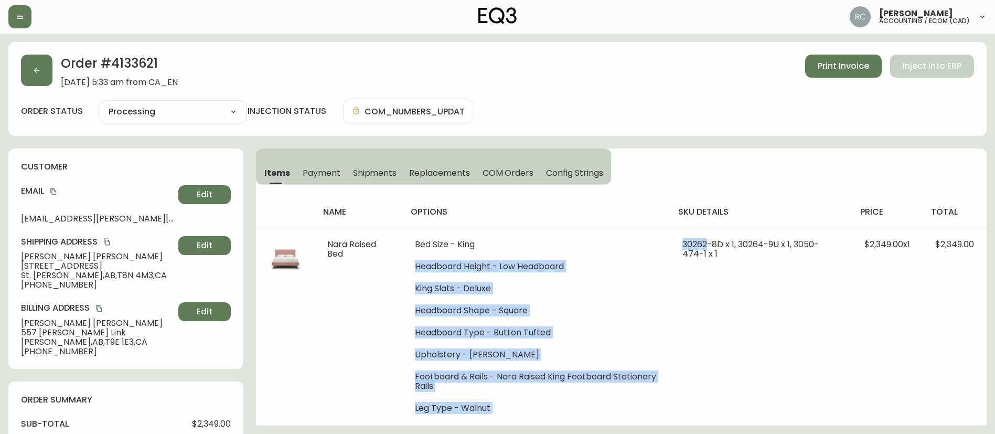
copy tr "Headboard Height - Low Headboard King Slats - Deluxe Headboard Shape - Square H…"
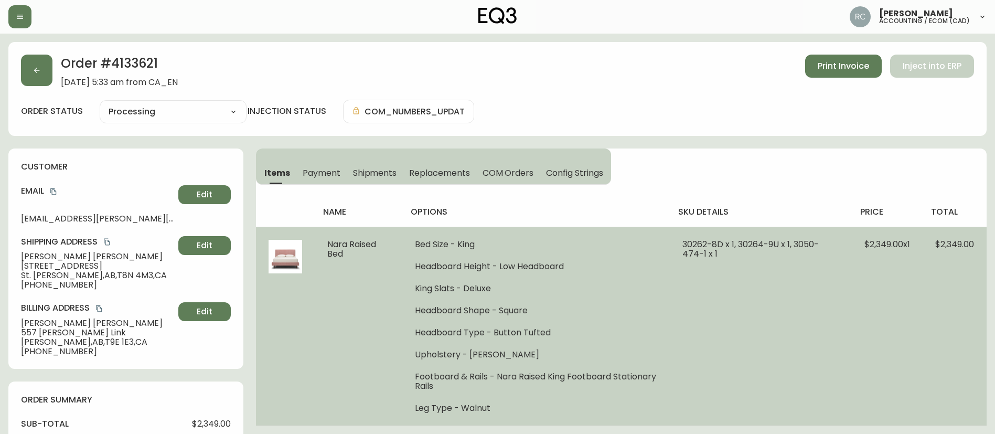
drag, startPoint x: 764, startPoint y: 272, endPoint x: 729, endPoint y: 257, distance: 38.1
click at [764, 272] on td "30262-8D x 1, 30264-9U x 1, 3050-474-1 x 1" at bounding box center [761, 326] width 182 height 199
click at [719, 245] on span "30262-8D x 1, 30264-9U x 1, 3050-474-1 x 1" at bounding box center [750, 248] width 136 height 21
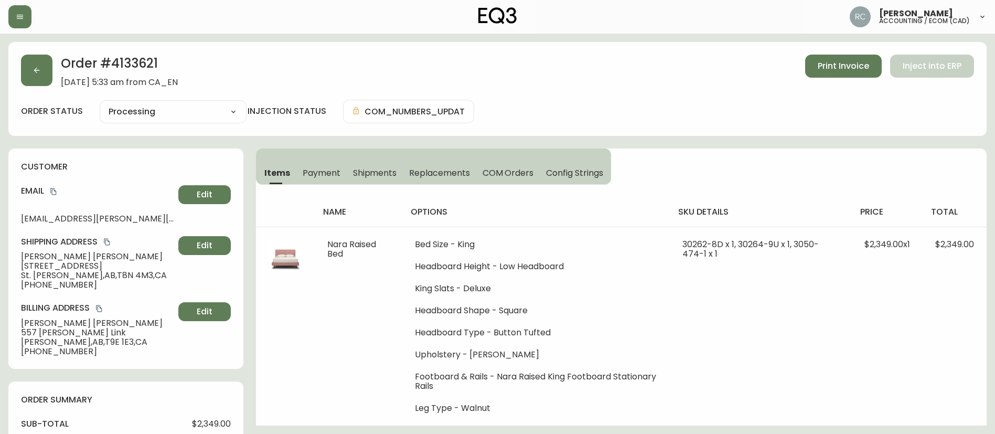
click at [131, 55] on h2 "Order # 4133621" at bounding box center [119, 66] width 117 height 23
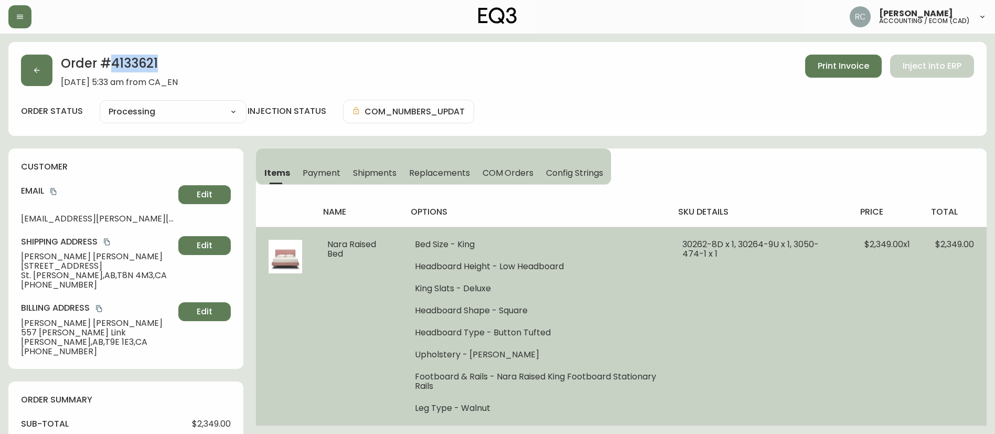
copy h2 "4133621"
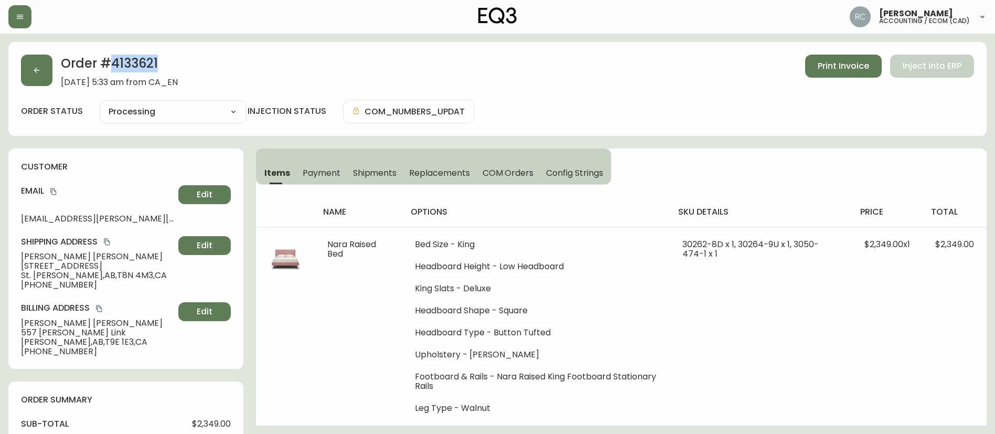
click at [142, 65] on h2 "Order # 4133621" at bounding box center [119, 66] width 117 height 23
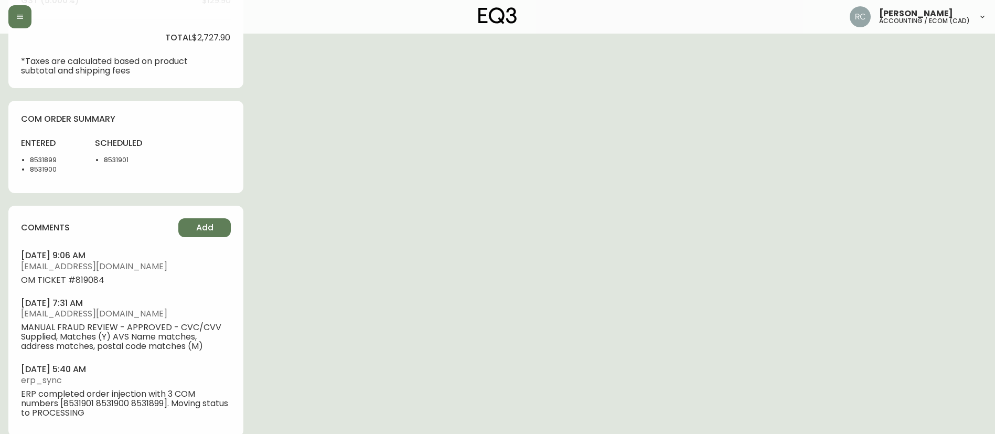
click at [46, 153] on div "entered 8531899 8531900" at bounding box center [51, 158] width 61 height 43
copy li "8531899"
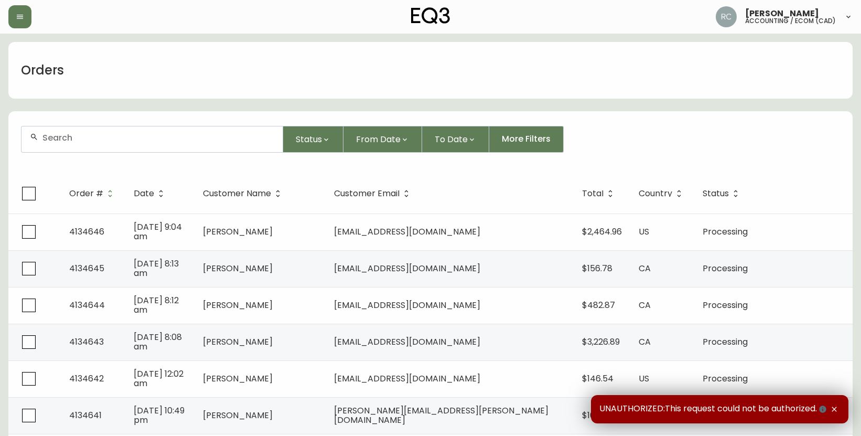
click at [65, 142] on input "text" at bounding box center [158, 138] width 232 height 10
paste input "4132583"
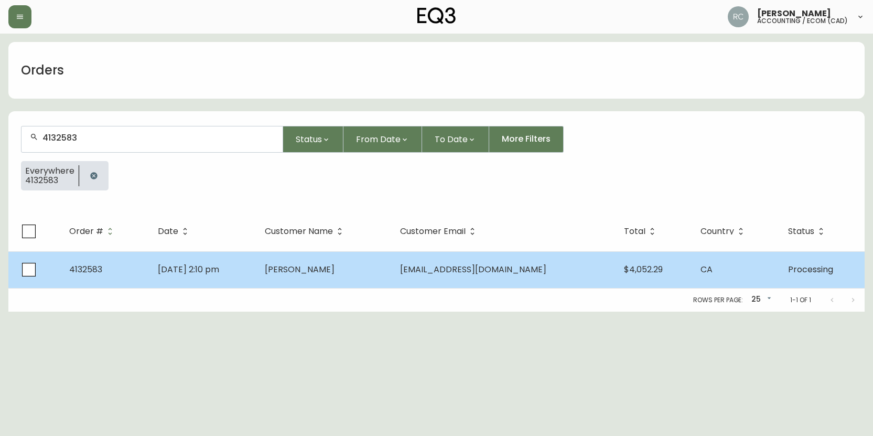
type input "4132583"
click at [244, 267] on td "[DATE] 2:10 pm" at bounding box center [202, 269] width 107 height 37
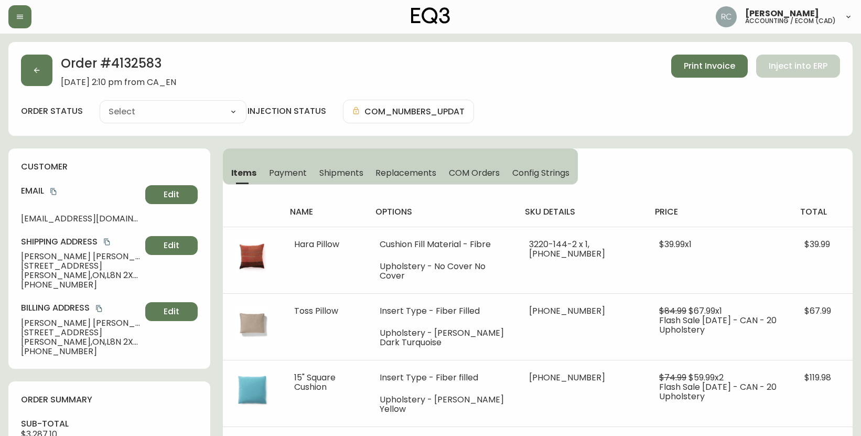
type input "Processing"
select select "PROCESSING"
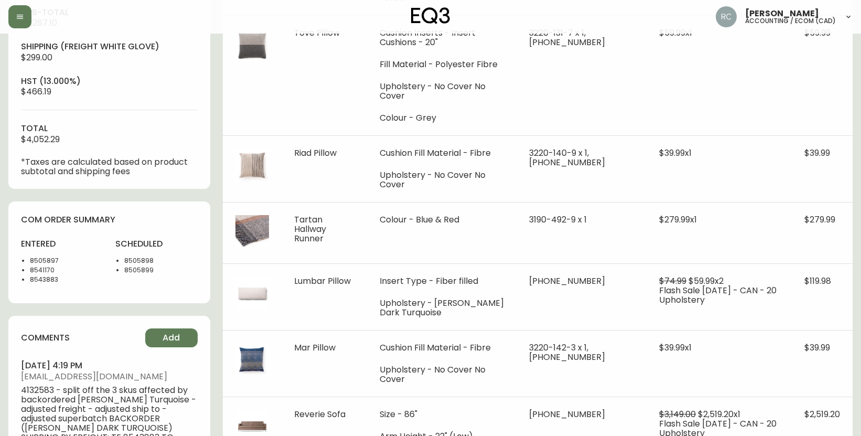
scroll to position [262, 0]
